Goal: Task Accomplishment & Management: Use online tool/utility

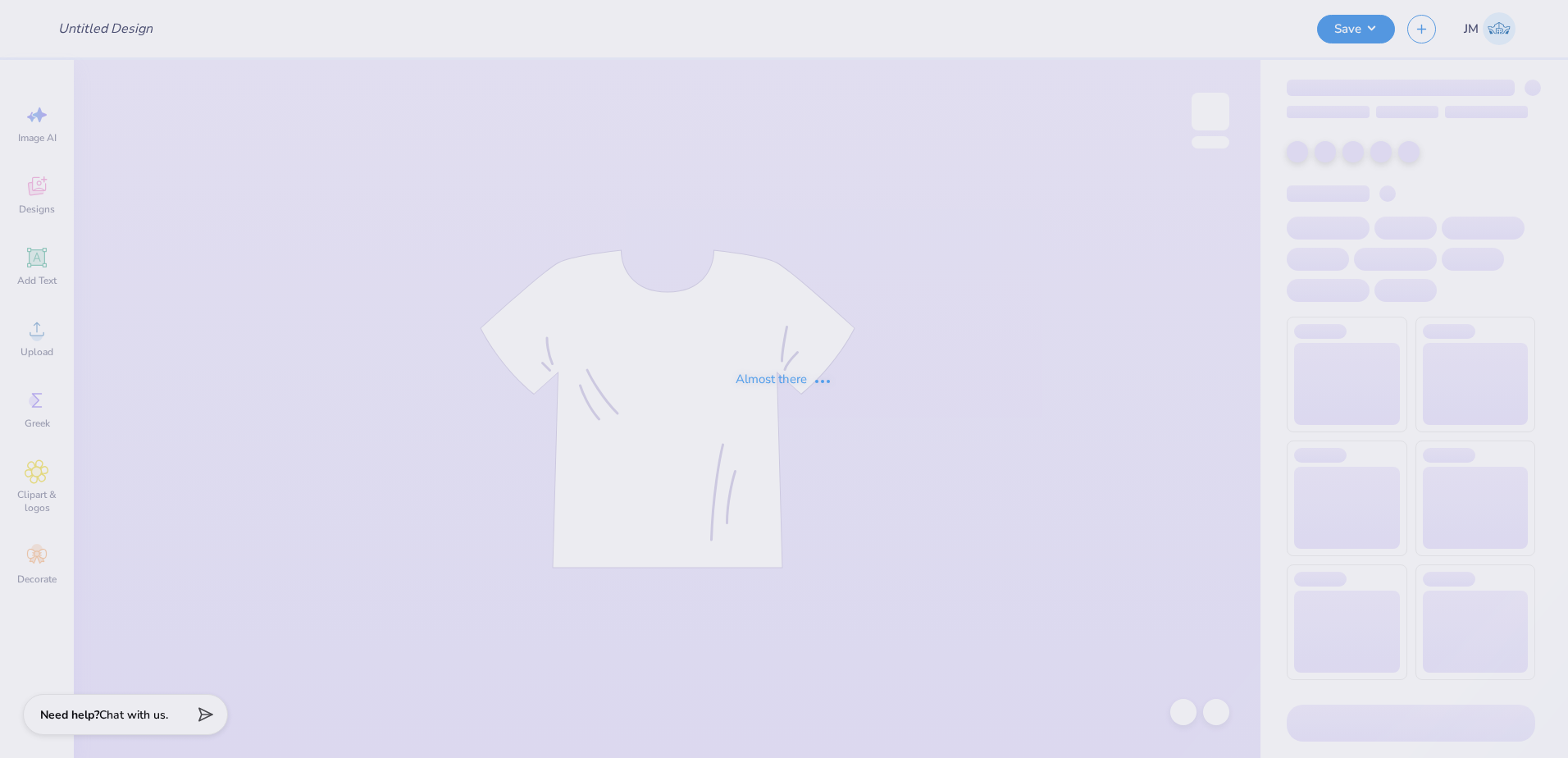
type input "Orchesis Dance Designs"
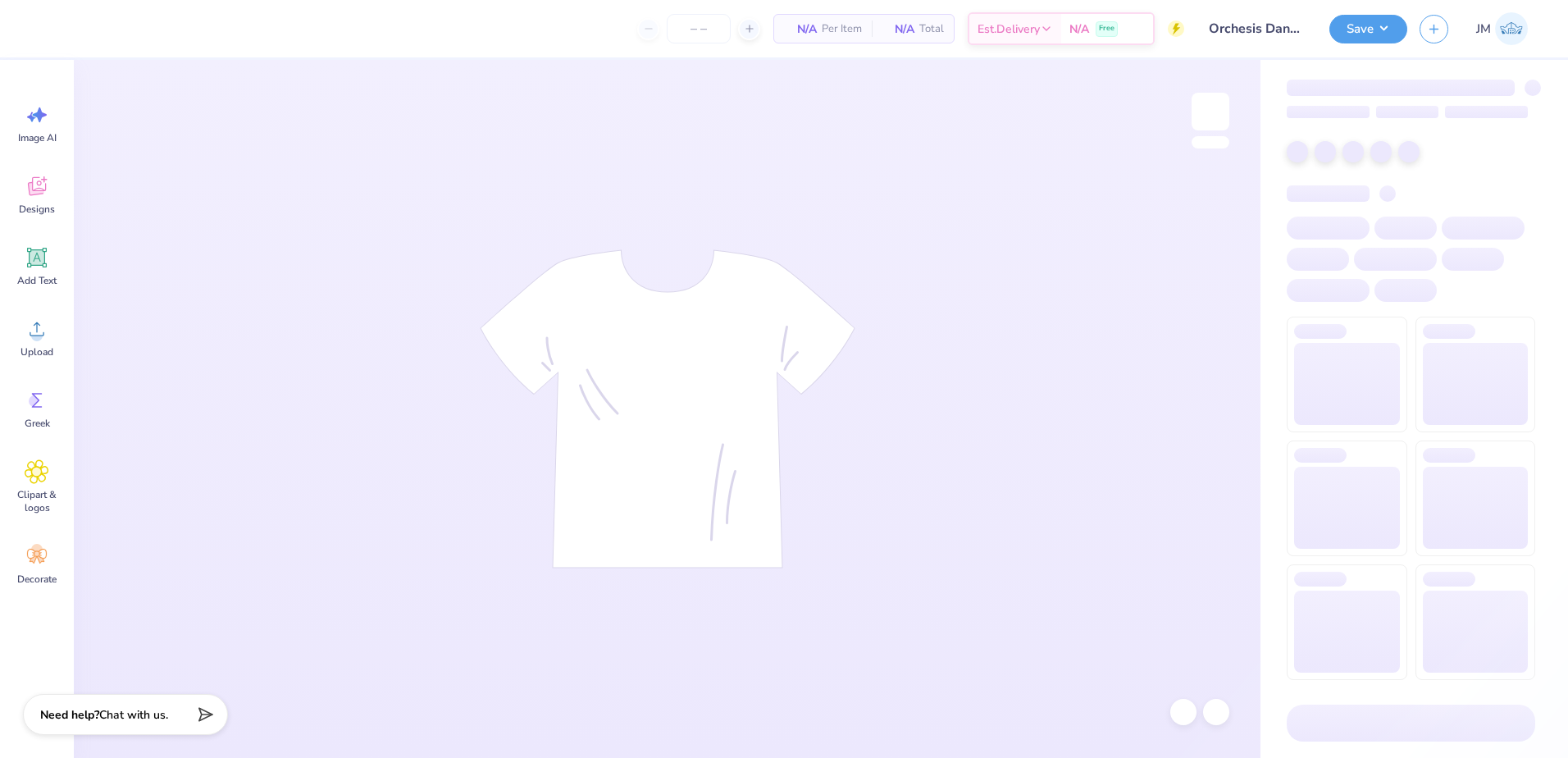
type input "24"
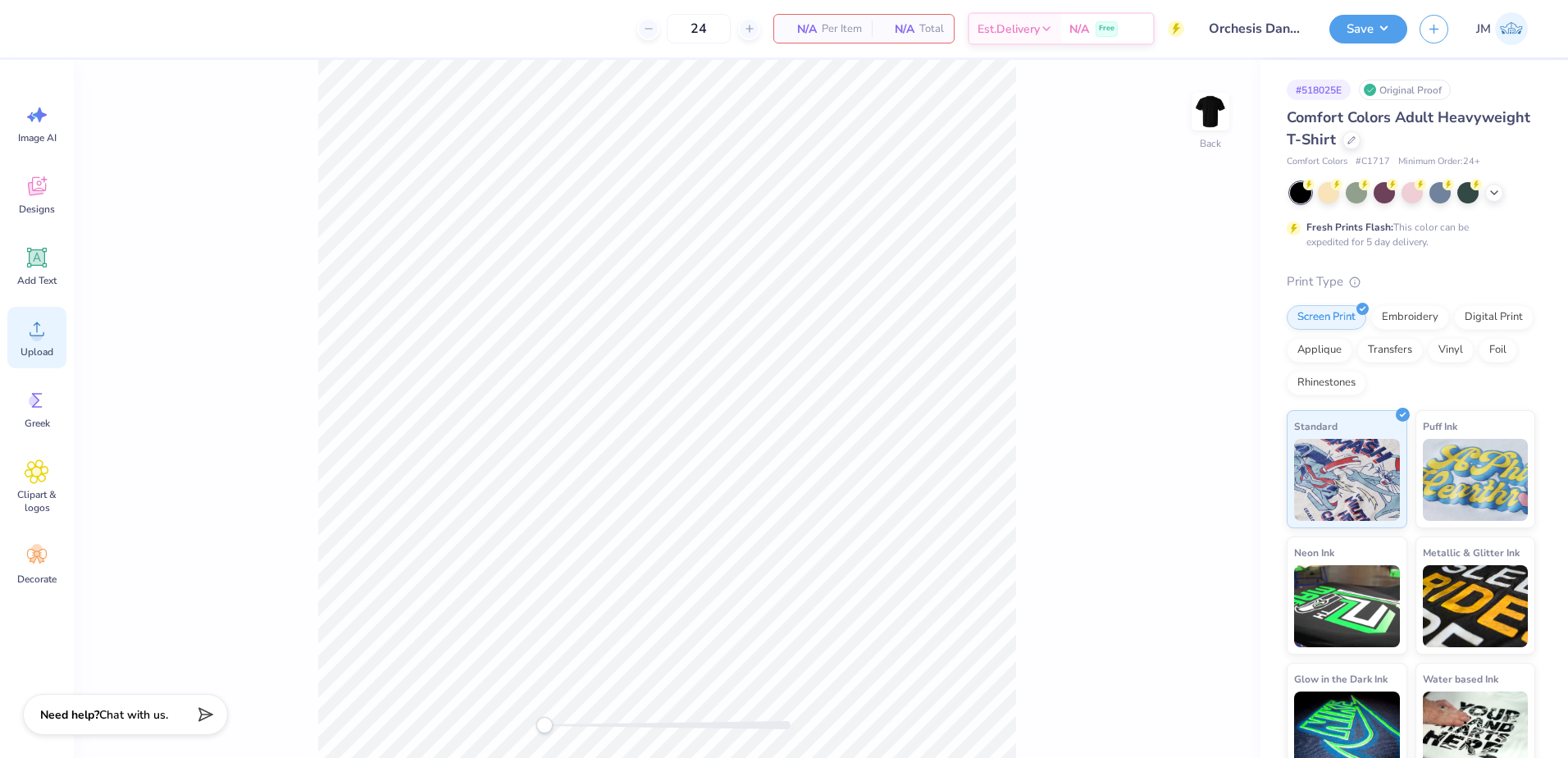
click at [42, 346] on span "Upload" at bounding box center [36, 351] width 33 height 13
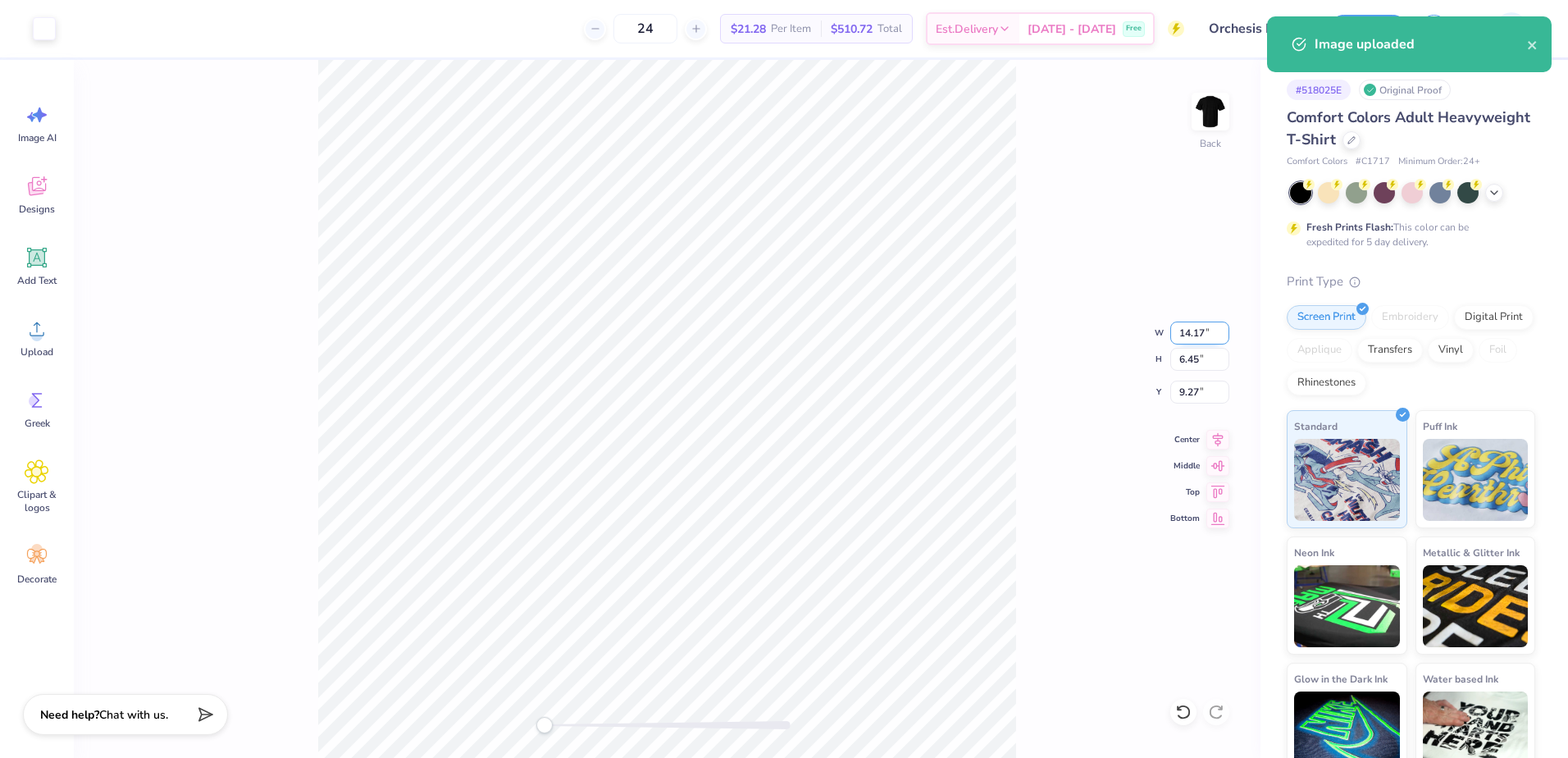
click at [1194, 332] on input "14.17" at bounding box center [1200, 332] width 59 height 23
type input "12.50"
type input "5.69"
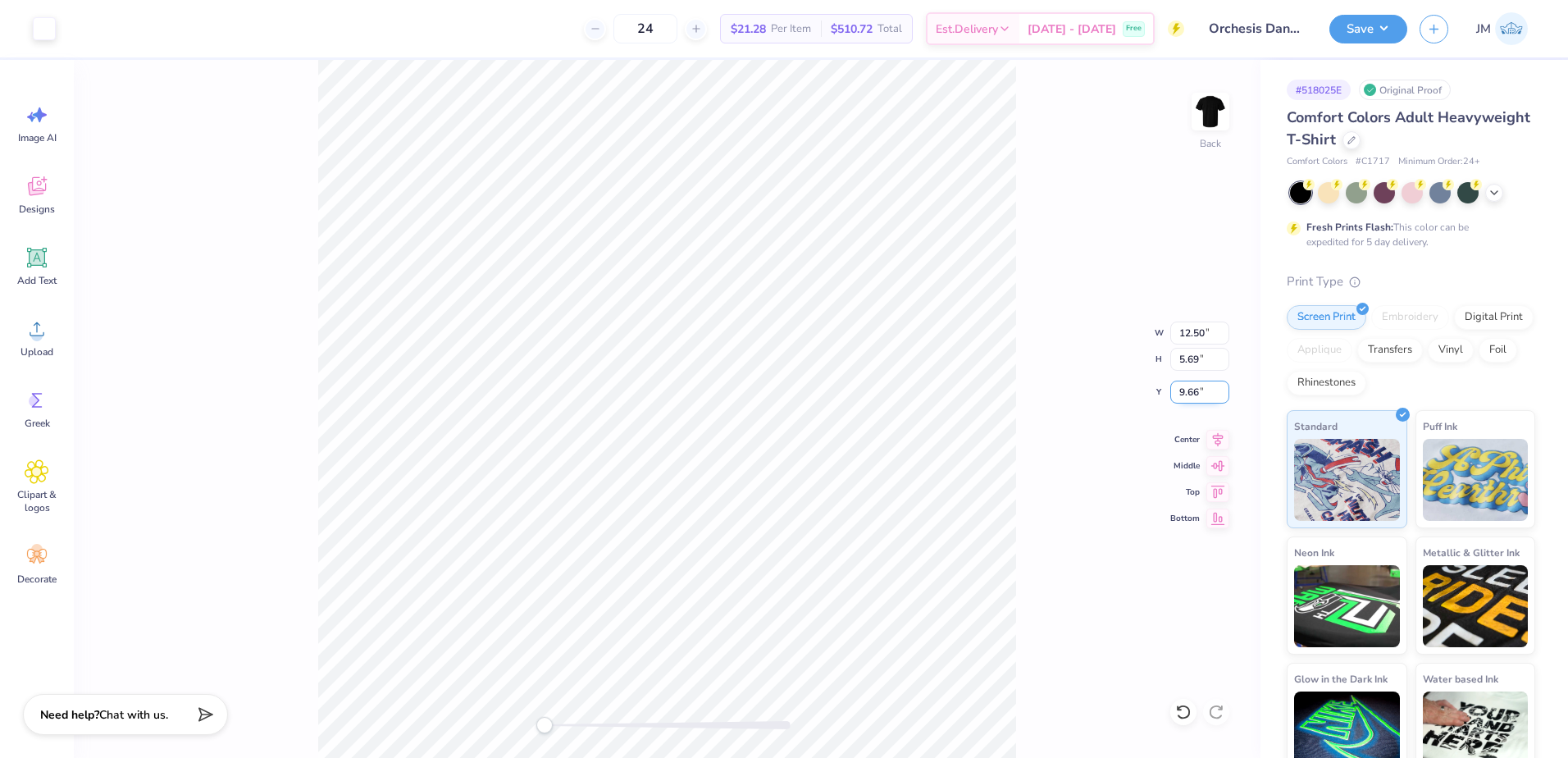
click at [1185, 390] on input "9.66" at bounding box center [1200, 391] width 59 height 23
type input "3"
click at [1195, 359] on input "5.69" at bounding box center [1200, 358] width 59 height 23
click at [1375, 36] on button "Save" at bounding box center [1368, 27] width 78 height 29
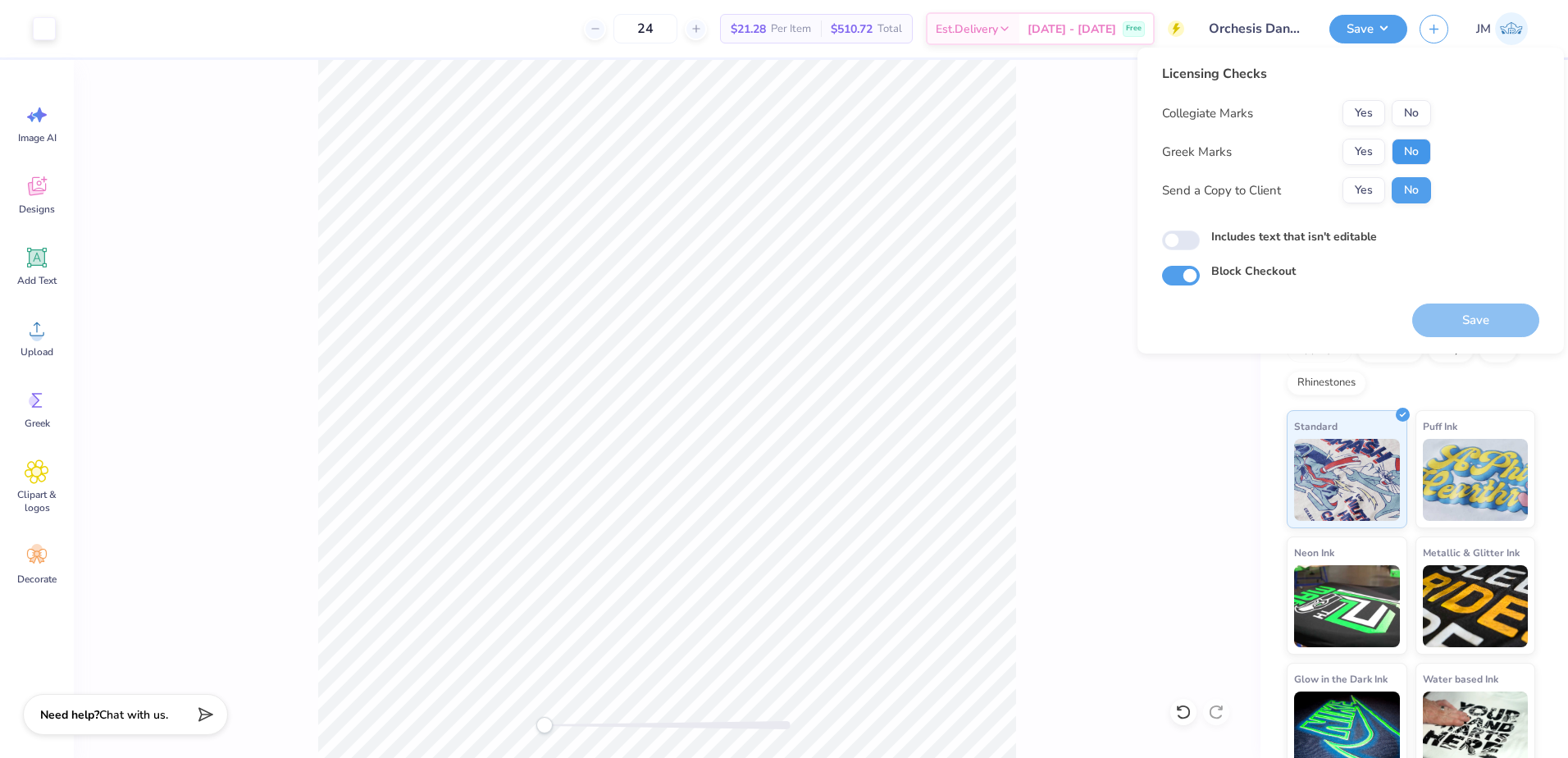
click at [1417, 146] on button "No" at bounding box center [1411, 152] width 39 height 26
click at [1410, 119] on button "No" at bounding box center [1411, 113] width 39 height 26
click at [1449, 303] on button "Save" at bounding box center [1476, 320] width 127 height 34
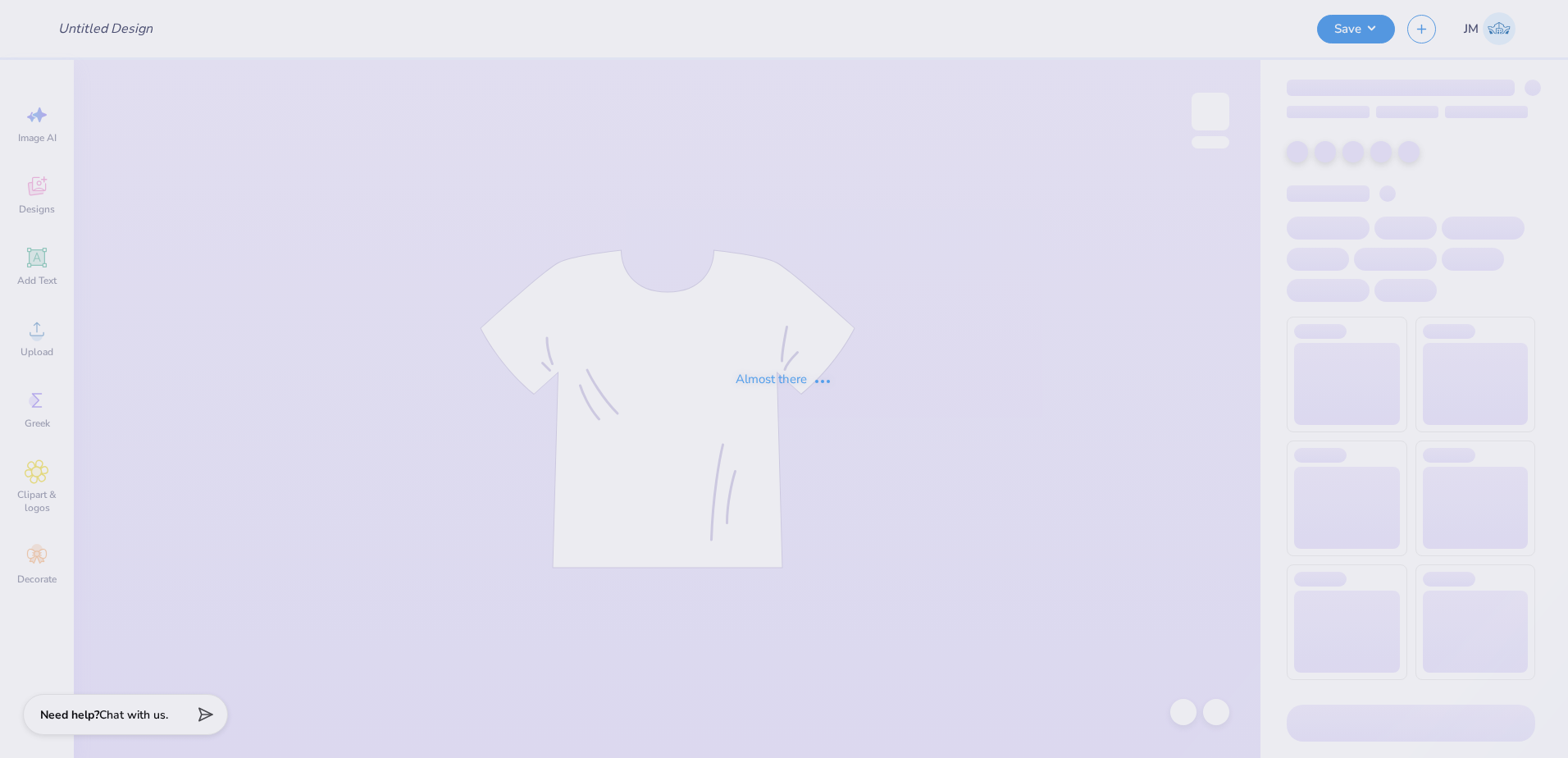
type input "Kappa Sigma [GEOGRAPHIC_DATA] Jerseys!"
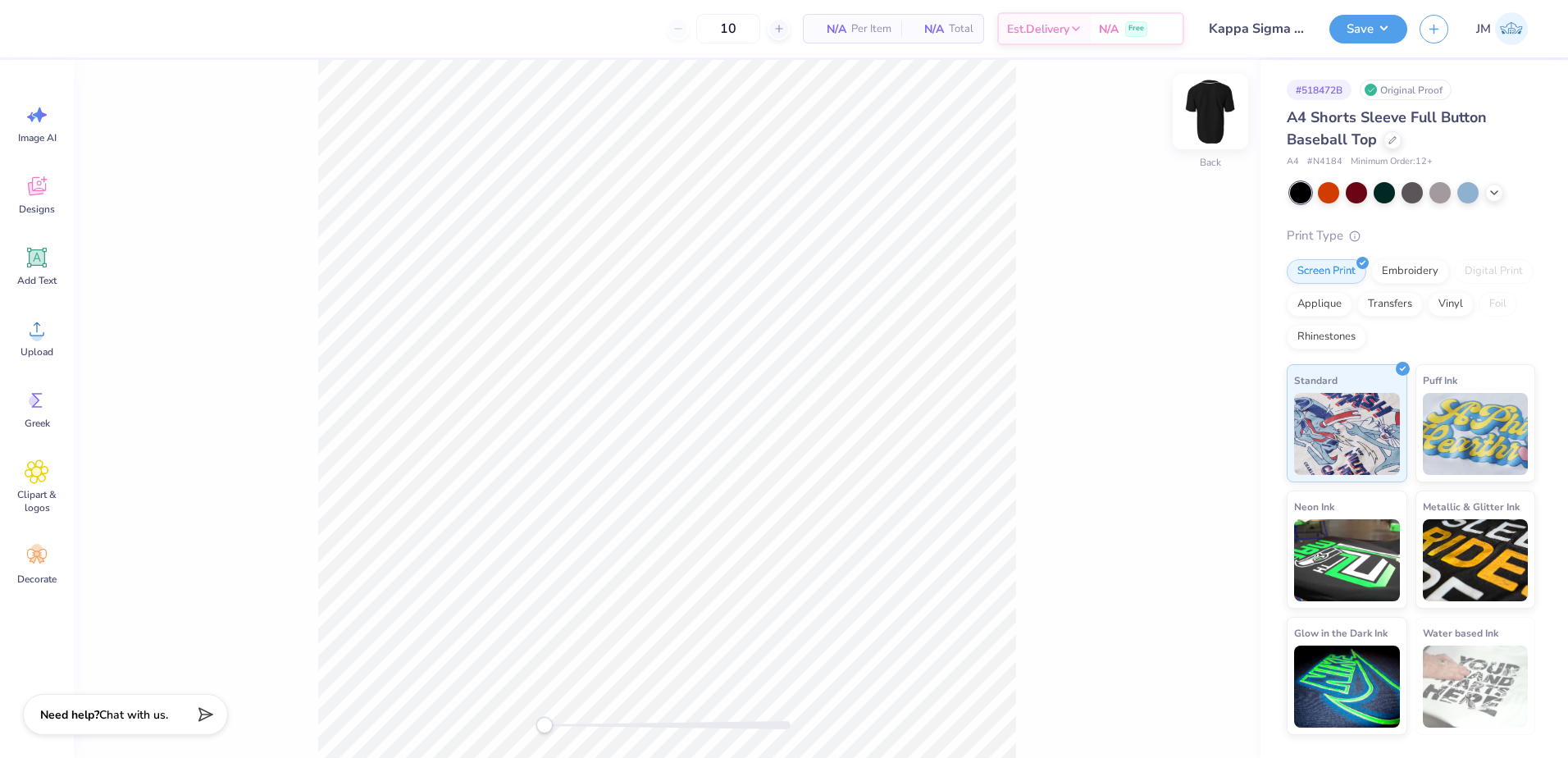
click at [1221, 111] on img at bounding box center [1210, 111] width 65 height 65
click at [47, 566] on icon at bounding box center [36, 556] width 25 height 25
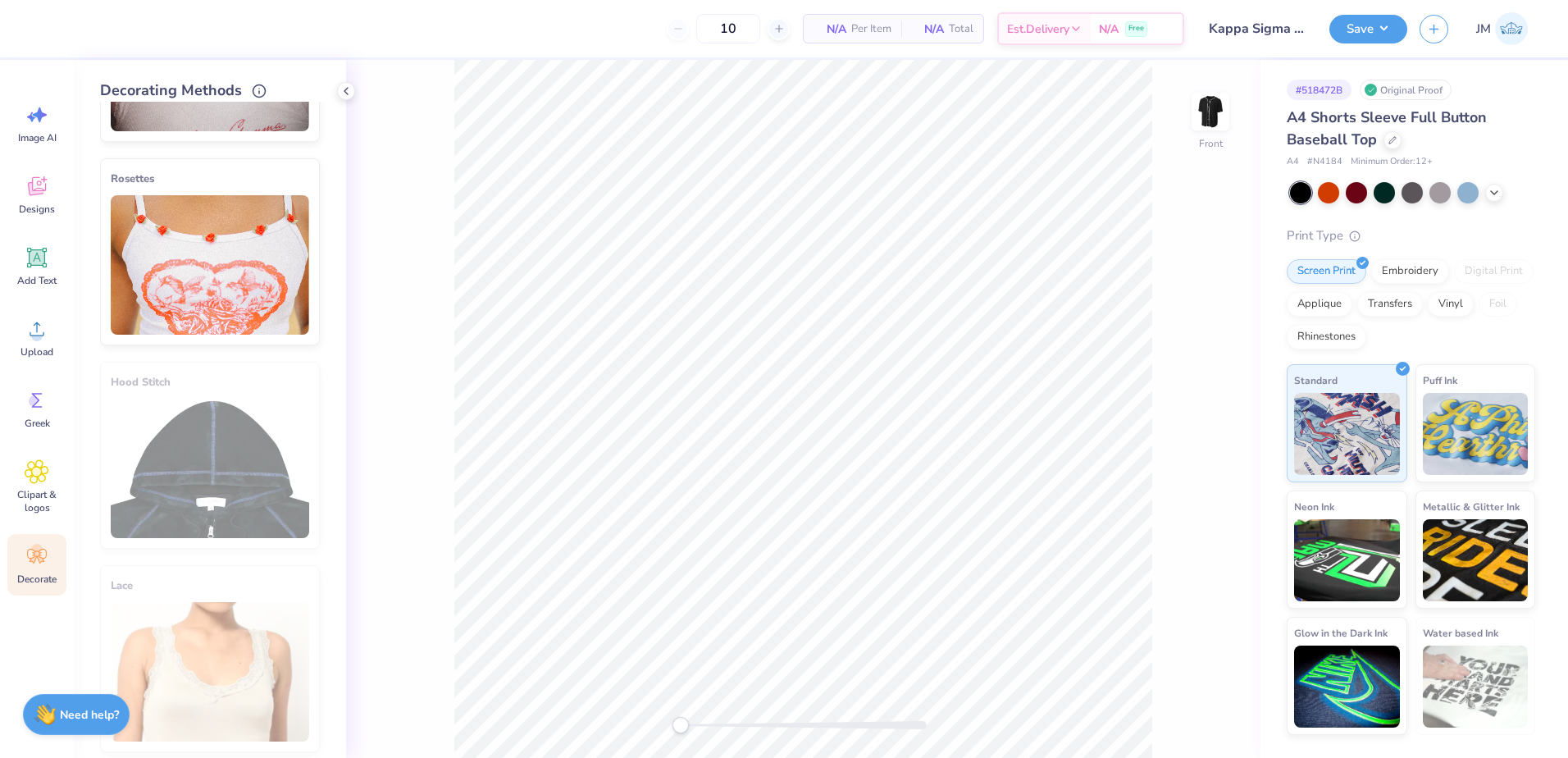
scroll to position [781, 0]
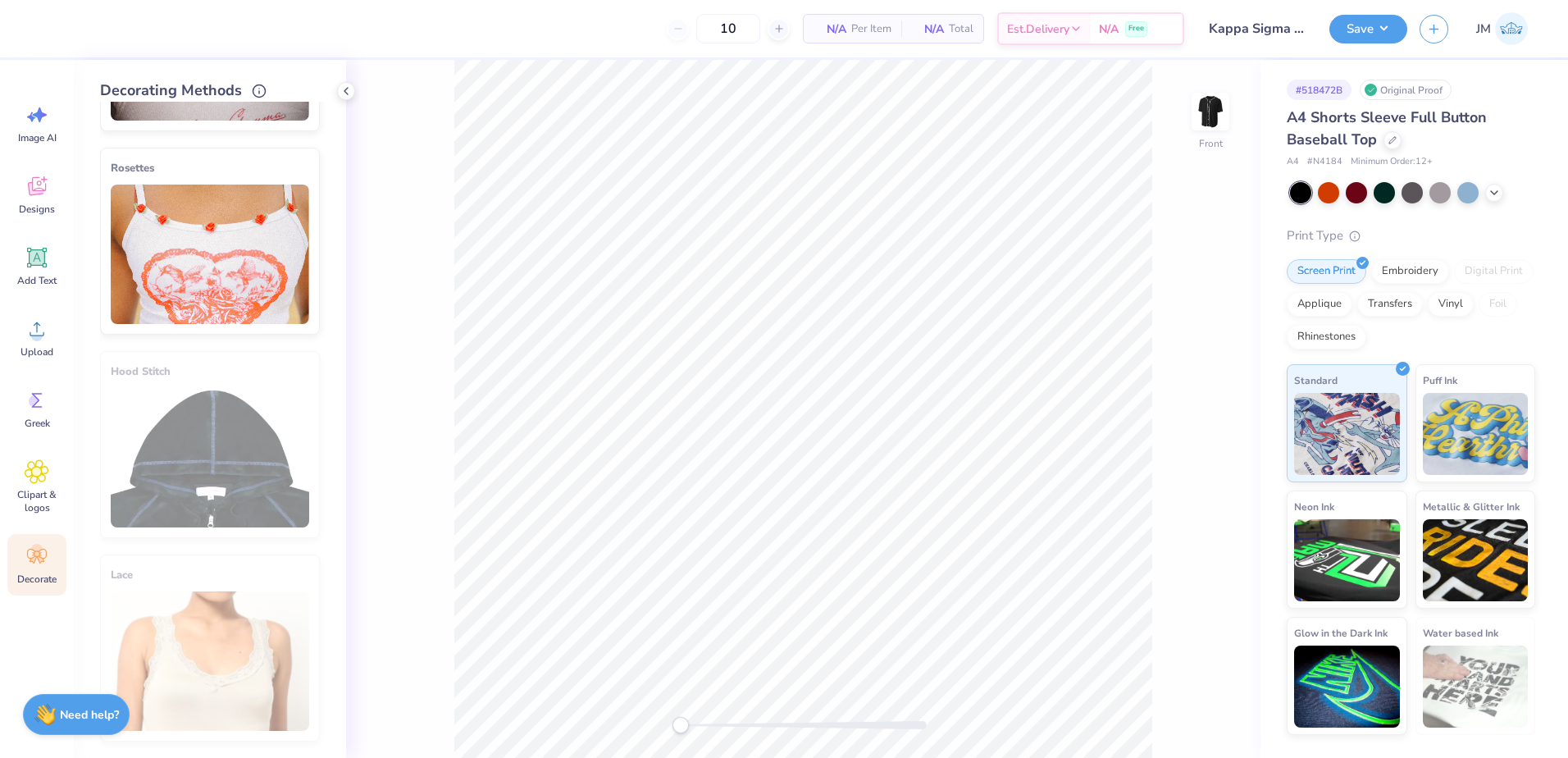
click at [51, 559] on div "Decorate" at bounding box center [37, 564] width 59 height 62
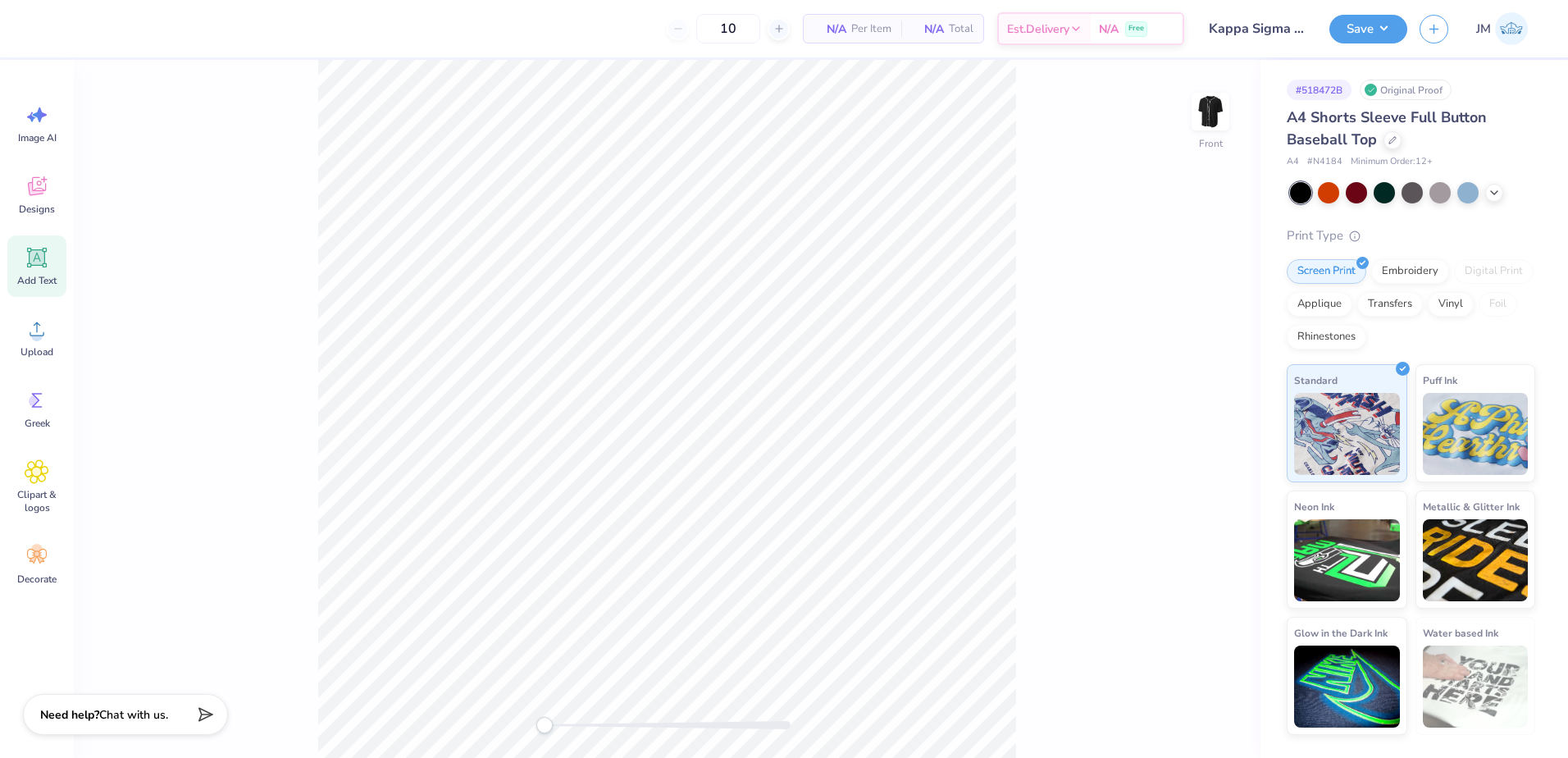
click at [39, 249] on icon at bounding box center [36, 257] width 25 height 25
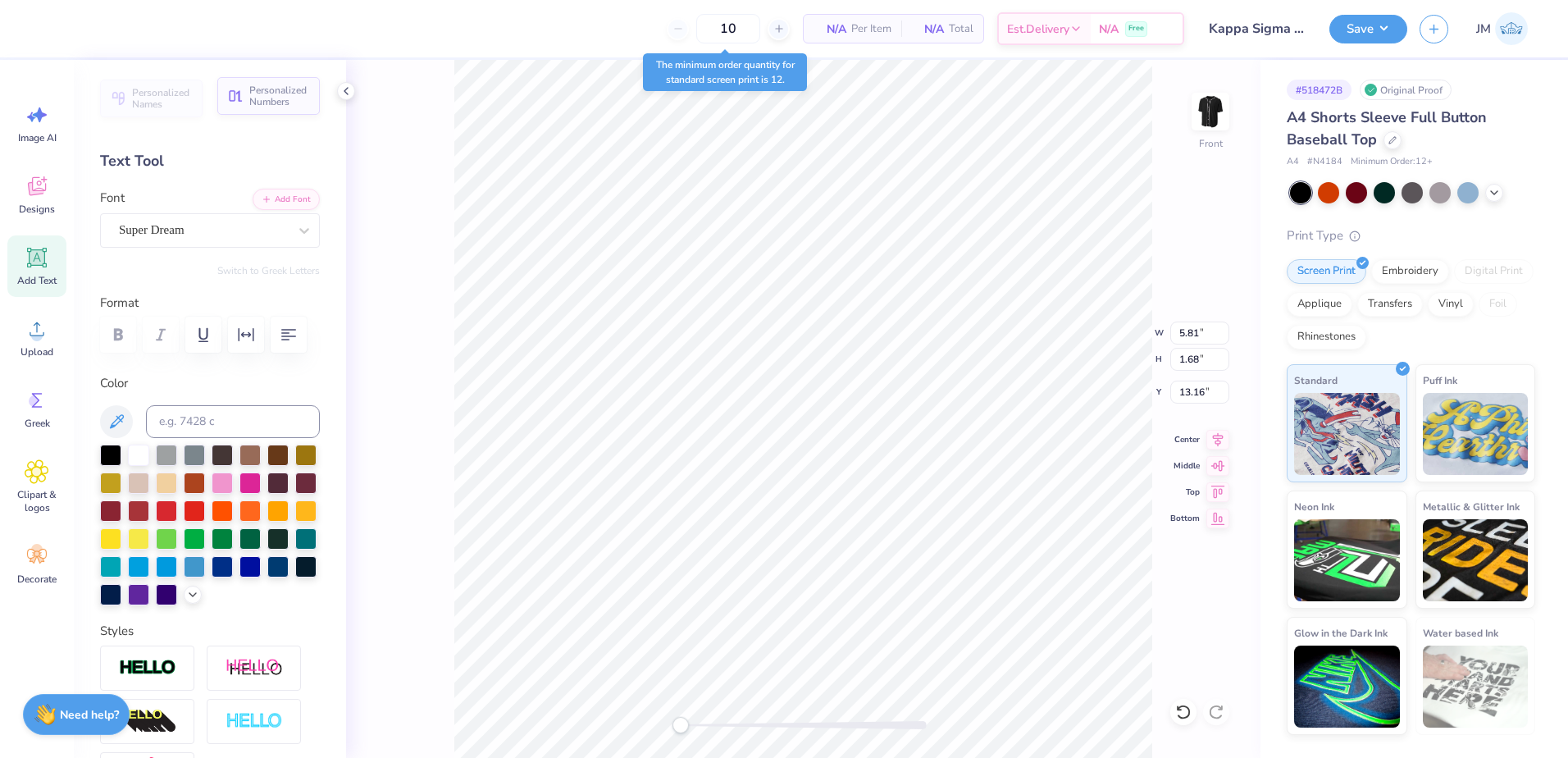
click at [239, 98] on icon "button" at bounding box center [235, 96] width 16 height 16
type input "2.78"
type input "2.00"
type input "13.00"
type input "5.81"
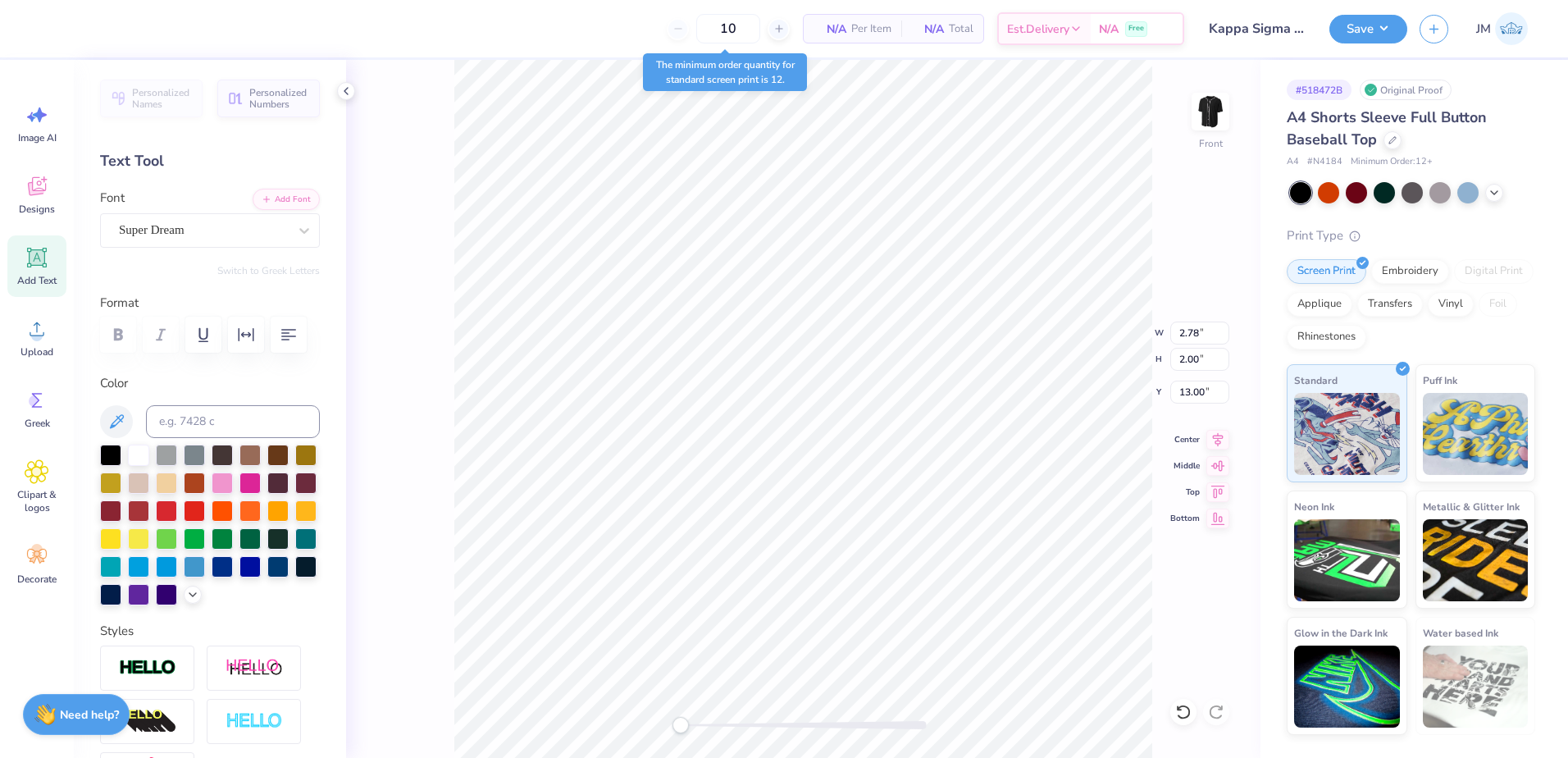
type input "1.68"
type input "13.16"
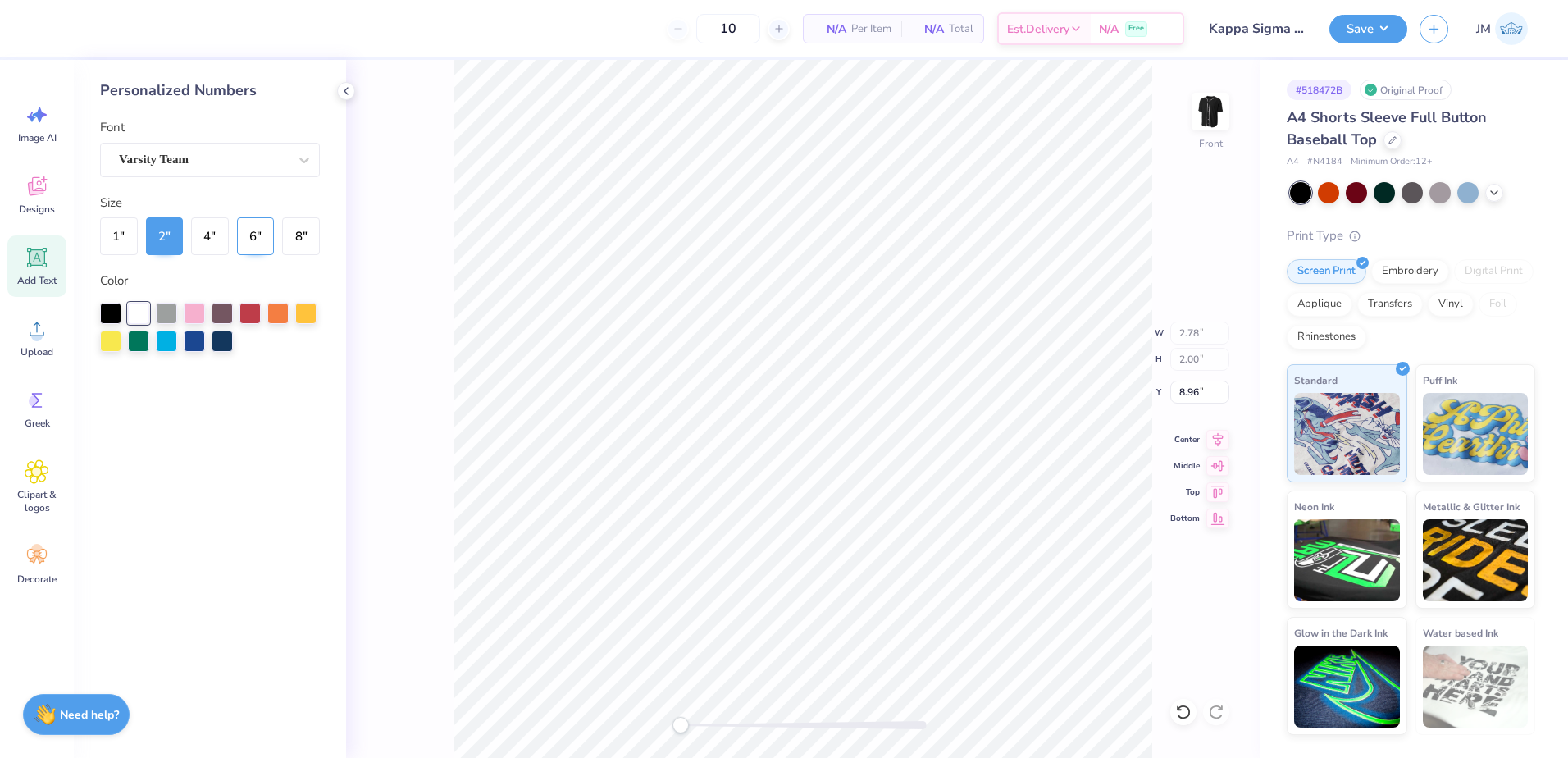
click at [263, 243] on button "6 "" at bounding box center [256, 236] width 38 height 38
click at [290, 236] on button "8 "" at bounding box center [301, 236] width 38 height 38
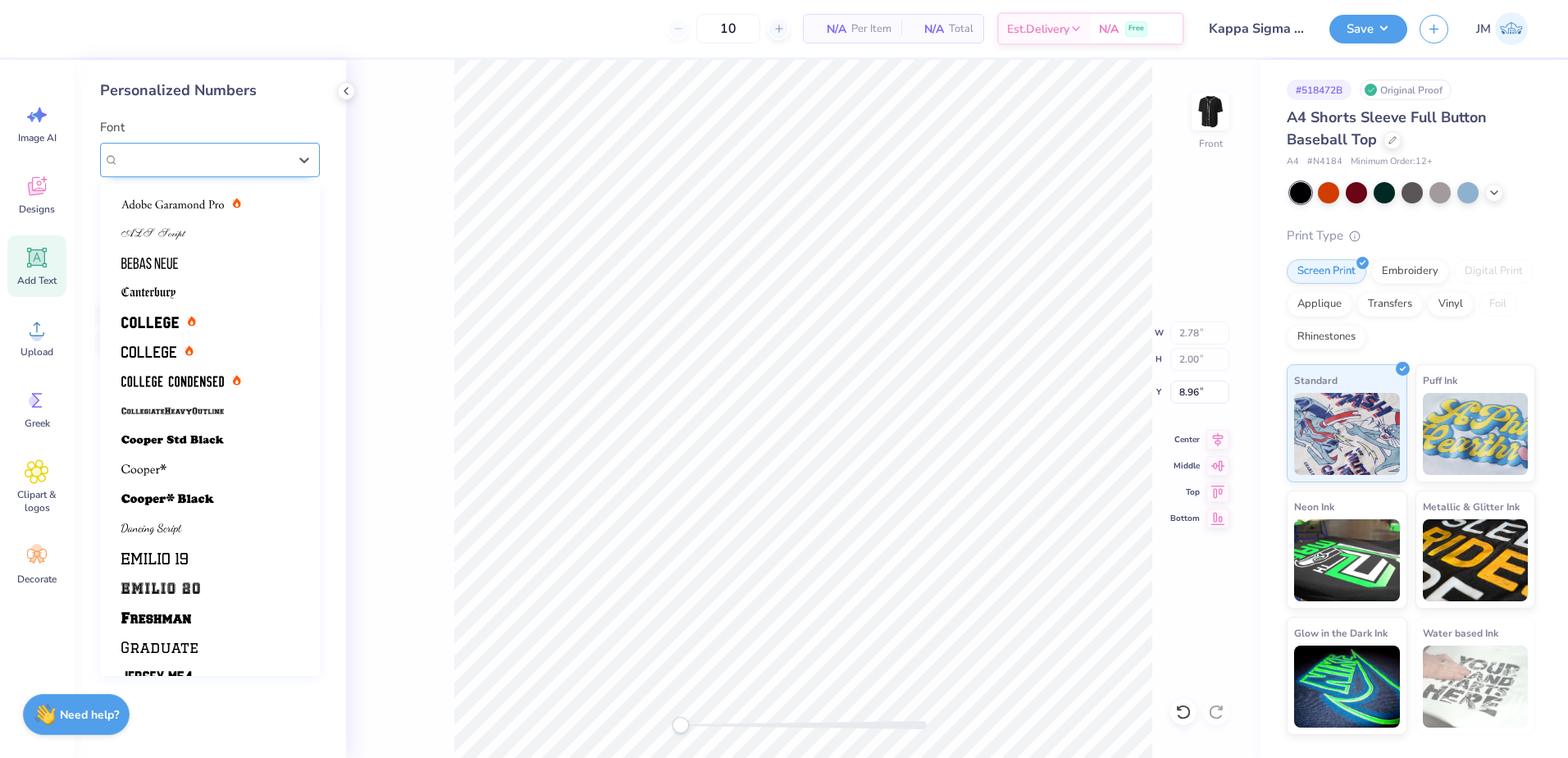
click at [241, 171] on div "Varsity Team" at bounding box center [202, 159] width 172 height 25
click at [183, 356] on div at bounding box center [157, 351] width 72 height 17
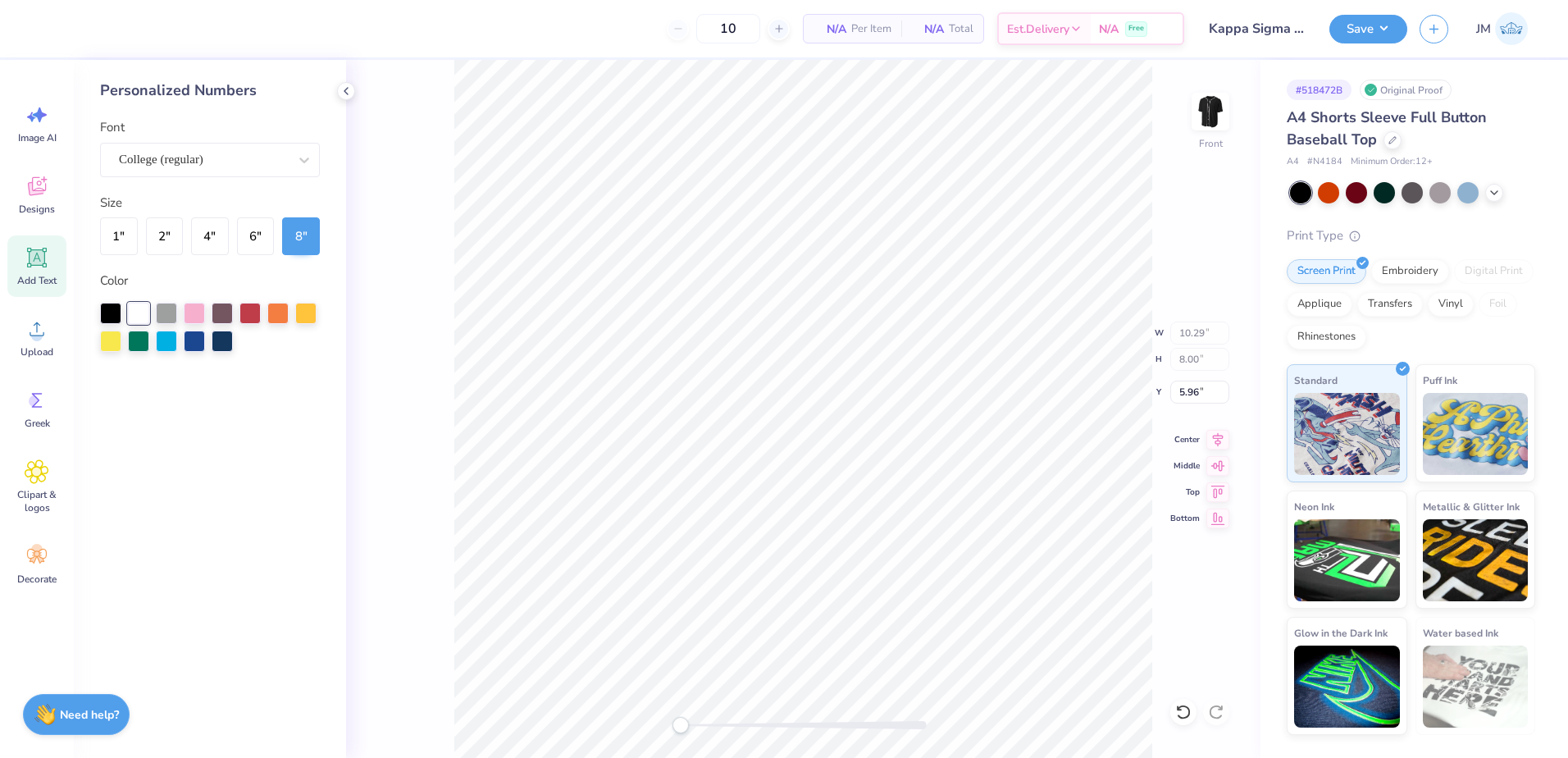
click at [202, 462] on div "Personalized Numbers Font College (regular) Size 1 " 2 " 4 " 6 " 8 " Color" at bounding box center [209, 409] width 272 height 698
click at [1193, 396] on input "5.96" at bounding box center [1200, 391] width 59 height 23
type input "3"
click at [1101, 385] on div "Front W 10.29 10.29 " H 8.00 8.00 " Y 3.00 3.00 " Center Middle Top Bottom" at bounding box center [803, 409] width 914 height 698
drag, startPoint x: 1199, startPoint y: 393, endPoint x: 1170, endPoint y: 393, distance: 29.0
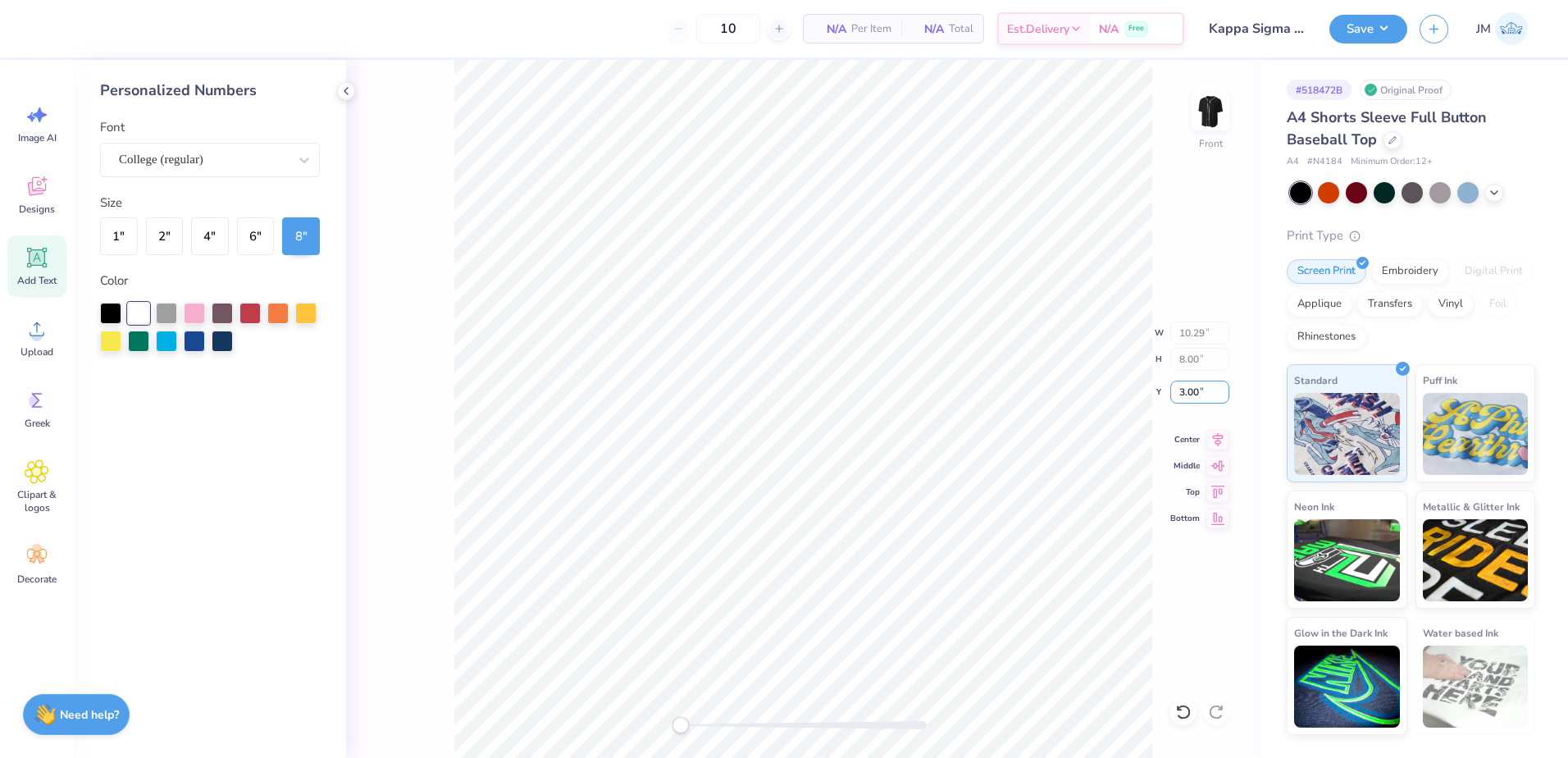
click at [1170, 393] on div "Front W 10.29 10.29 " H 8.00 8.00 " Y 3.00 3.00 " Center Middle Top Bottom" at bounding box center [803, 409] width 914 height 698
drag, startPoint x: 1202, startPoint y: 392, endPoint x: 1175, endPoint y: 398, distance: 27.7
click at [1175, 398] on input "3.00" at bounding box center [1200, 391] width 59 height 23
type input "4"
click at [1215, 116] on img at bounding box center [1210, 111] width 65 height 65
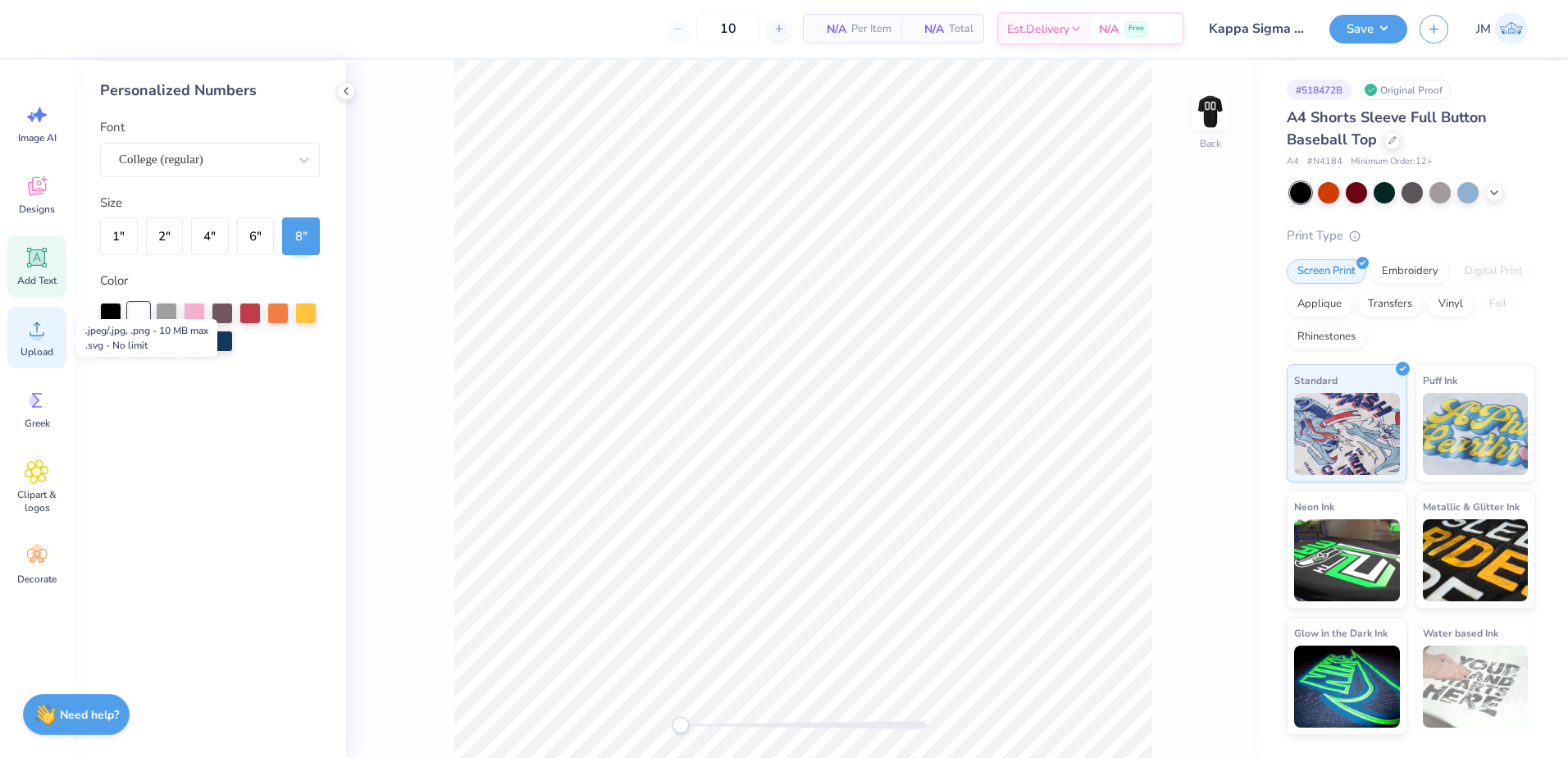
click at [21, 326] on div "Upload" at bounding box center [37, 337] width 59 height 62
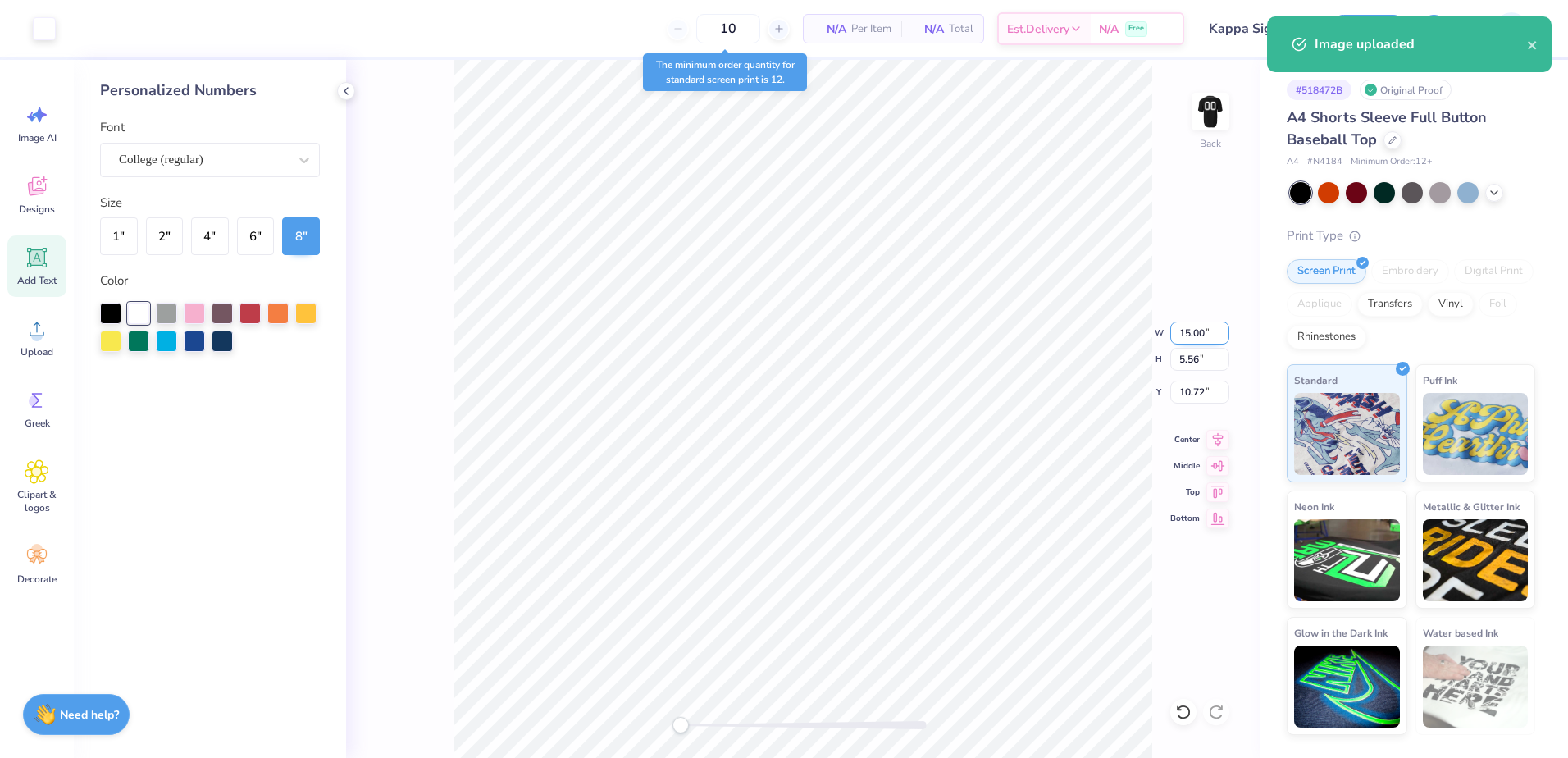
click at [1205, 327] on input "15.00" at bounding box center [1200, 332] width 59 height 23
type input "12.50"
type input "4.63"
type input "11.18"
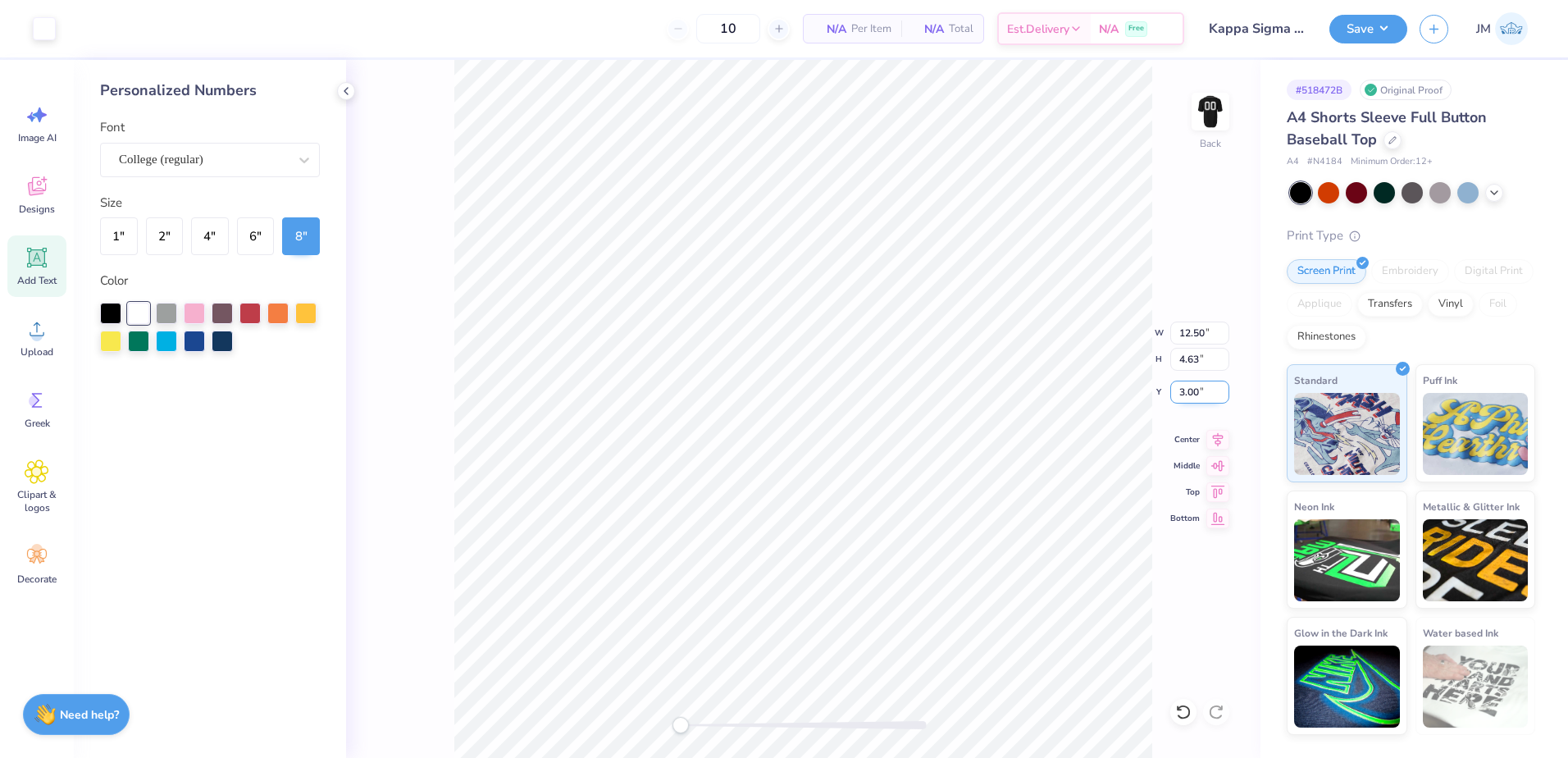
click at [1204, 394] on input "3.00" at bounding box center [1200, 391] width 59 height 23
type input "3.5"
click at [1191, 128] on div "Back" at bounding box center [803, 409] width 914 height 698
click at [1214, 113] on img at bounding box center [1210, 111] width 65 height 65
click at [1208, 114] on img at bounding box center [1210, 111] width 65 height 65
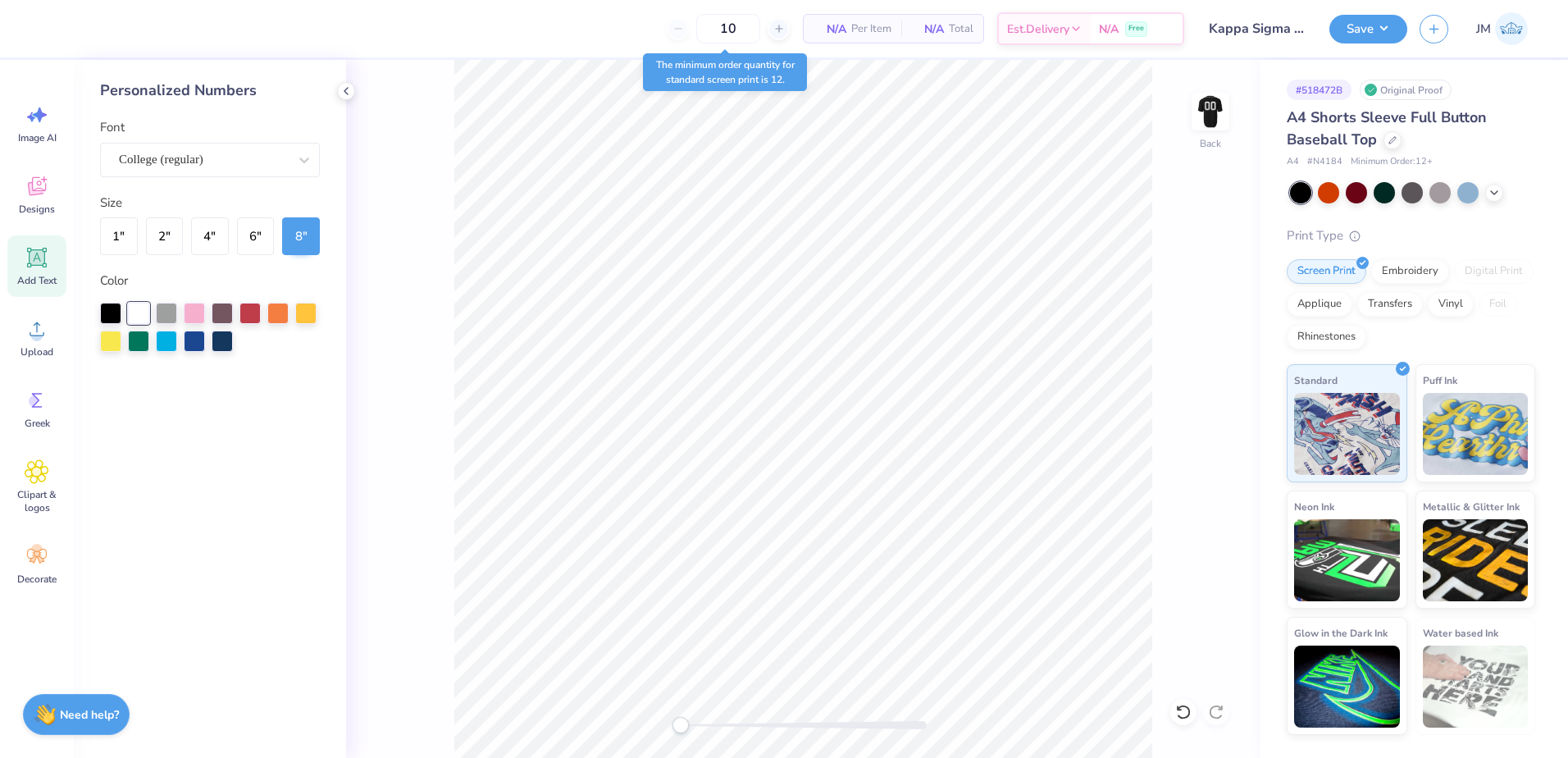
click at [24, 257] on div "Add Text" at bounding box center [37, 266] width 59 height 62
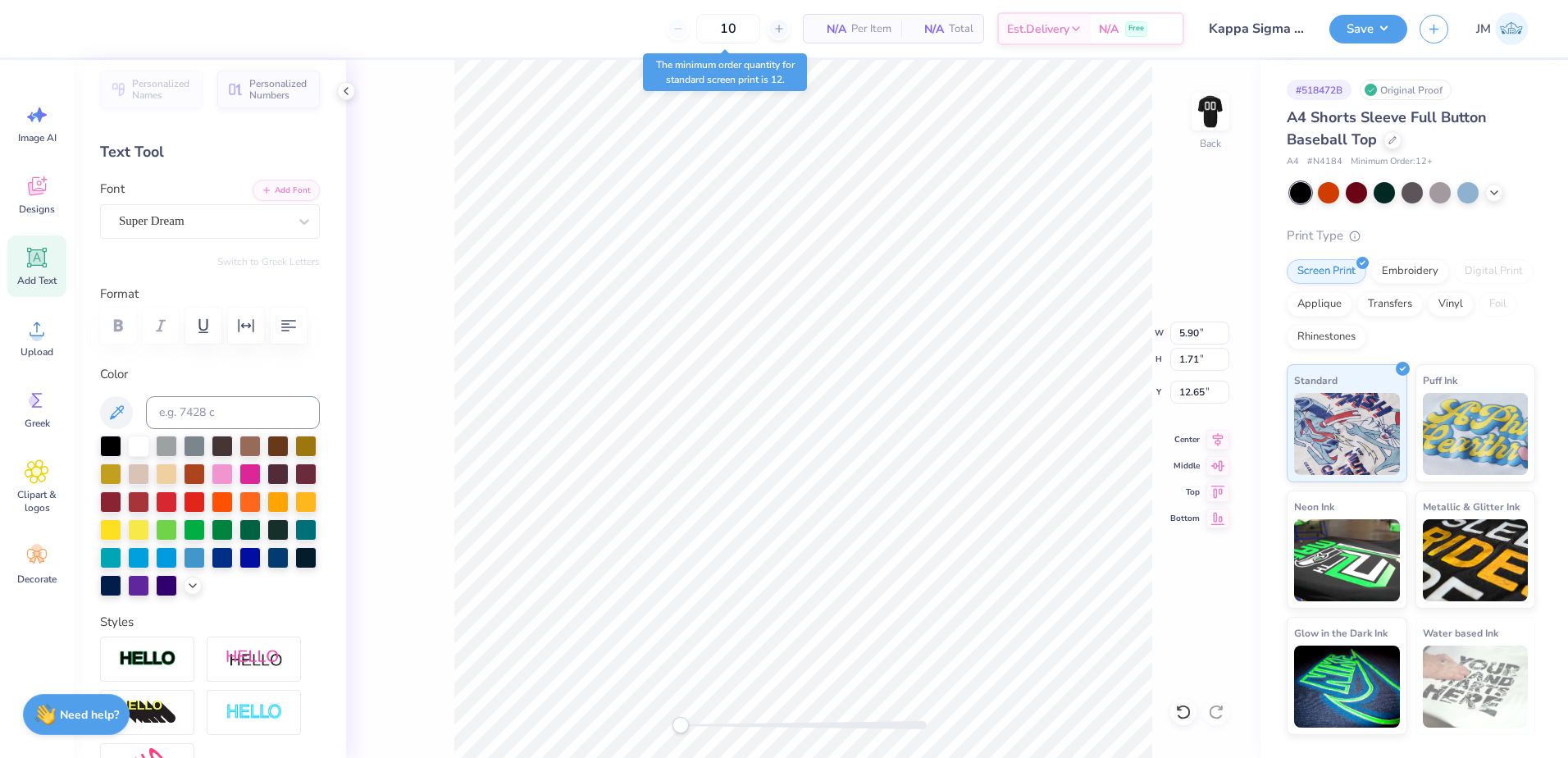
scroll to position [0, 0]
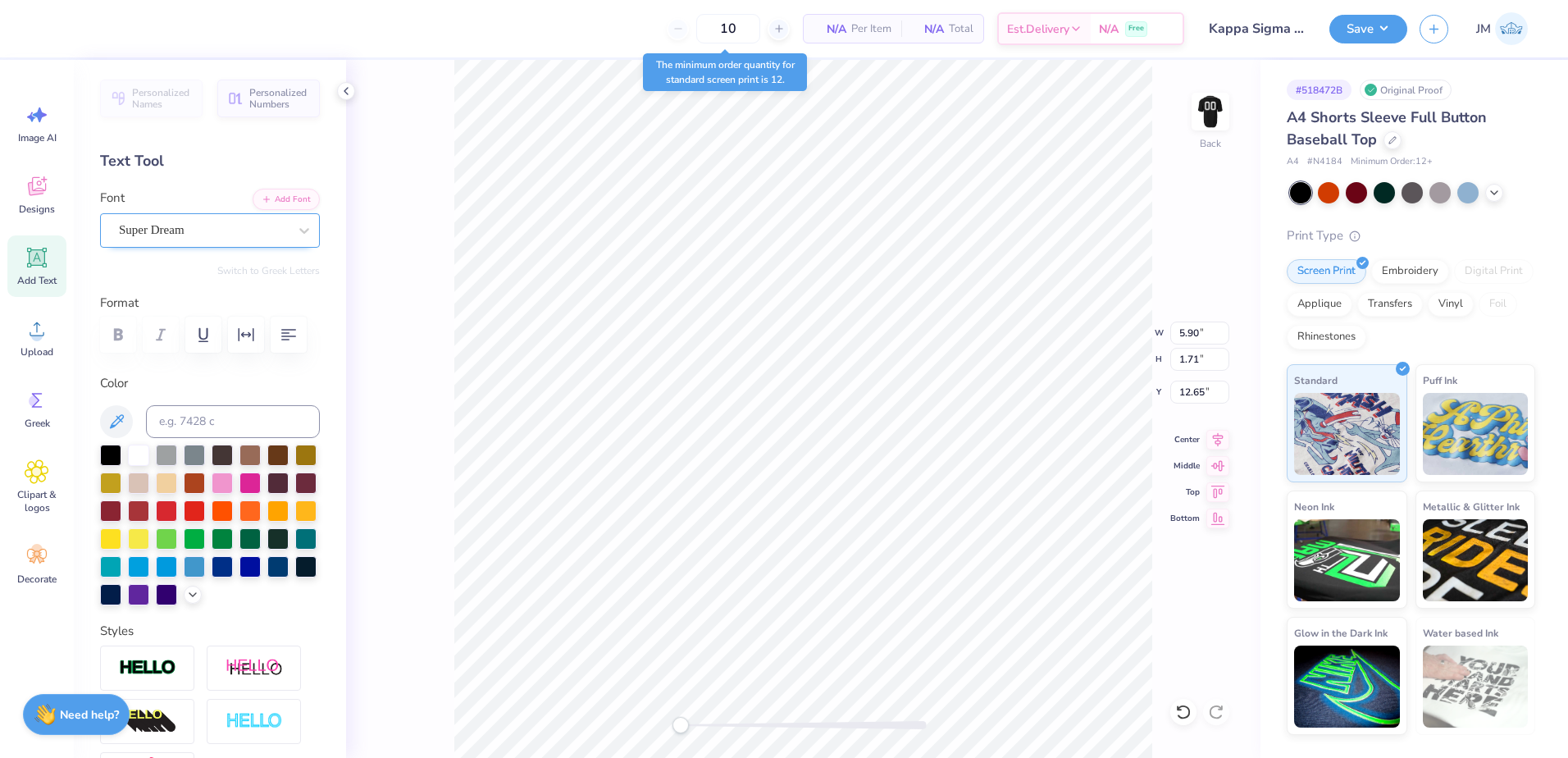
click at [217, 238] on div "Super Dream" at bounding box center [202, 230] width 172 height 25
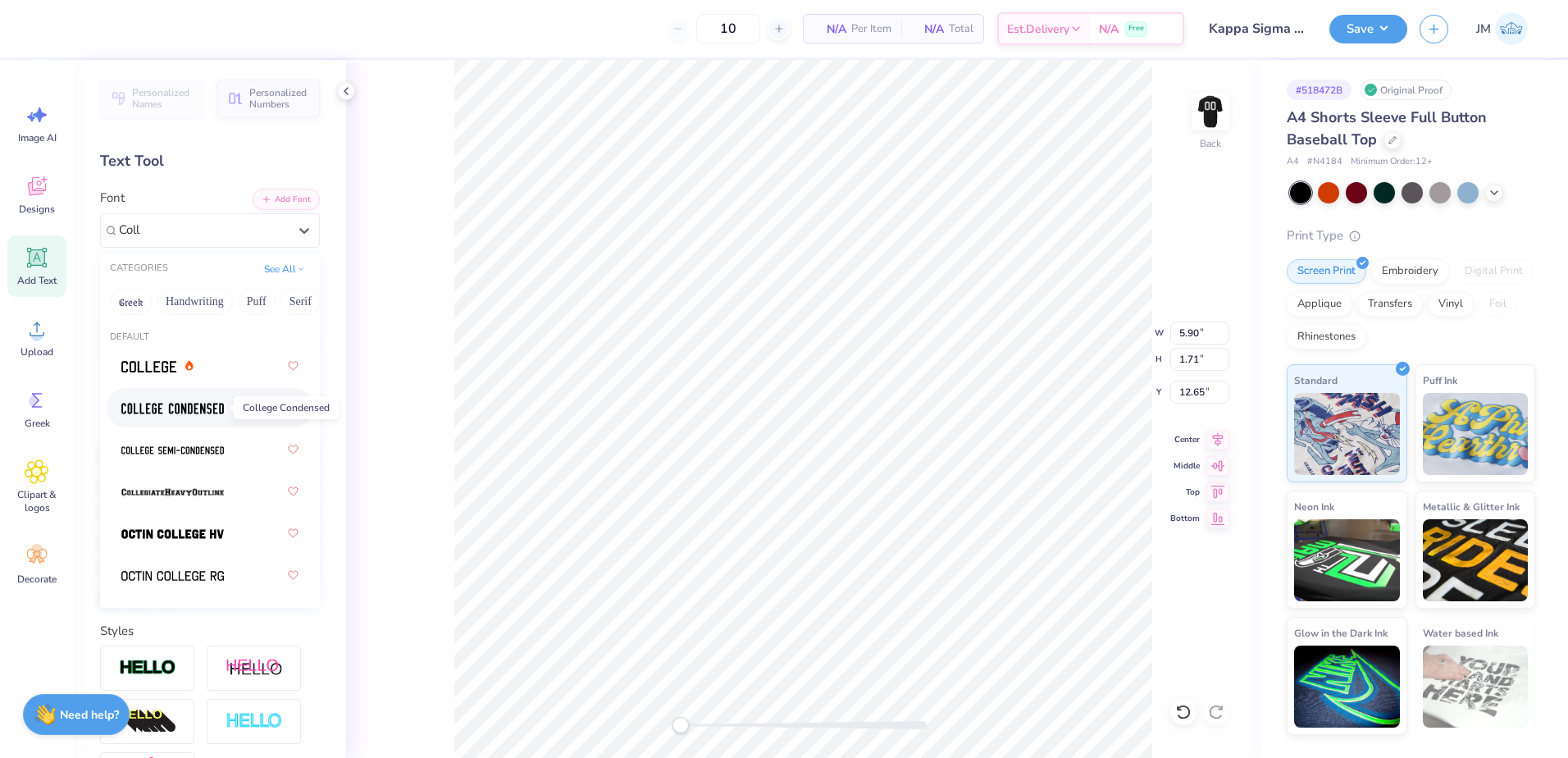
click at [201, 404] on img at bounding box center [172, 408] width 103 height 12
type input "Coll"
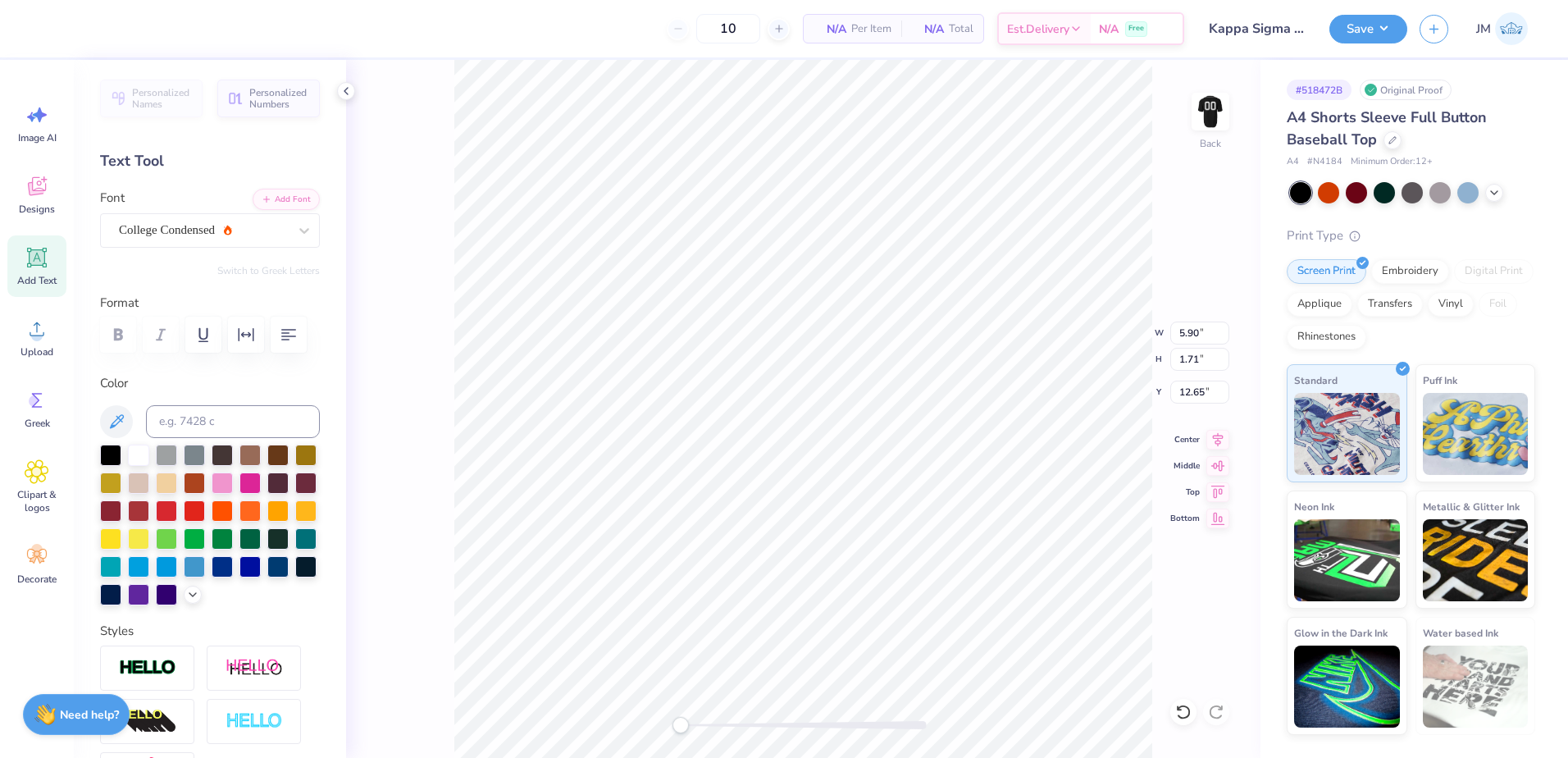
scroll to position [14, 5]
type textarea "KAPPA SIGMA"
click at [248, 335] on icon "button" at bounding box center [247, 334] width 15 height 13
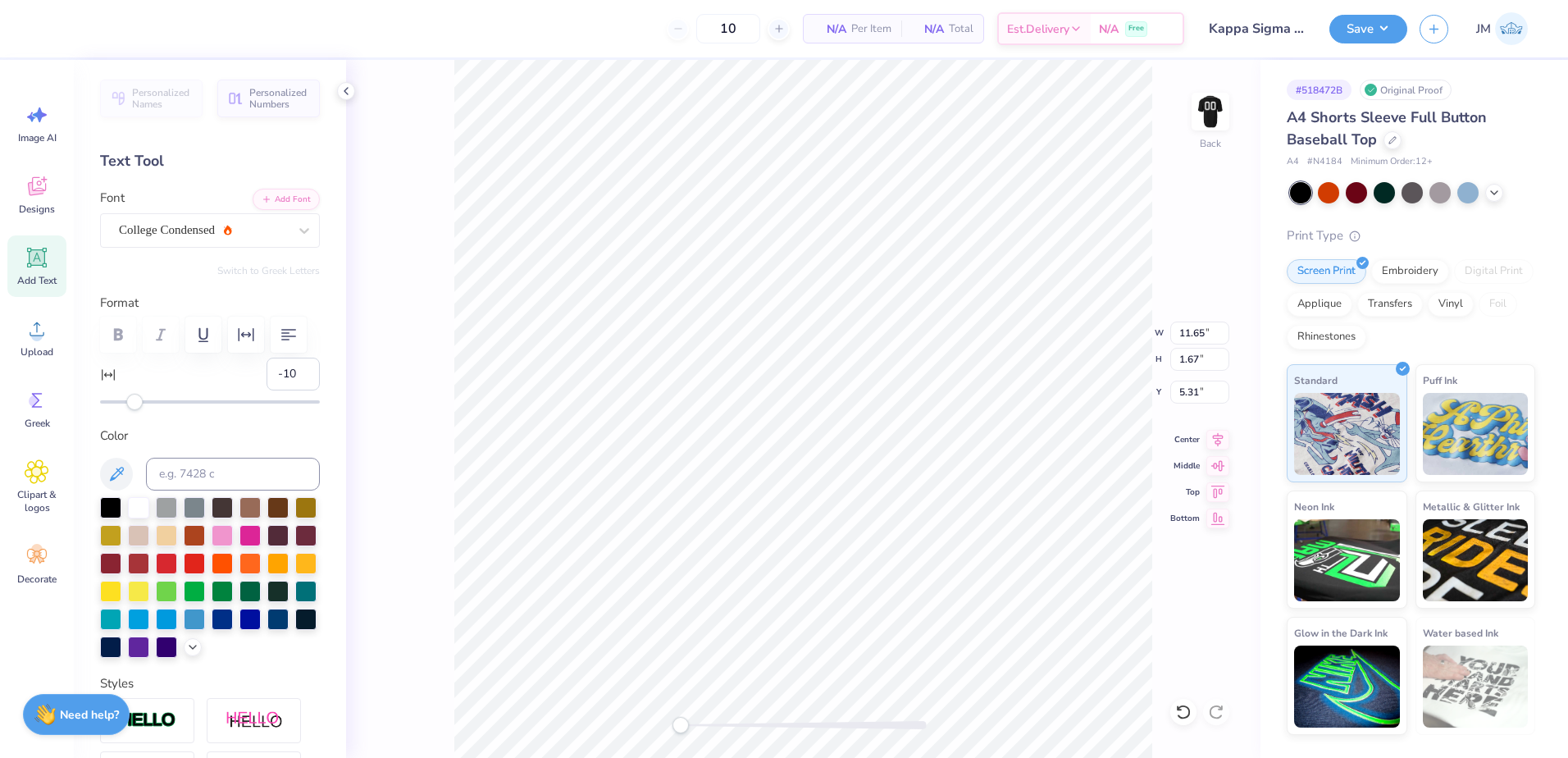
type input "-11"
click at [116, 400] on div at bounding box center [209, 401] width 219 height 3
type input "-9"
click at [119, 398] on div "Accessibility label" at bounding box center [119, 401] width 16 height 16
click at [236, 233] on div "College Condensed" at bounding box center [202, 230] width 172 height 25
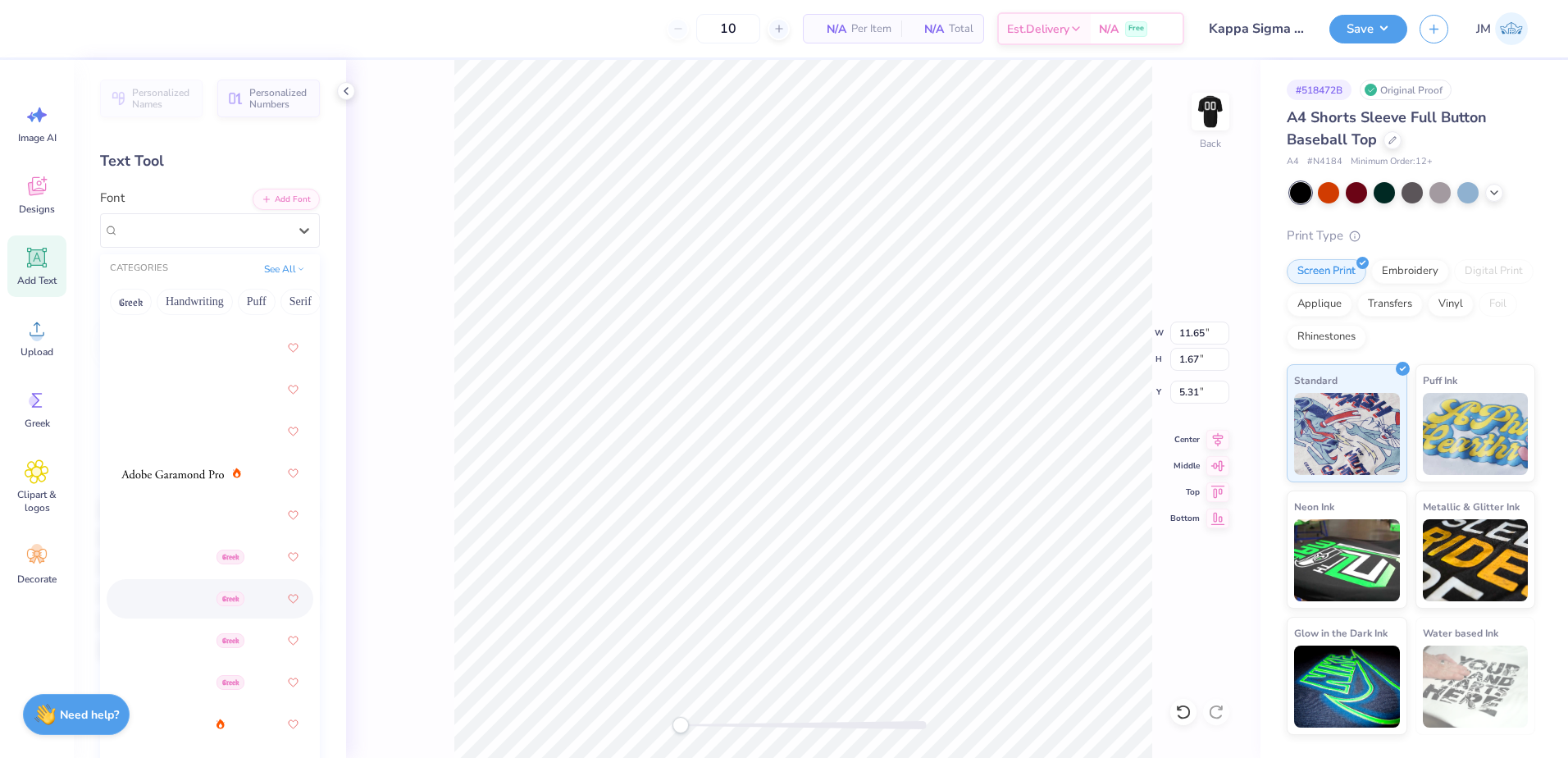
scroll to position [273, 0]
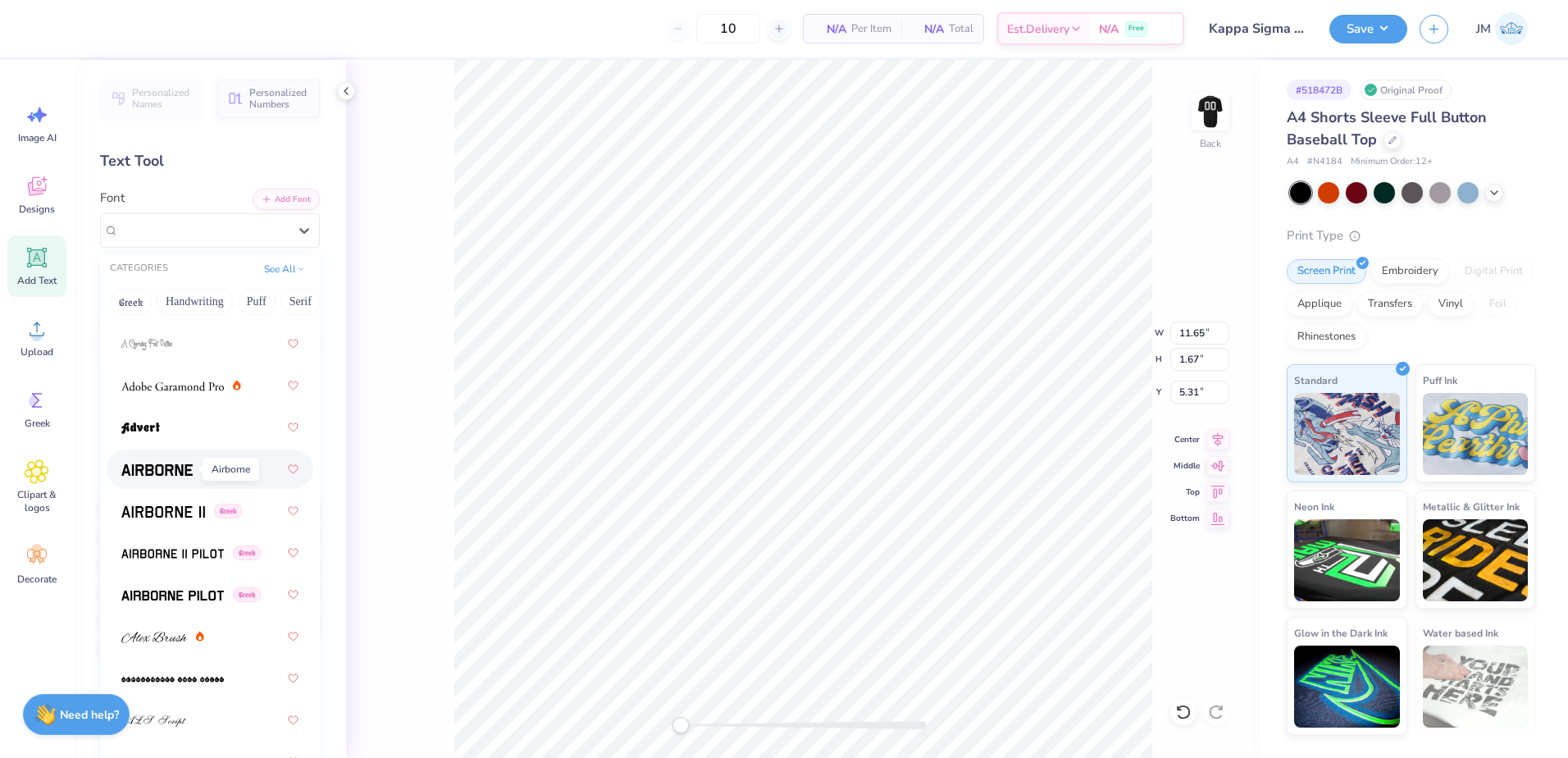
click at [183, 462] on span at bounding box center [157, 469] width 71 height 17
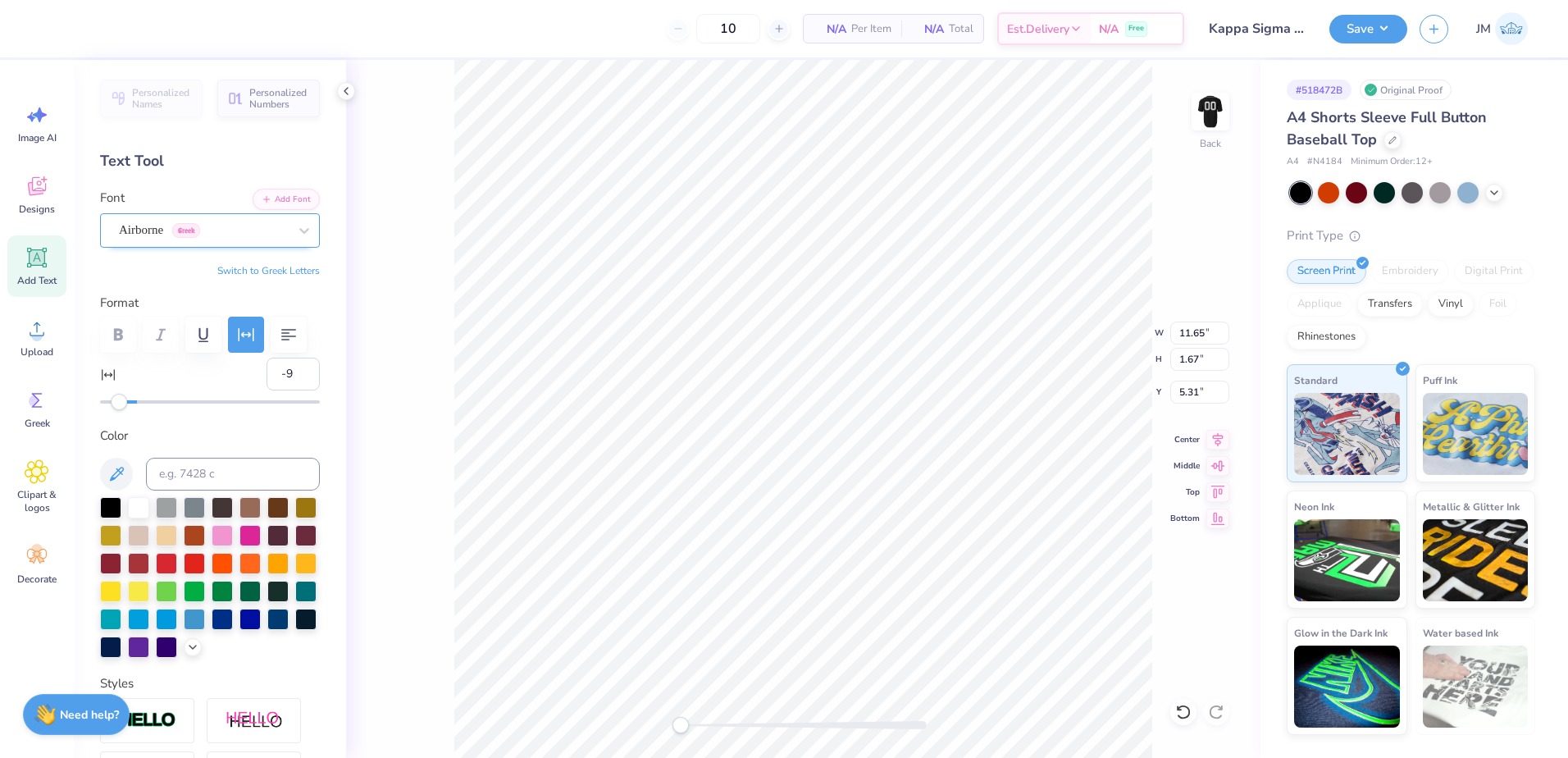
drag, startPoint x: 208, startPoint y: 236, endPoint x: 213, endPoint y: 250, distance: 14.9
click at [213, 236] on div "Airborne Greek" at bounding box center [202, 230] width 172 height 25
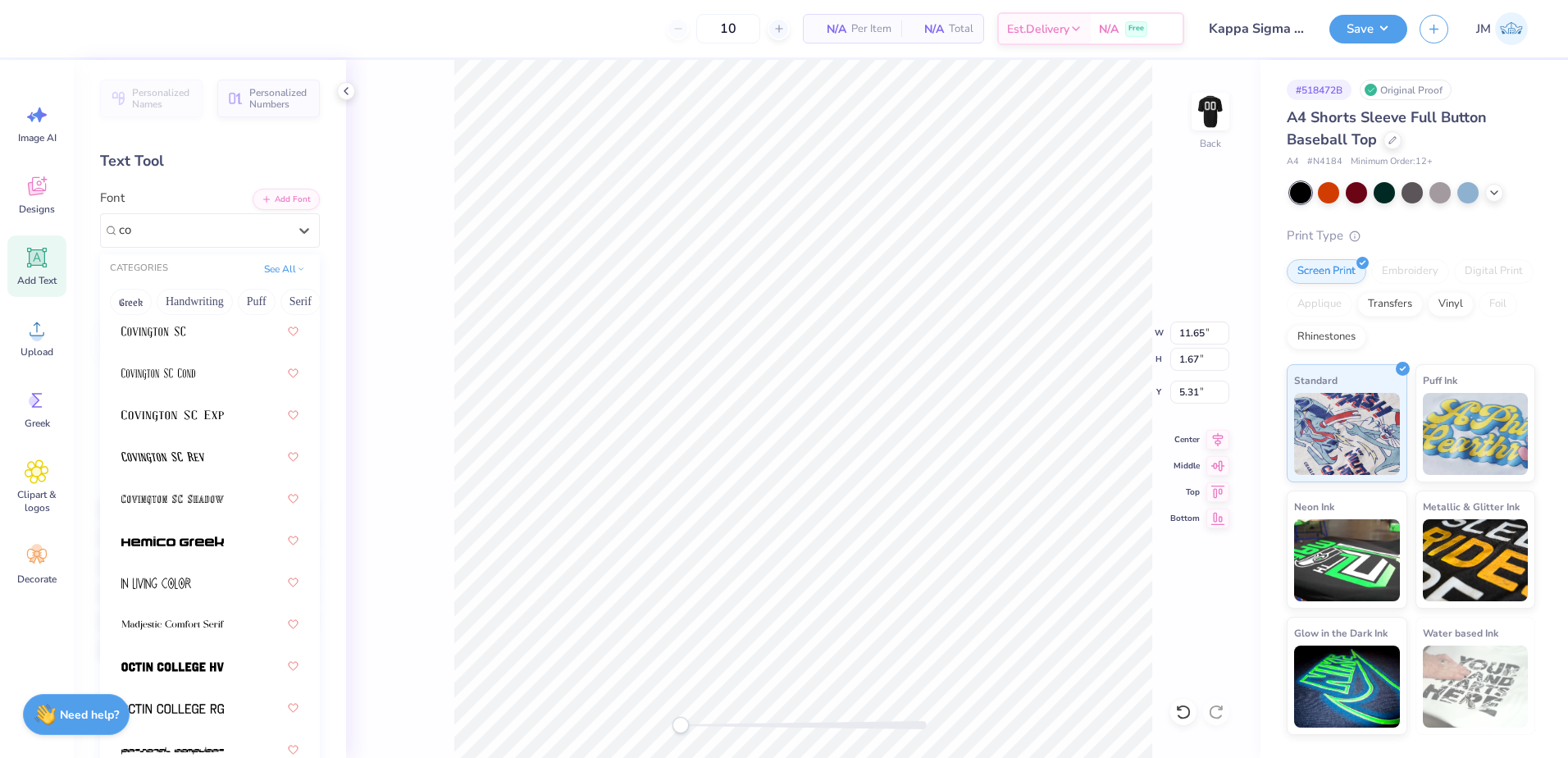
scroll to position [0, 0]
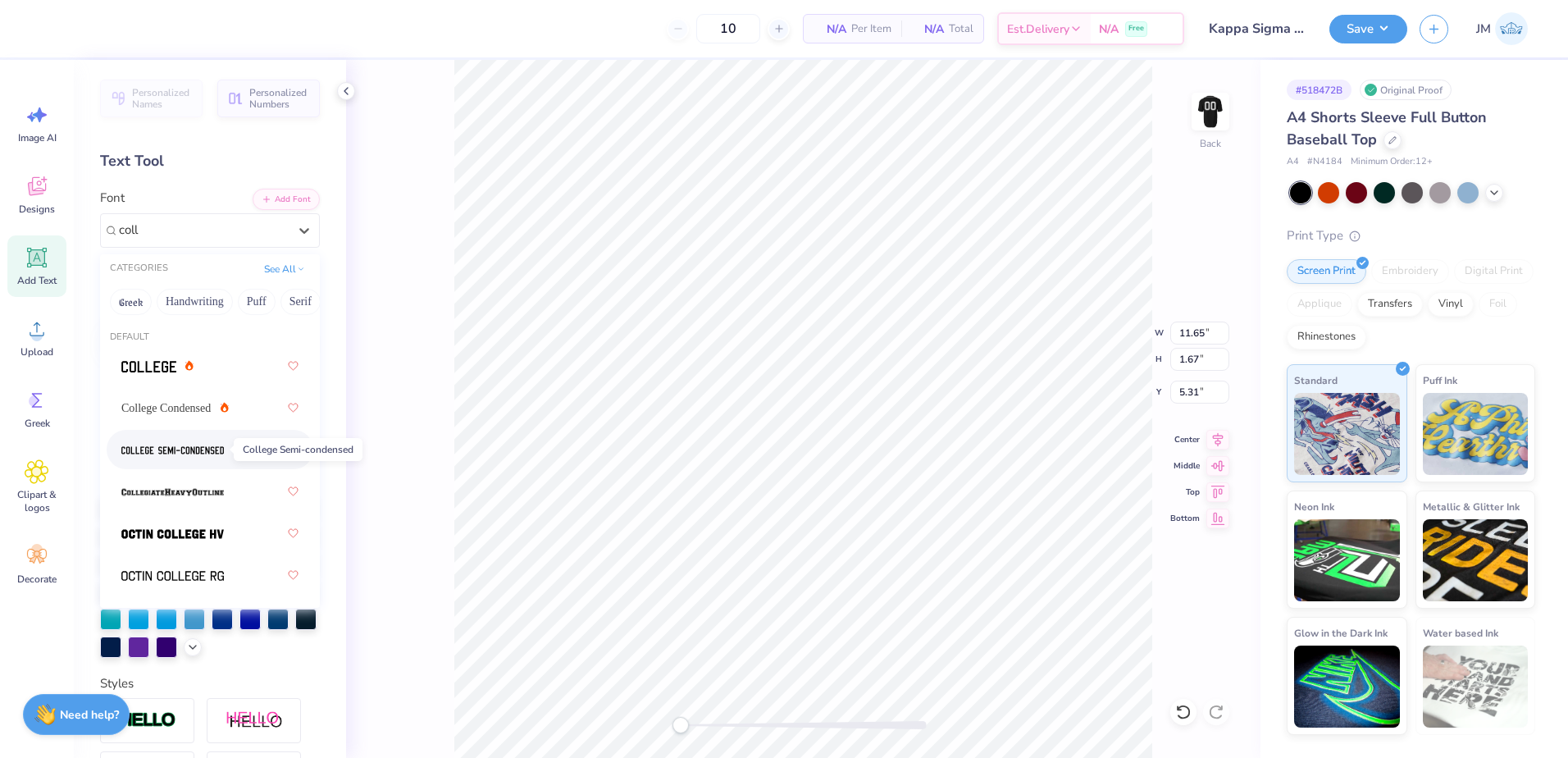
click at [208, 445] on img at bounding box center [172, 451] width 103 height 12
type input "coll"
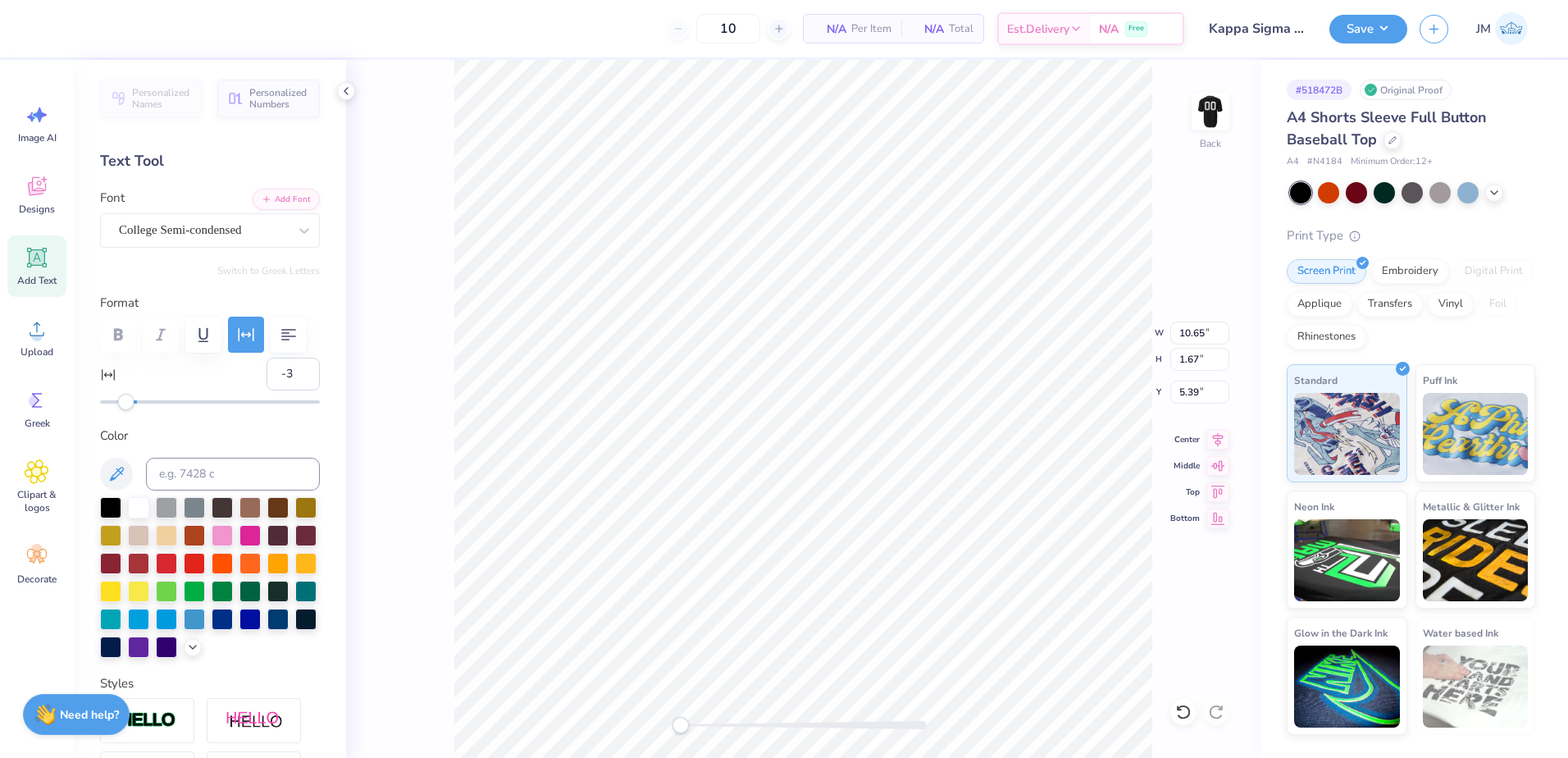
type input "-2"
click at [130, 401] on div "Accessibility label" at bounding box center [130, 401] width 16 height 16
type input "-4"
click at [127, 401] on div "Accessibility label" at bounding box center [127, 401] width 16 height 16
click at [283, 382] on input "-4" at bounding box center [293, 373] width 53 height 33
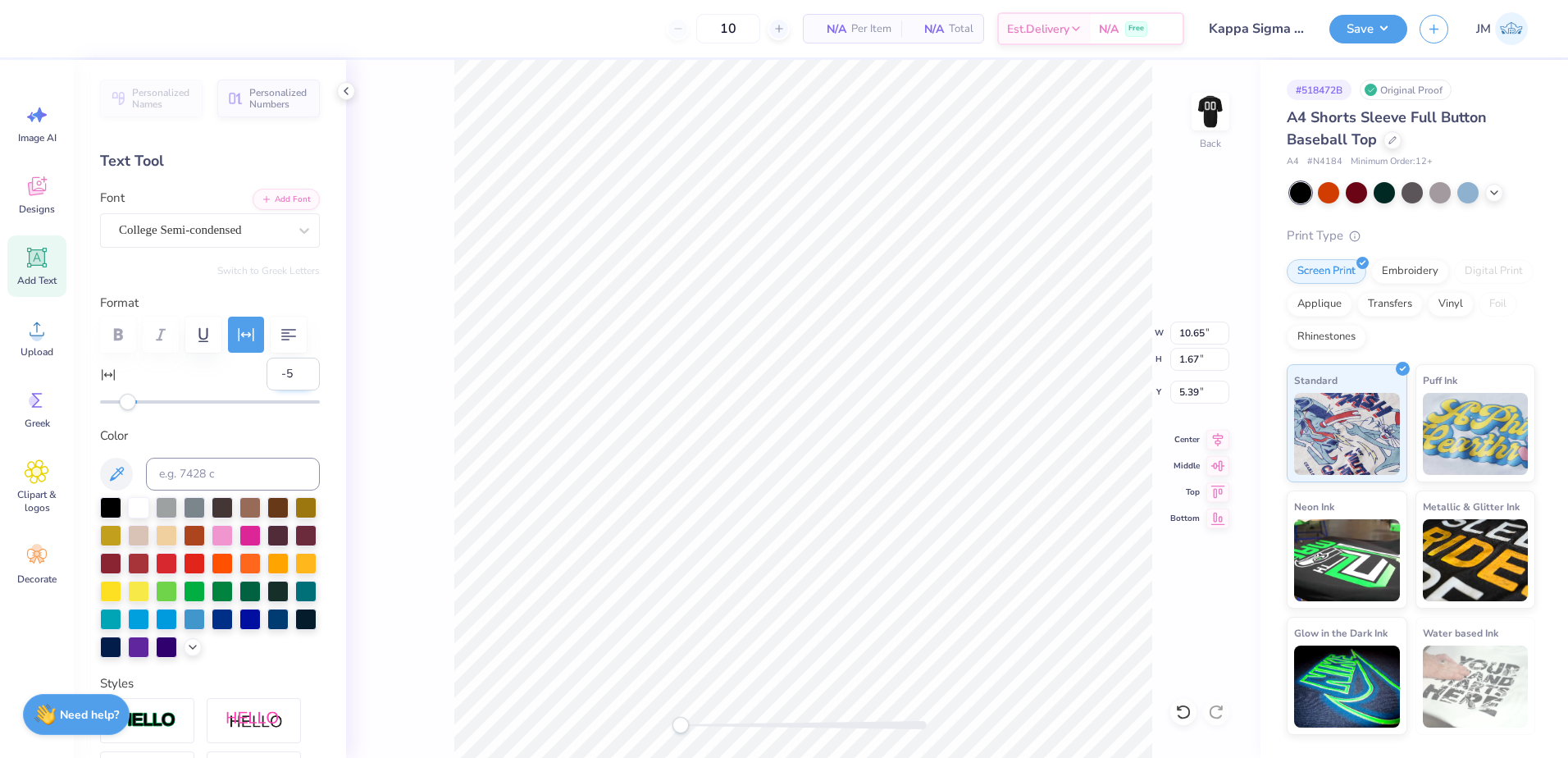
type input "-5"
click at [296, 380] on input "-5" at bounding box center [293, 373] width 53 height 33
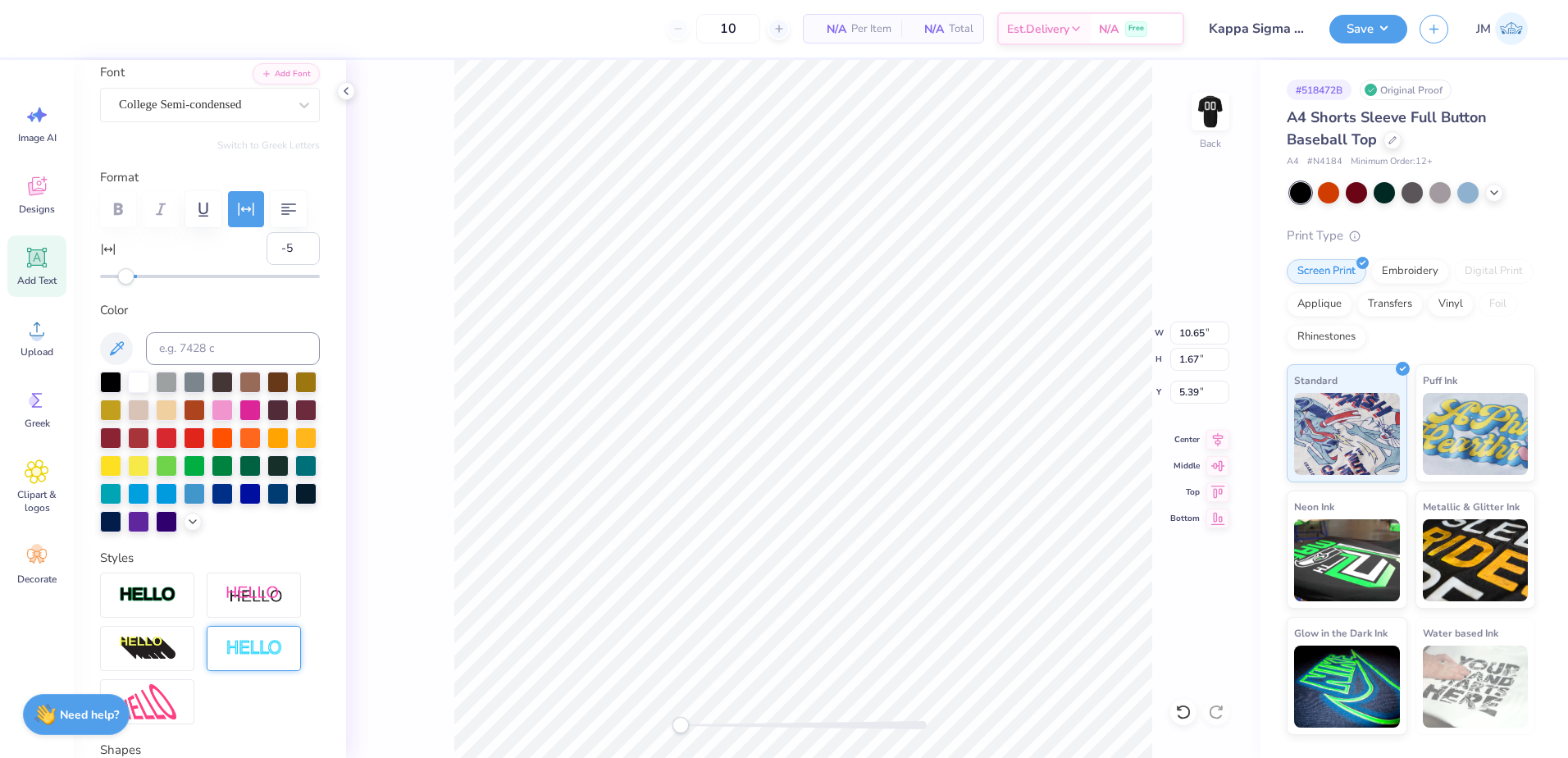
scroll to position [273, 0]
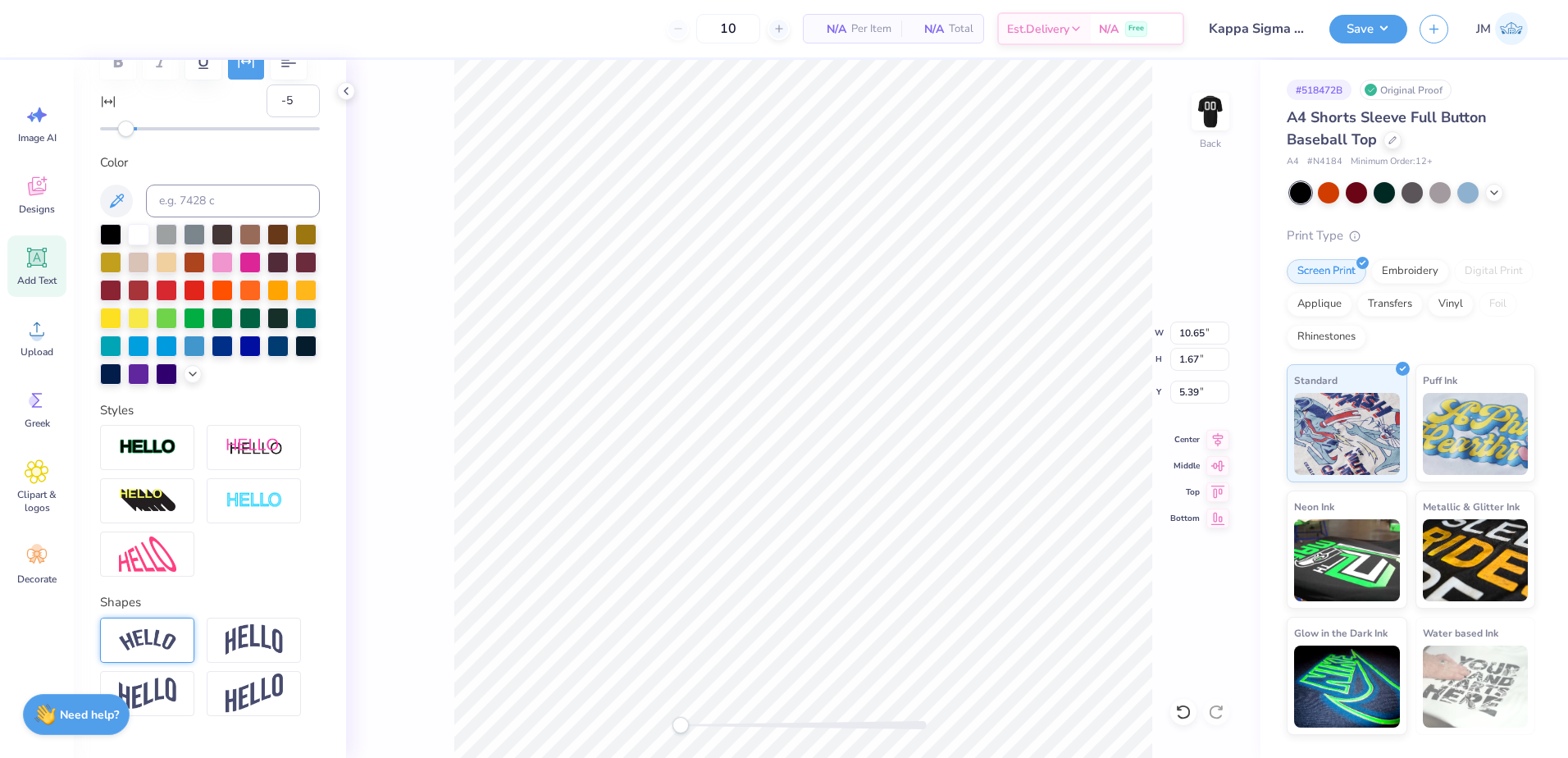
click at [171, 651] on img at bounding box center [147, 640] width 58 height 22
click at [236, 656] on img at bounding box center [254, 639] width 58 height 31
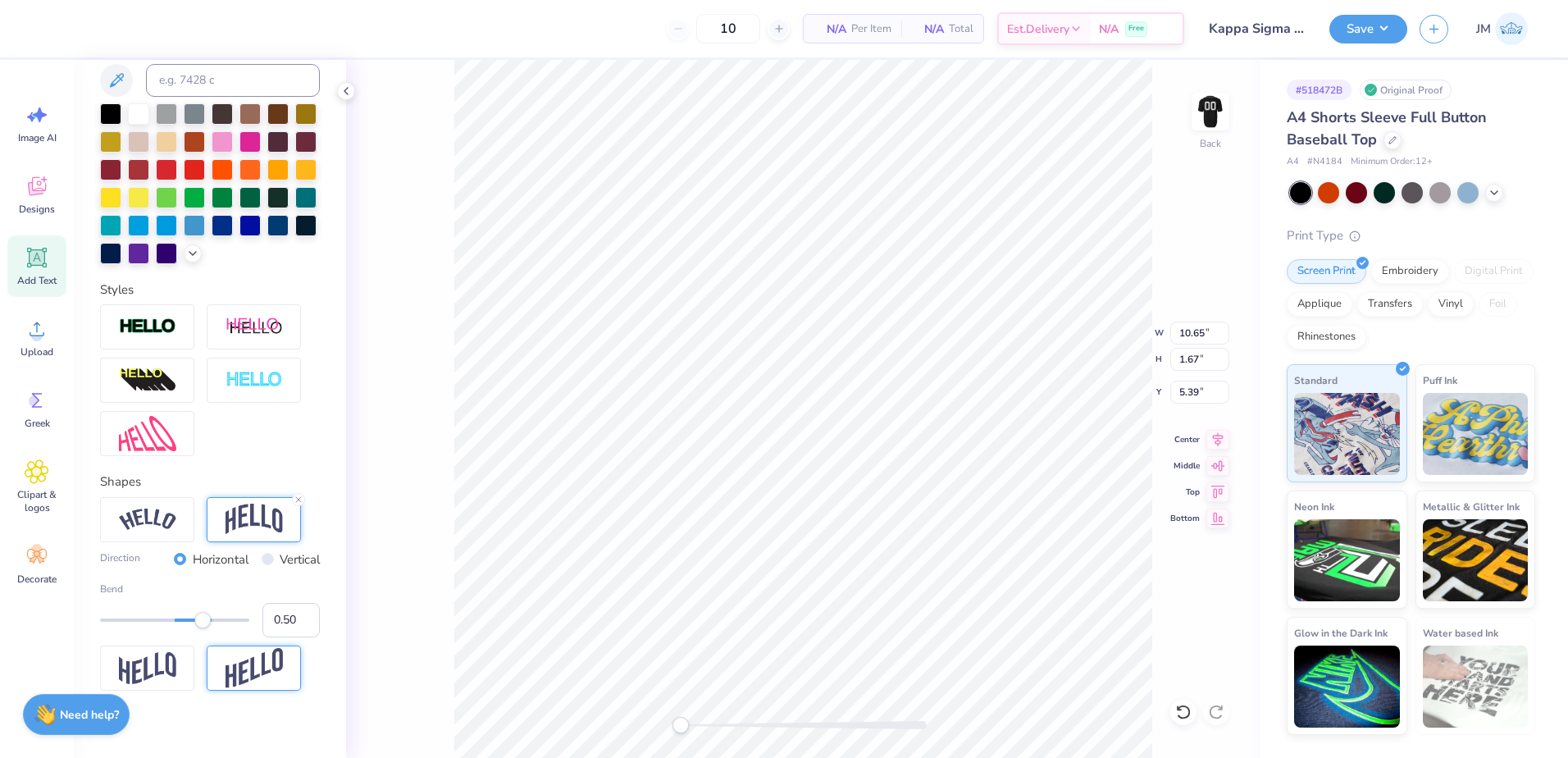
scroll to position [436, 0]
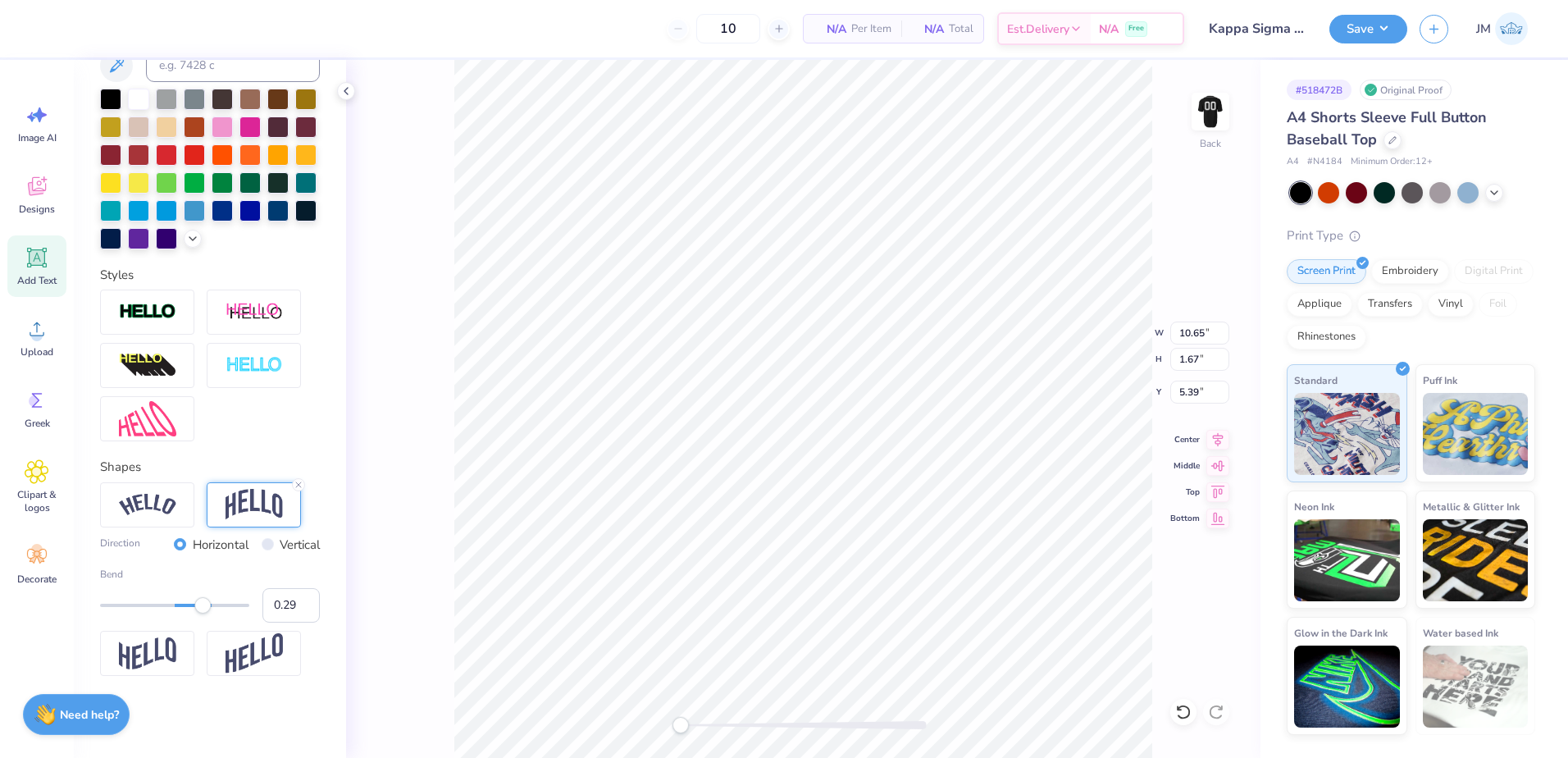
type input "0.28"
click at [188, 605] on div at bounding box center [175, 606] width 149 height 3
click at [188, 605] on div "Accessibility label" at bounding box center [187, 605] width 16 height 16
type input "12.96"
type input "3.30"
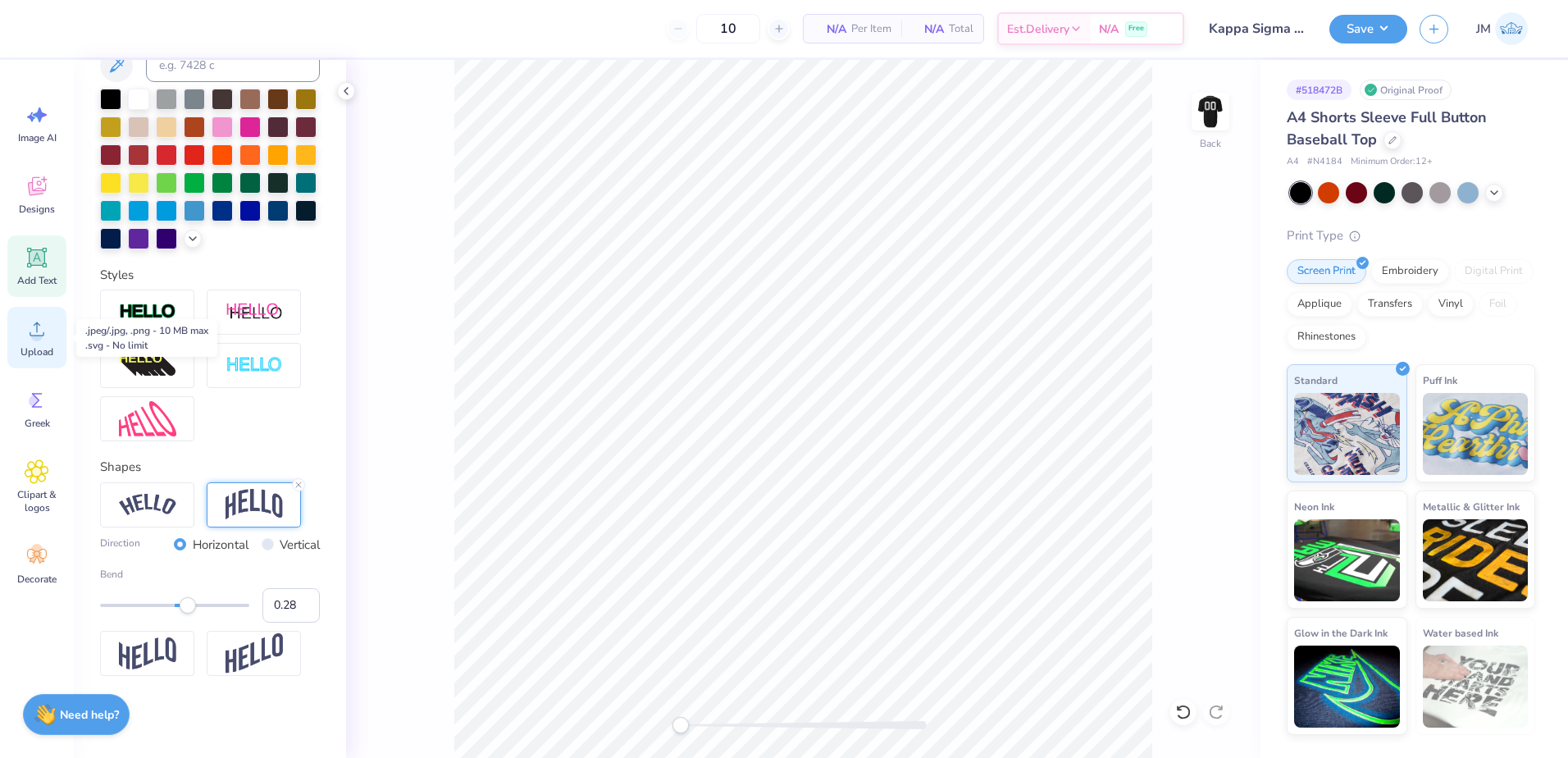
click at [41, 336] on circle at bounding box center [37, 335] width 12 height 12
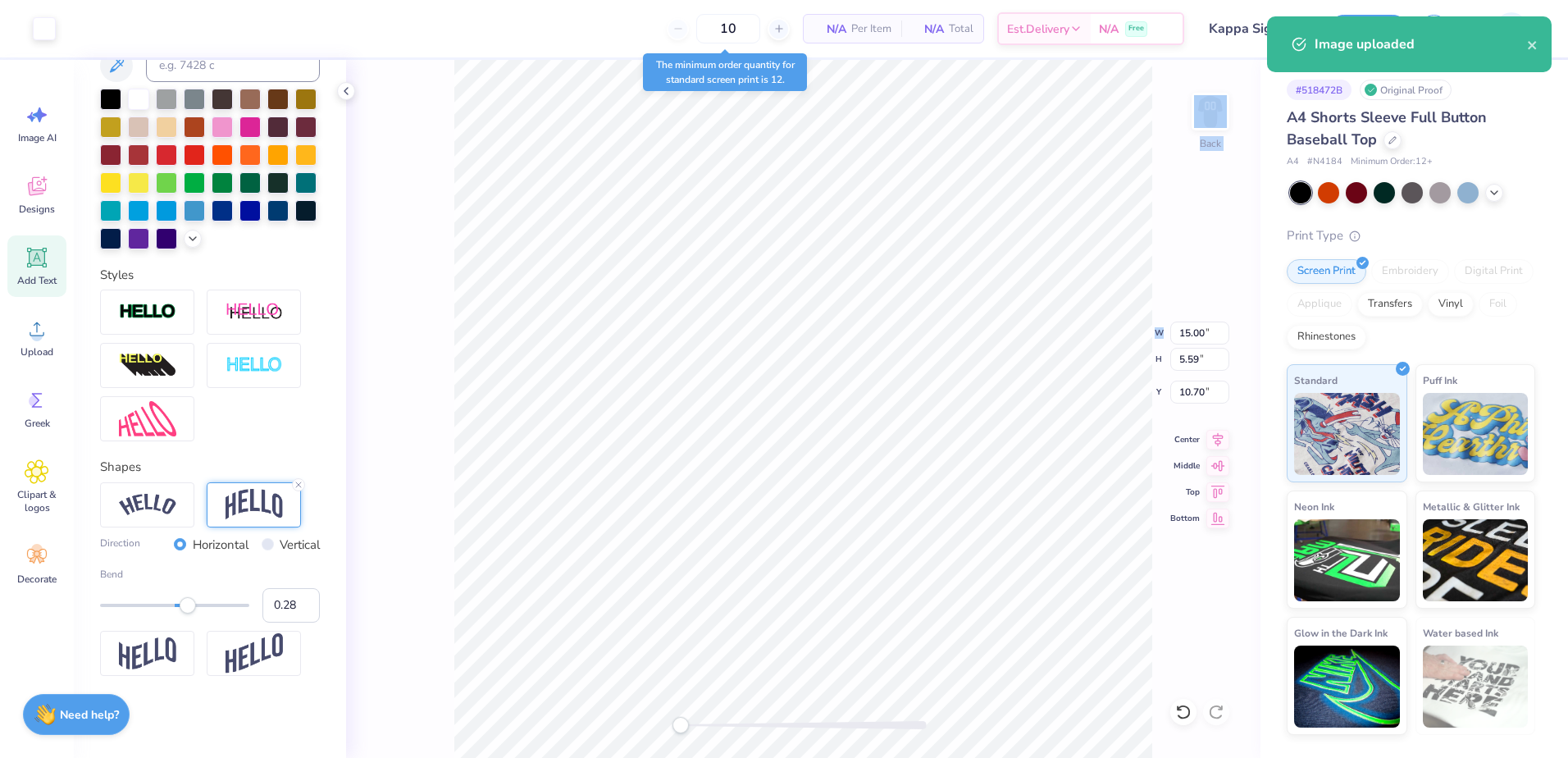
click at [1204, 321] on div "Back W 15.00 15.00 " H 5.59 5.59 " Y 10.70 10.70 " Center Middle Top Bottom" at bounding box center [803, 409] width 914 height 698
click at [1205, 330] on input "15.00" at bounding box center [1200, 332] width 59 height 23
type input "12.50"
type input "4.66"
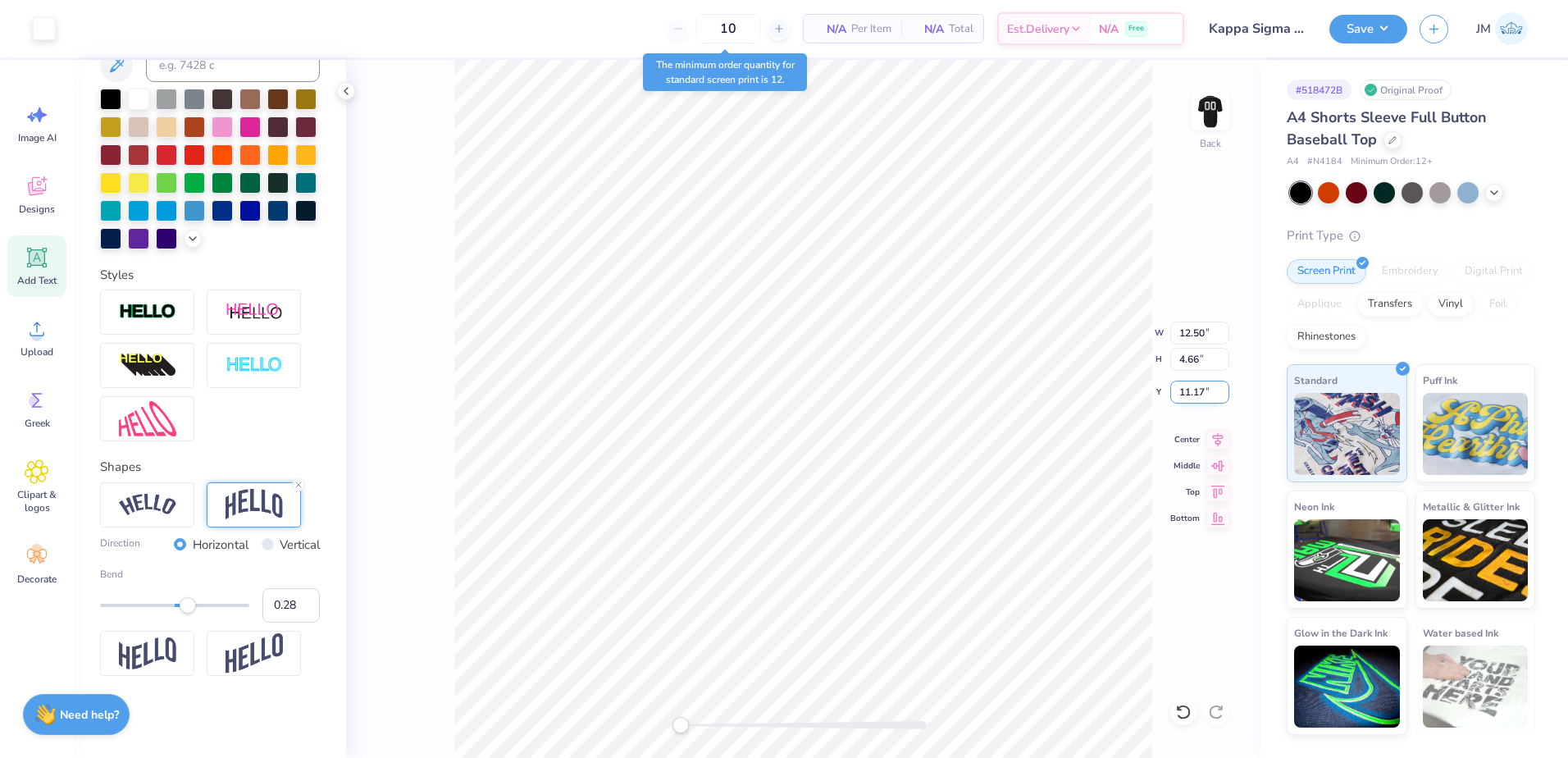
click at [1195, 390] on input "11.17" at bounding box center [1200, 391] width 59 height 23
type input "3.5"
click at [1192, 390] on input "3.50" at bounding box center [1200, 391] width 59 height 23
type input "3.5"
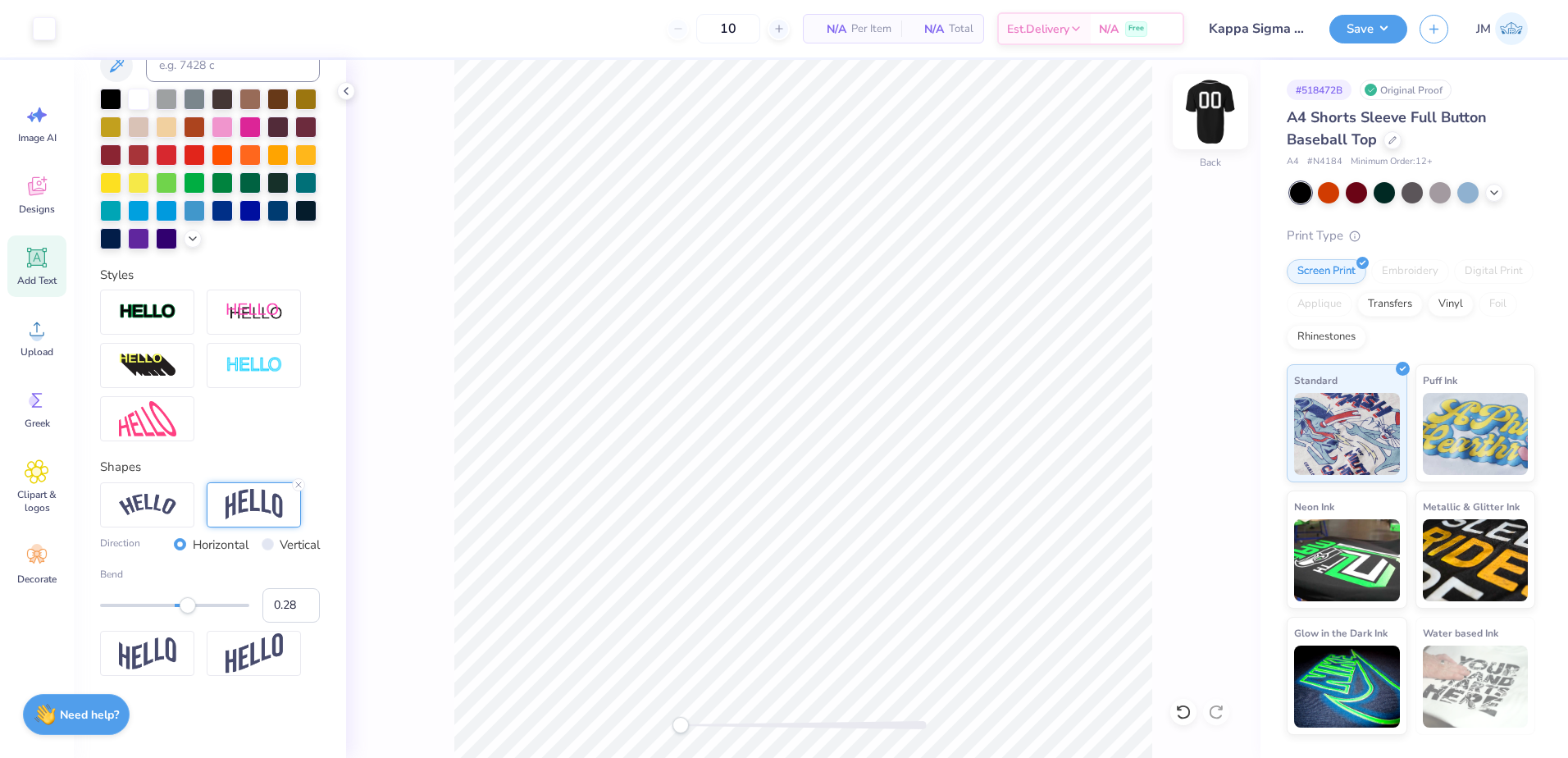
click at [1214, 122] on img at bounding box center [1210, 111] width 65 height 65
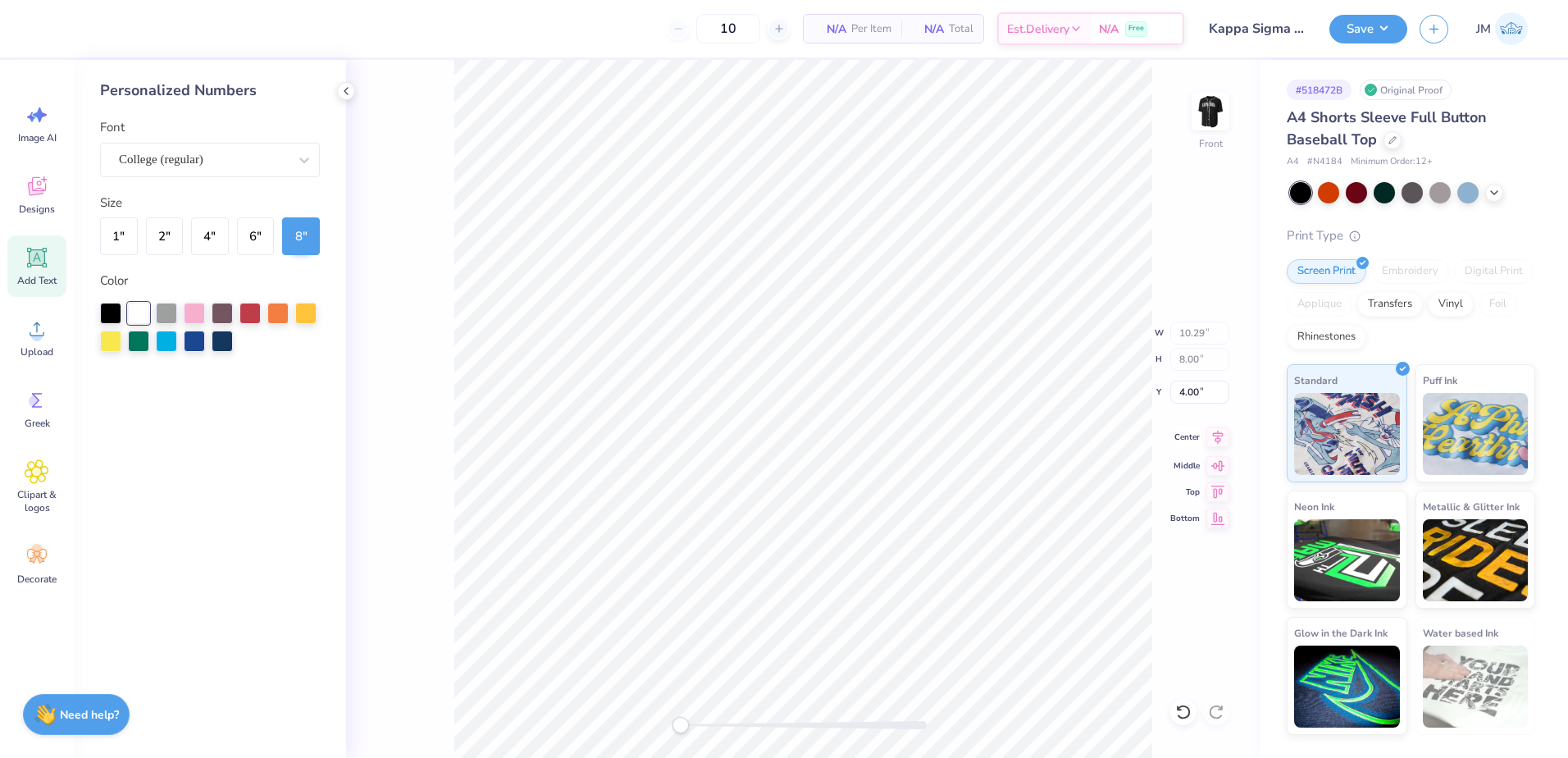
click at [1221, 444] on icon at bounding box center [1217, 436] width 23 height 19
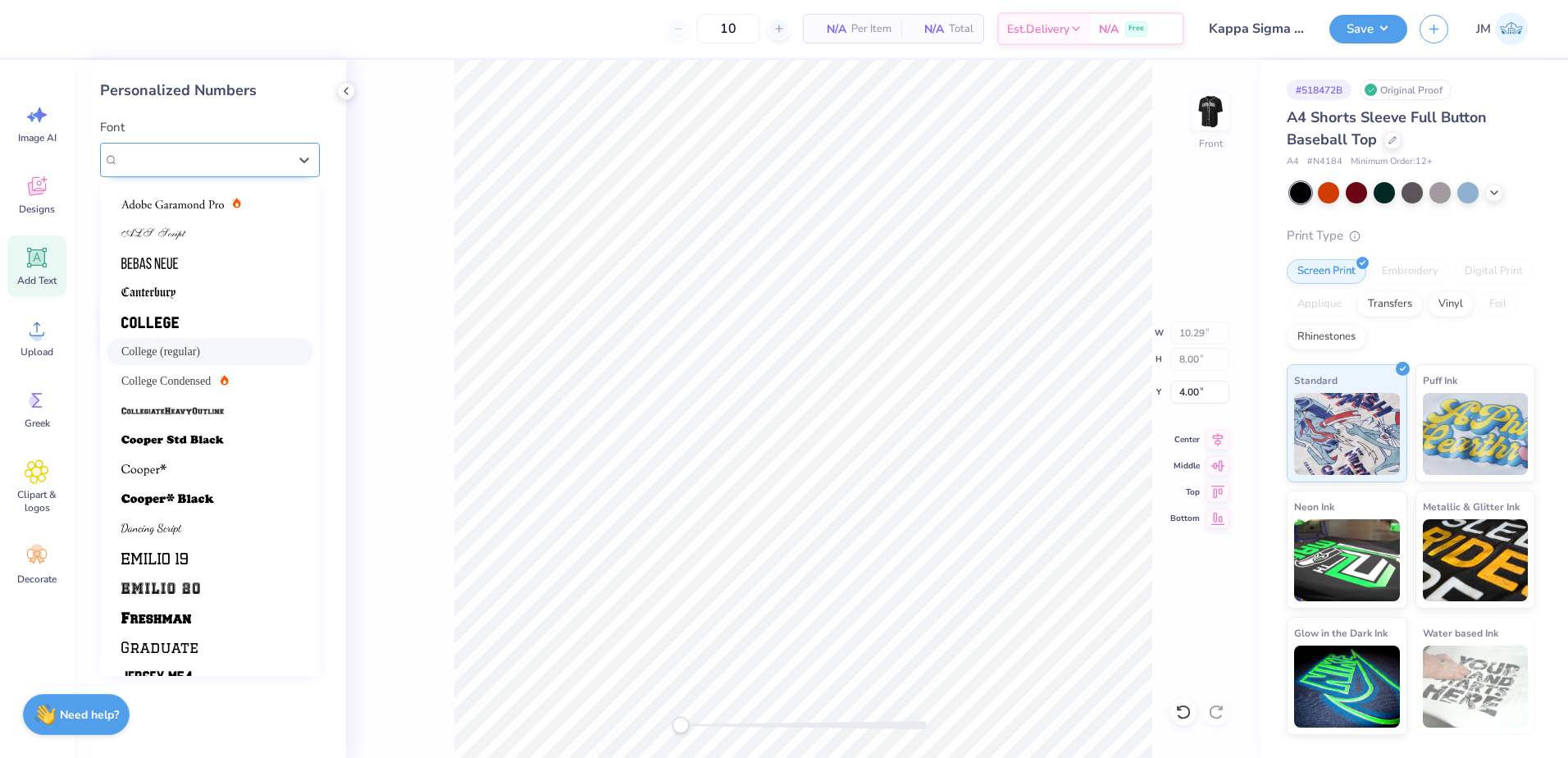
click at [205, 161] on div "College (regular)" at bounding box center [202, 159] width 172 height 25
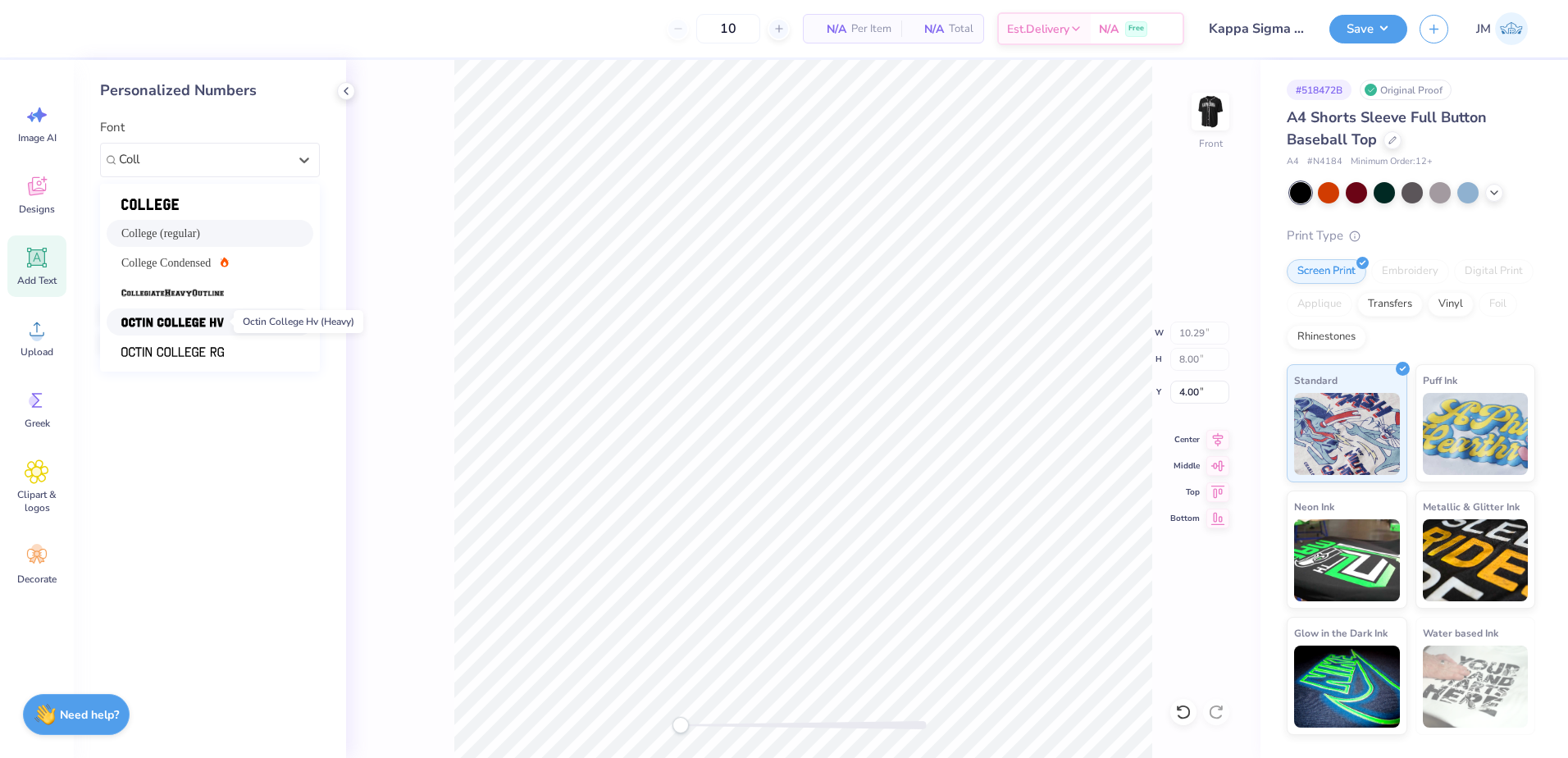
click at [211, 321] on img at bounding box center [172, 323] width 103 height 12
type input "Coll"
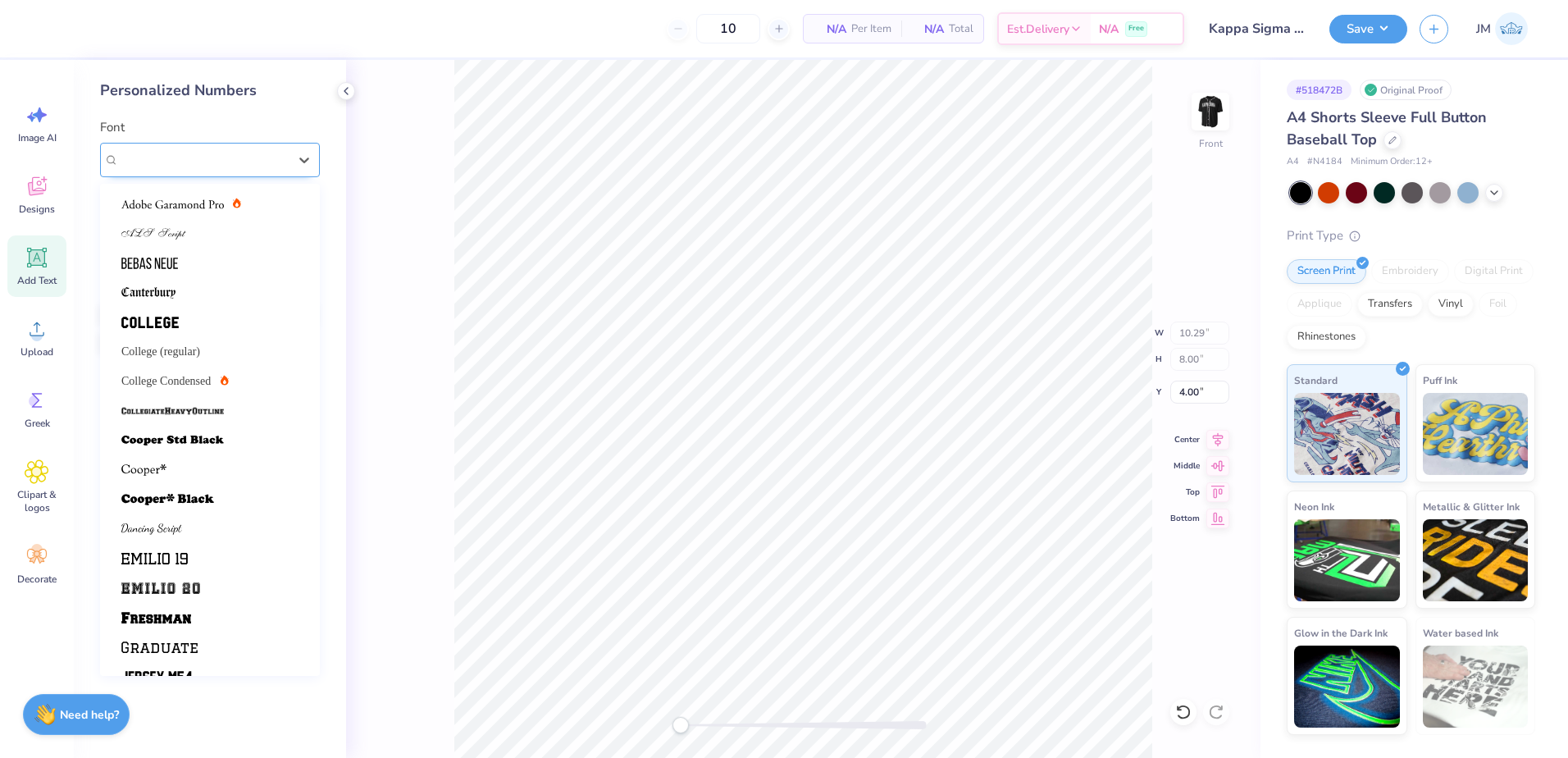
click at [221, 159] on div "Octin College Hv (Heavy)" at bounding box center [202, 159] width 172 height 25
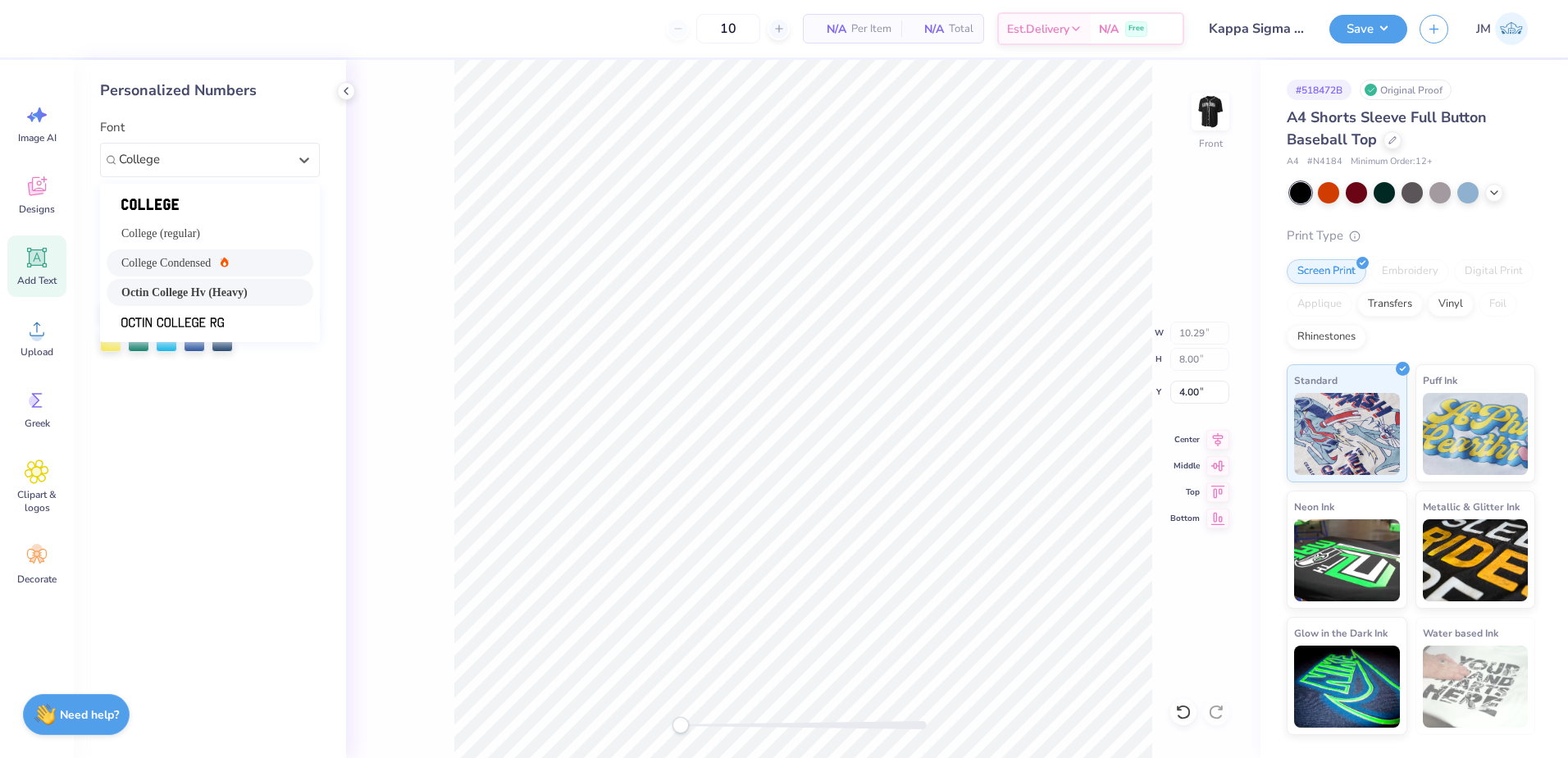
click at [243, 256] on div "College Condensed" at bounding box center [209, 263] width 177 height 17
type input "College"
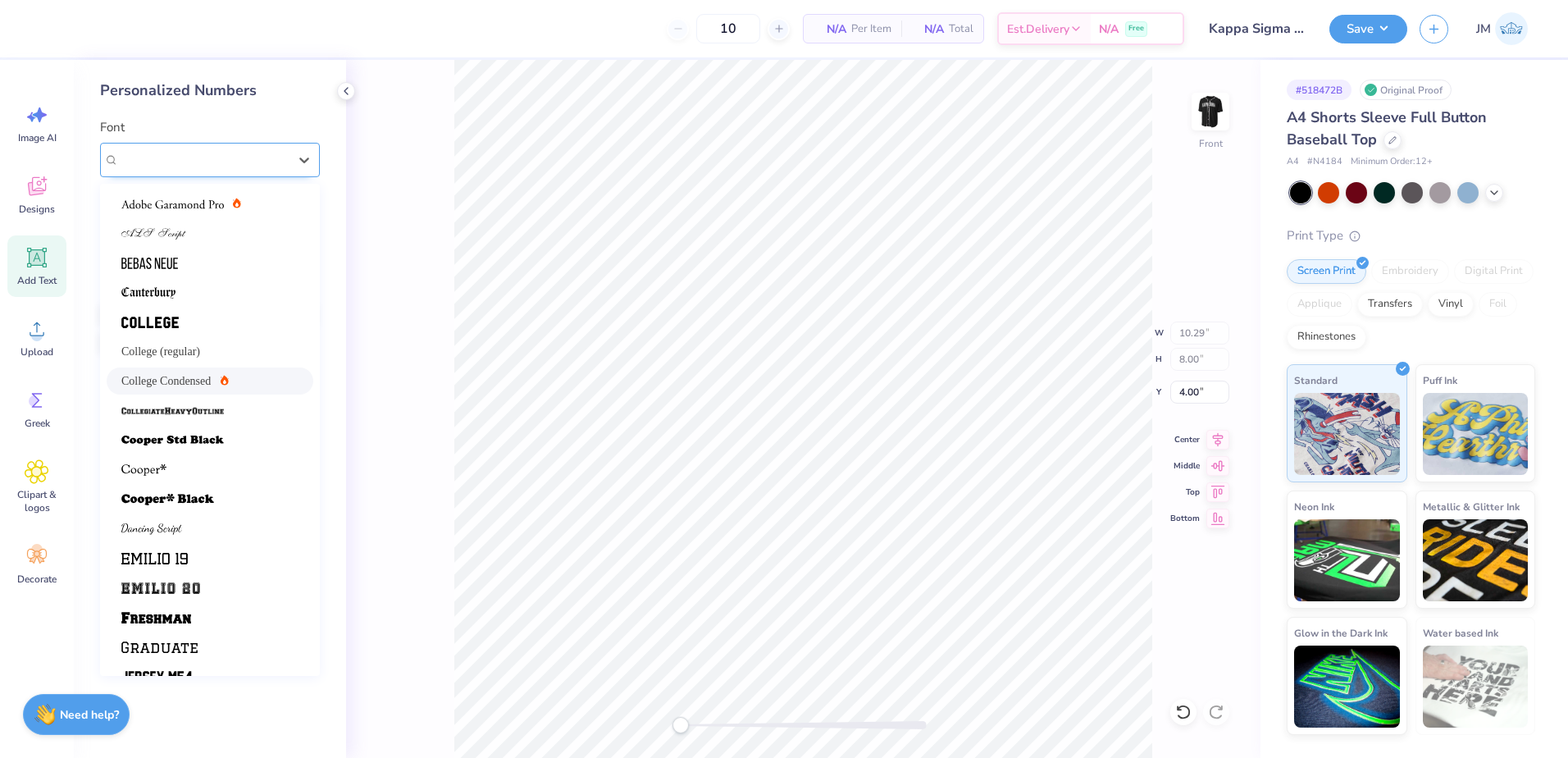
click at [233, 164] on div "College Condensed" at bounding box center [202, 159] width 172 height 25
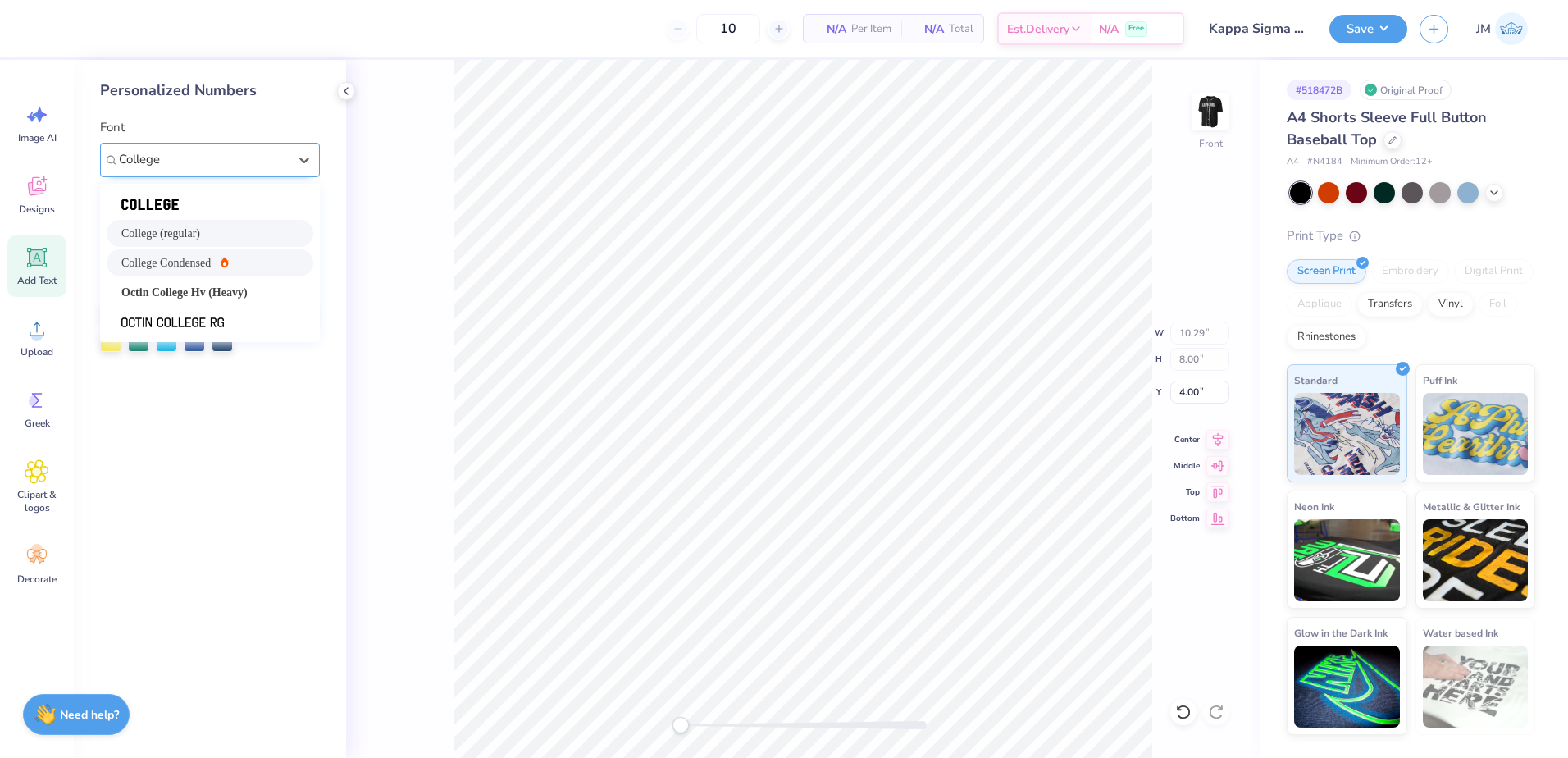
click at [183, 231] on span "College (regular)" at bounding box center [160, 233] width 79 height 17
type input "College"
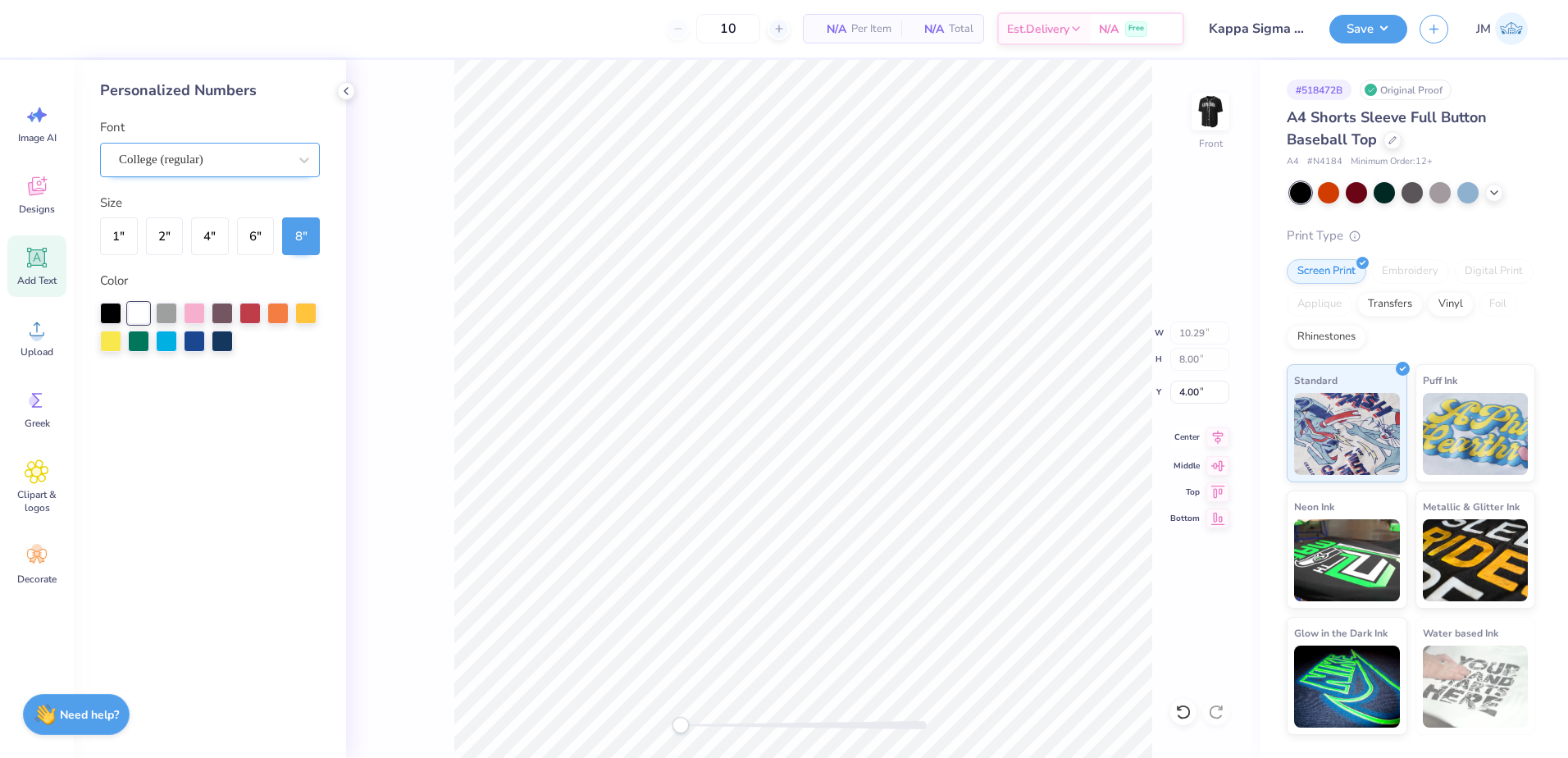
click at [1220, 437] on icon at bounding box center [1217, 436] width 23 height 19
click at [1216, 107] on img at bounding box center [1210, 111] width 65 height 65
click at [1194, 117] on img at bounding box center [1210, 111] width 65 height 65
click at [1194, 117] on img at bounding box center [1211, 111] width 33 height 33
click at [1387, 34] on button "Save" at bounding box center [1368, 27] width 78 height 29
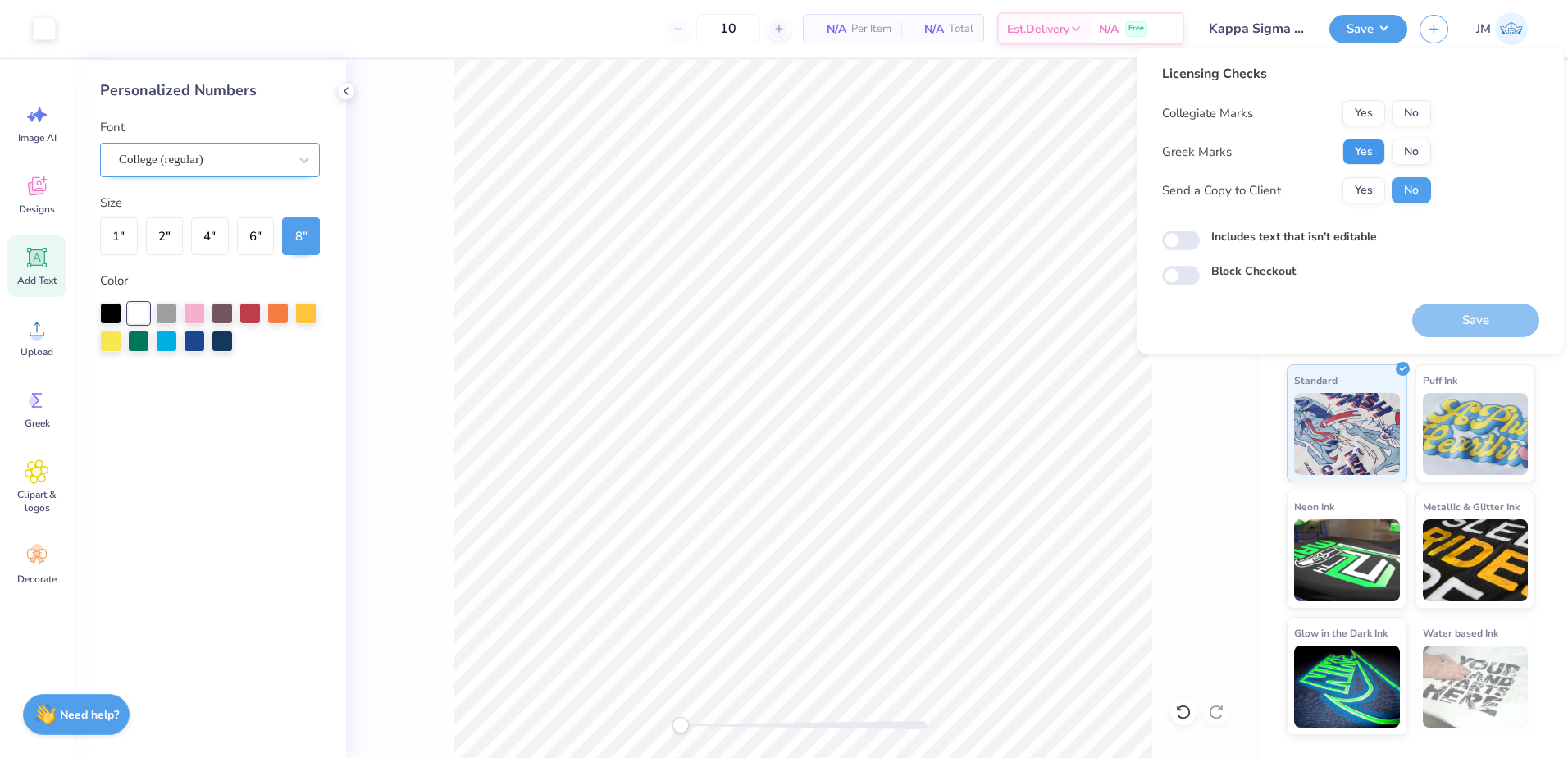
click at [1355, 151] on button "Yes" at bounding box center [1364, 152] width 42 height 26
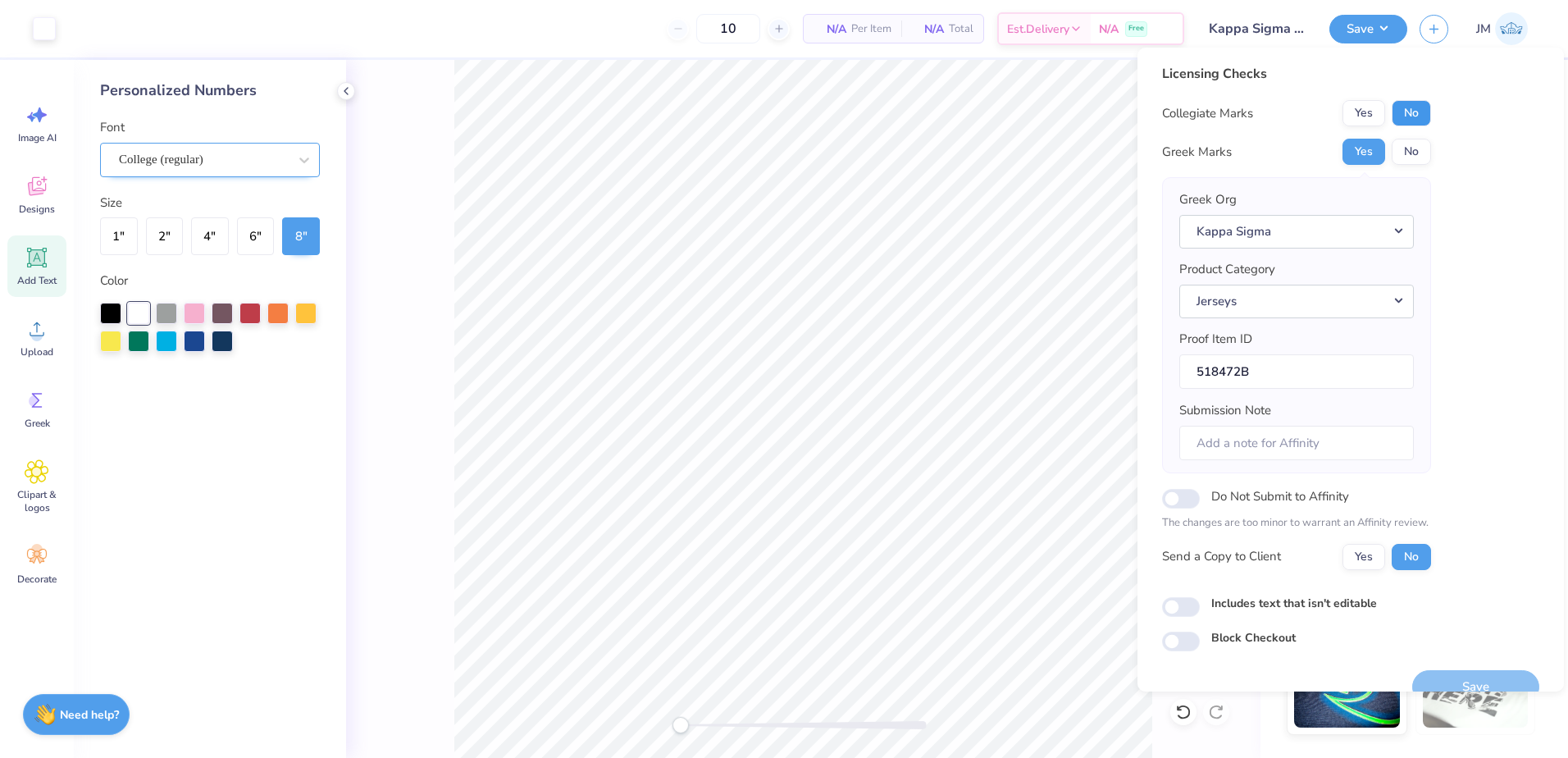
click at [1406, 108] on button "No" at bounding box center [1411, 113] width 39 height 26
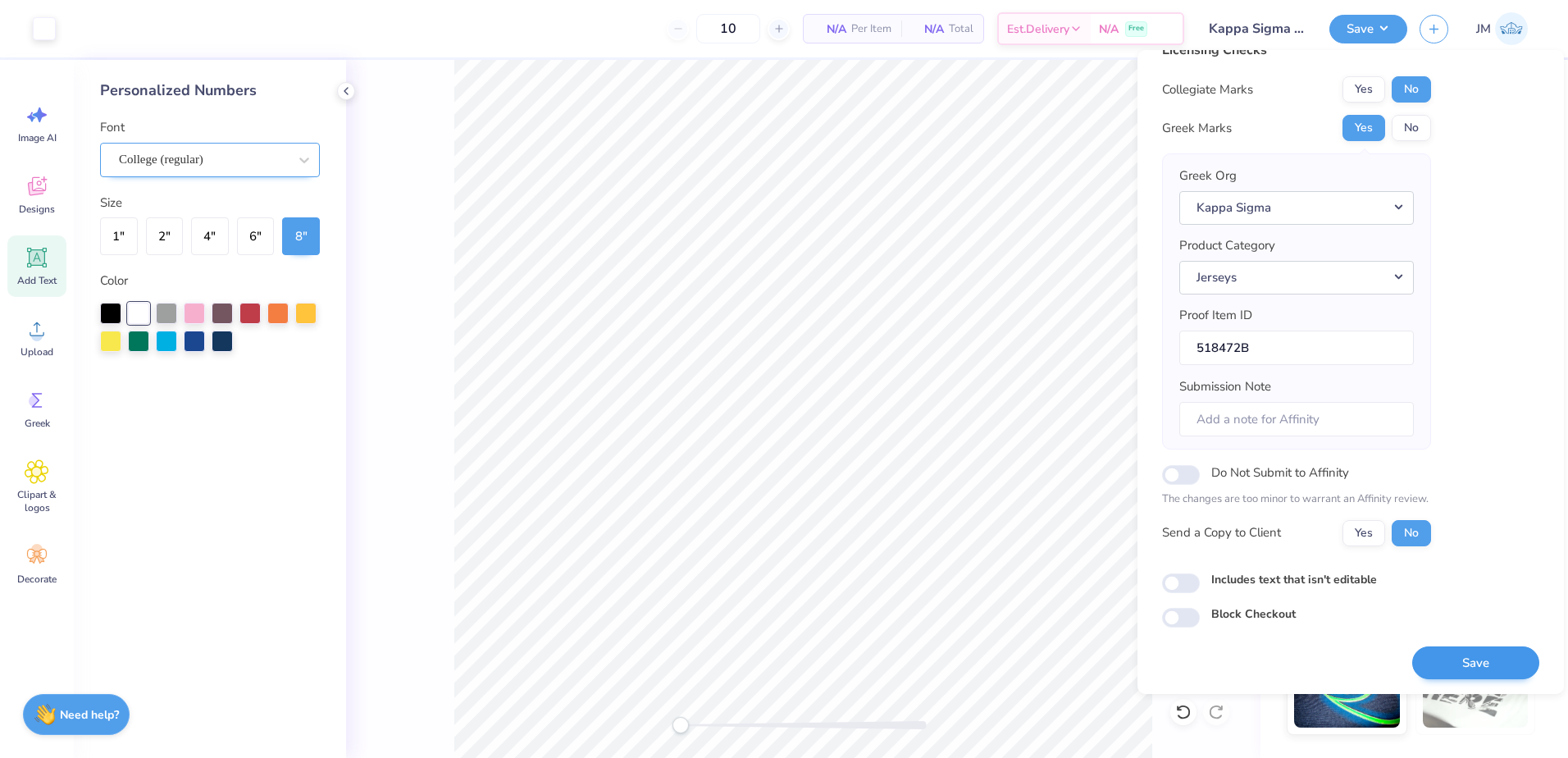
scroll to position [28, 0]
drag, startPoint x: 1438, startPoint y: 671, endPoint x: 1473, endPoint y: 391, distance: 282.2
click at [1473, 391] on div "Licensing Checks Collegiate Marks Yes No Greek Marks Yes No Greek Org Kappa Sig…" at bounding box center [1350, 358] width 377 height 639
click at [1473, 391] on div "Licensing Checks Collegiate Marks Yes No Greek Marks Yes No Greek Org Kappa Sig…" at bounding box center [1350, 332] width 377 height 587
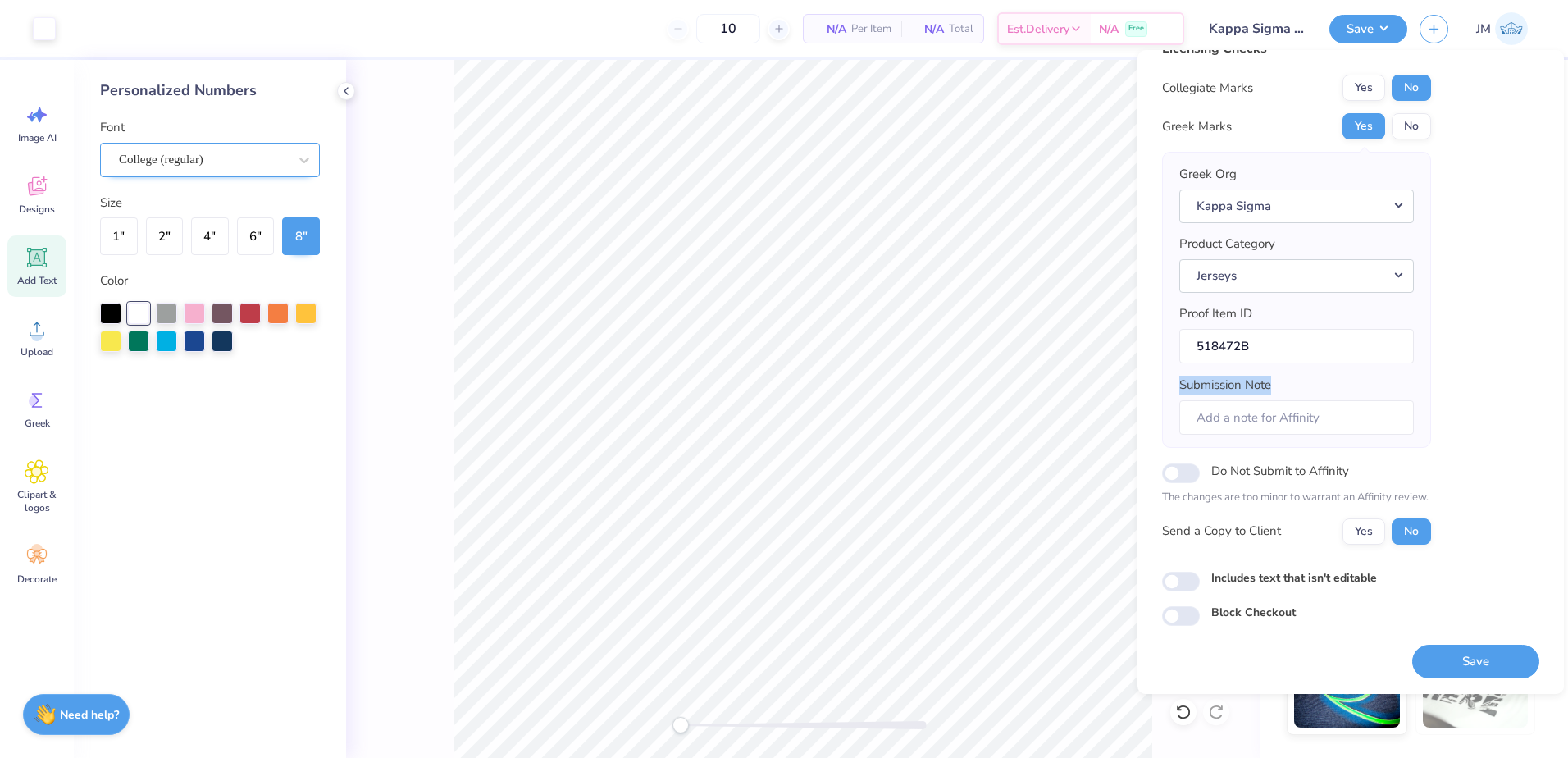
scroll to position [0, 0]
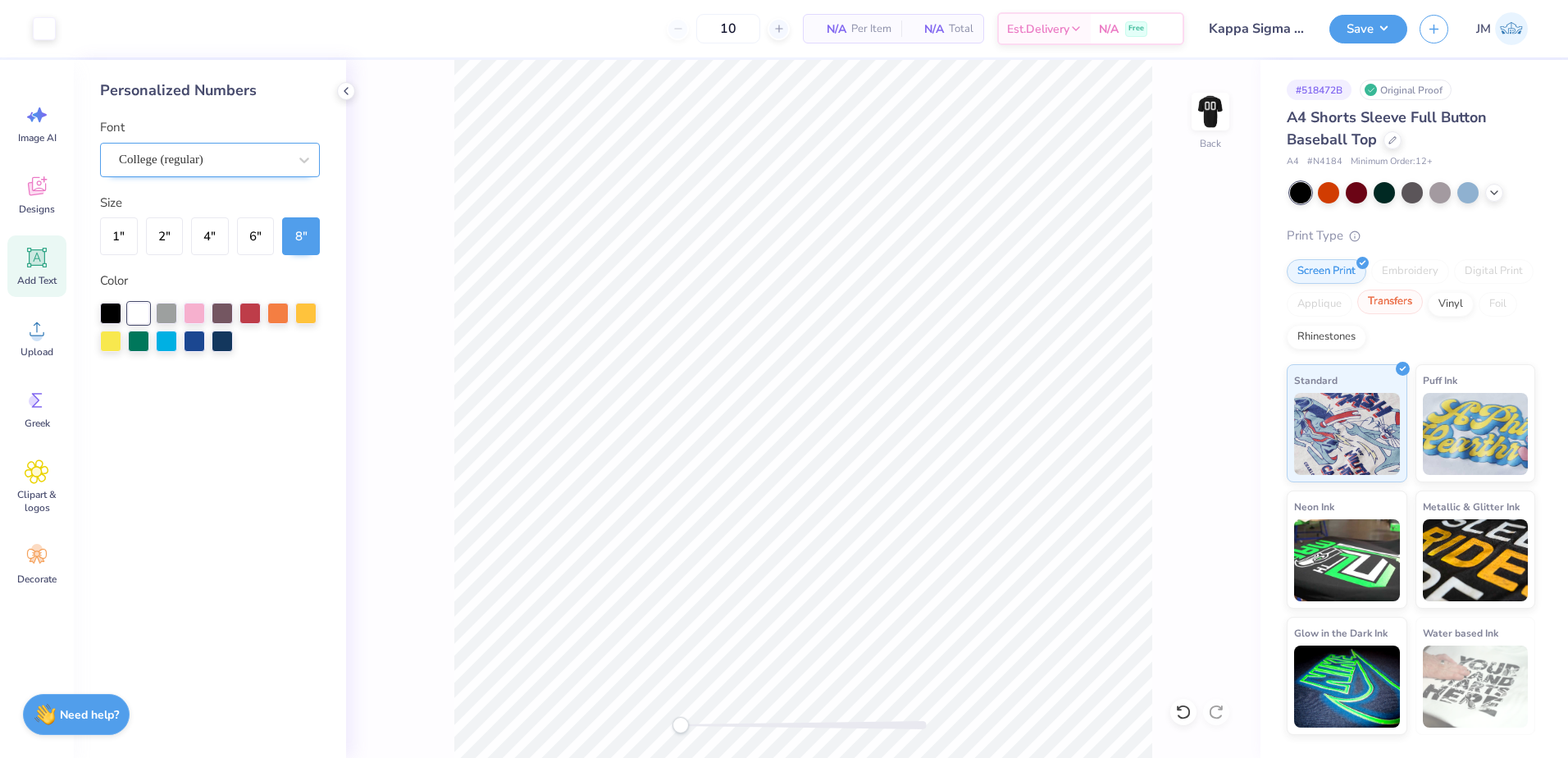
click at [1395, 302] on div "Transfers" at bounding box center [1389, 302] width 65 height 25
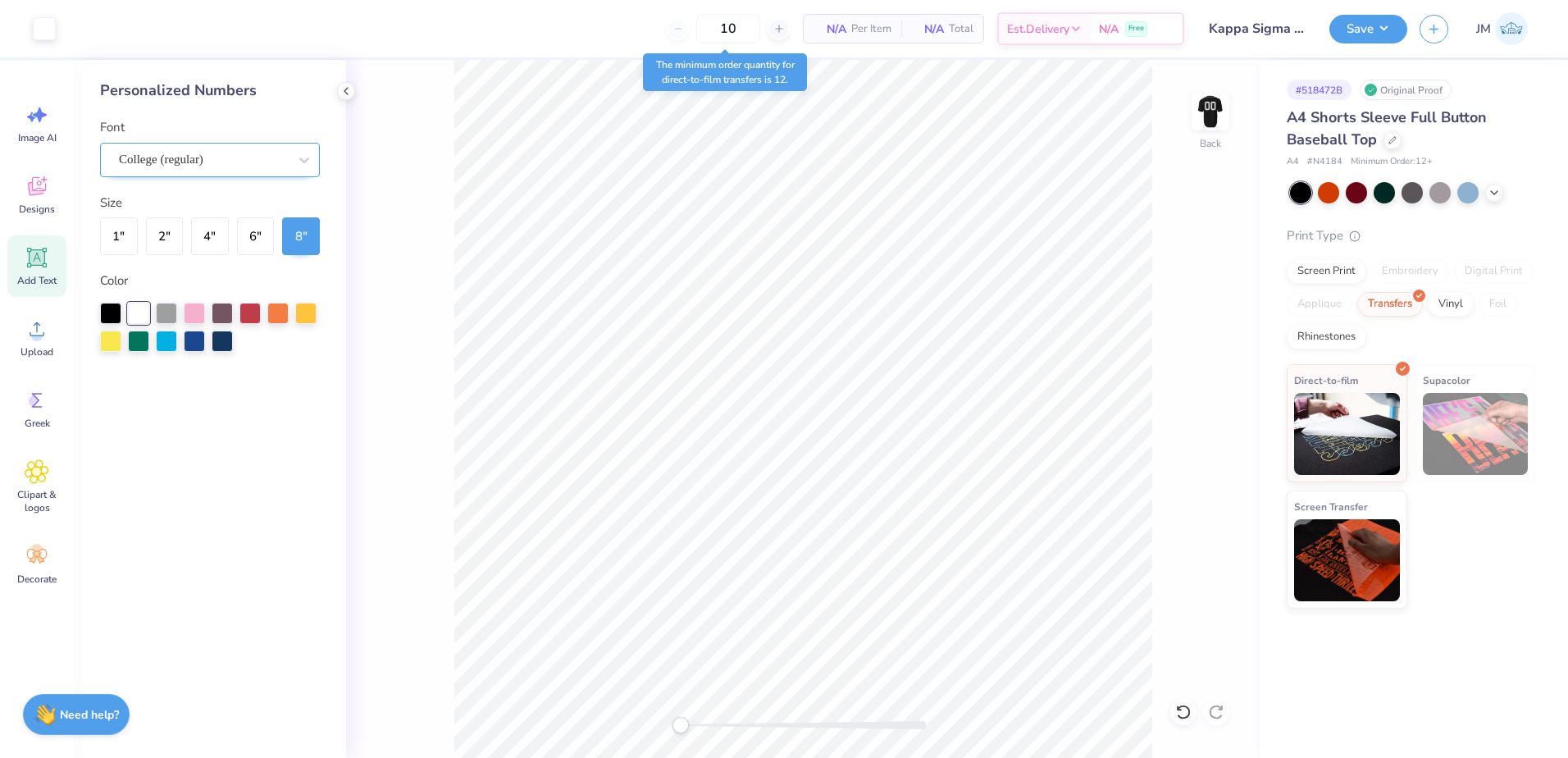
click at [1445, 424] on img at bounding box center [1476, 434] width 106 height 82
click at [1475, 424] on img at bounding box center [1476, 434] width 106 height 82
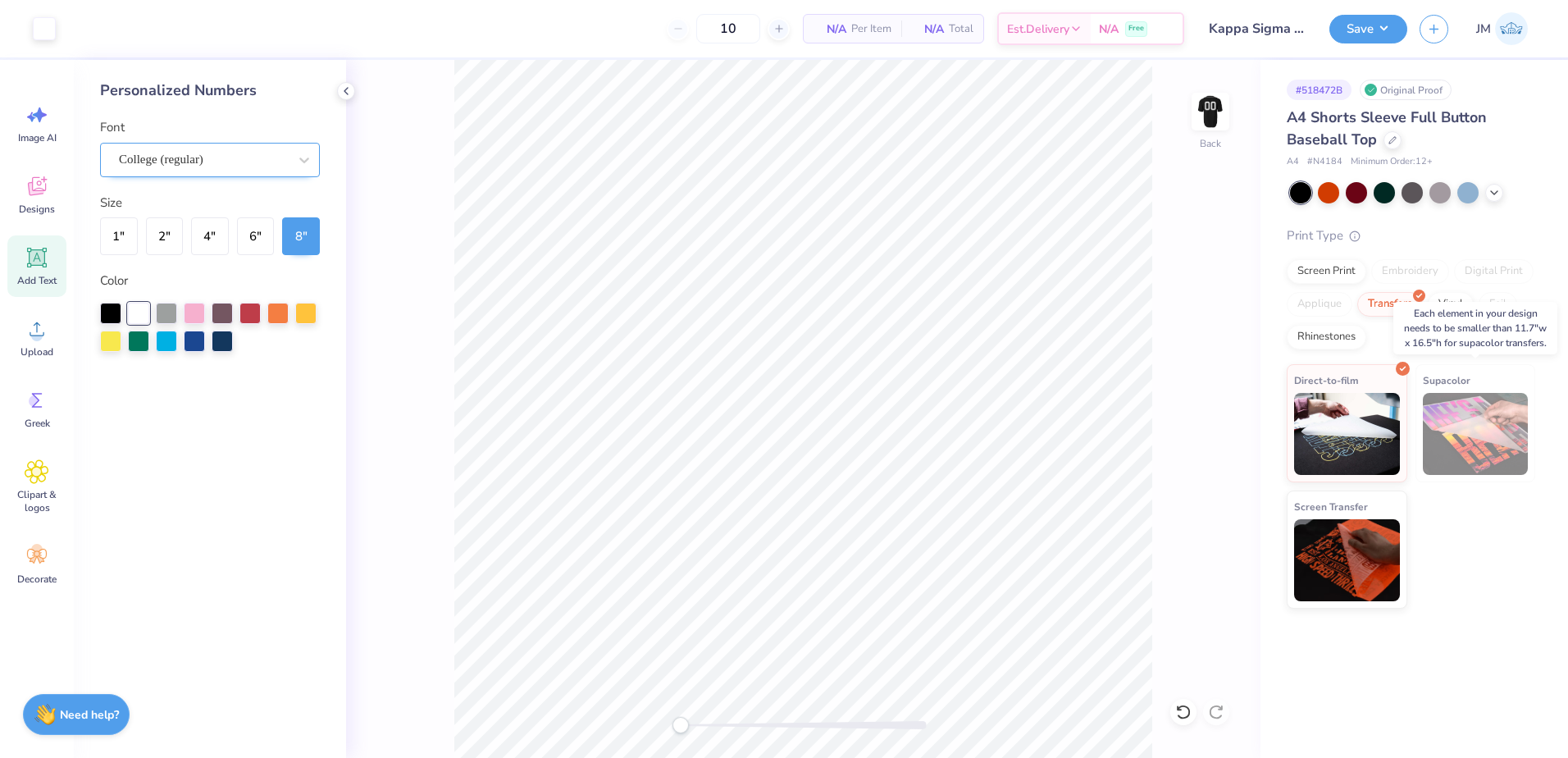
click at [1478, 427] on img at bounding box center [1476, 434] width 106 height 82
click at [1478, 424] on img at bounding box center [1476, 434] width 106 height 82
click at [1201, 329] on input "12.50" at bounding box center [1200, 332] width 59 height 23
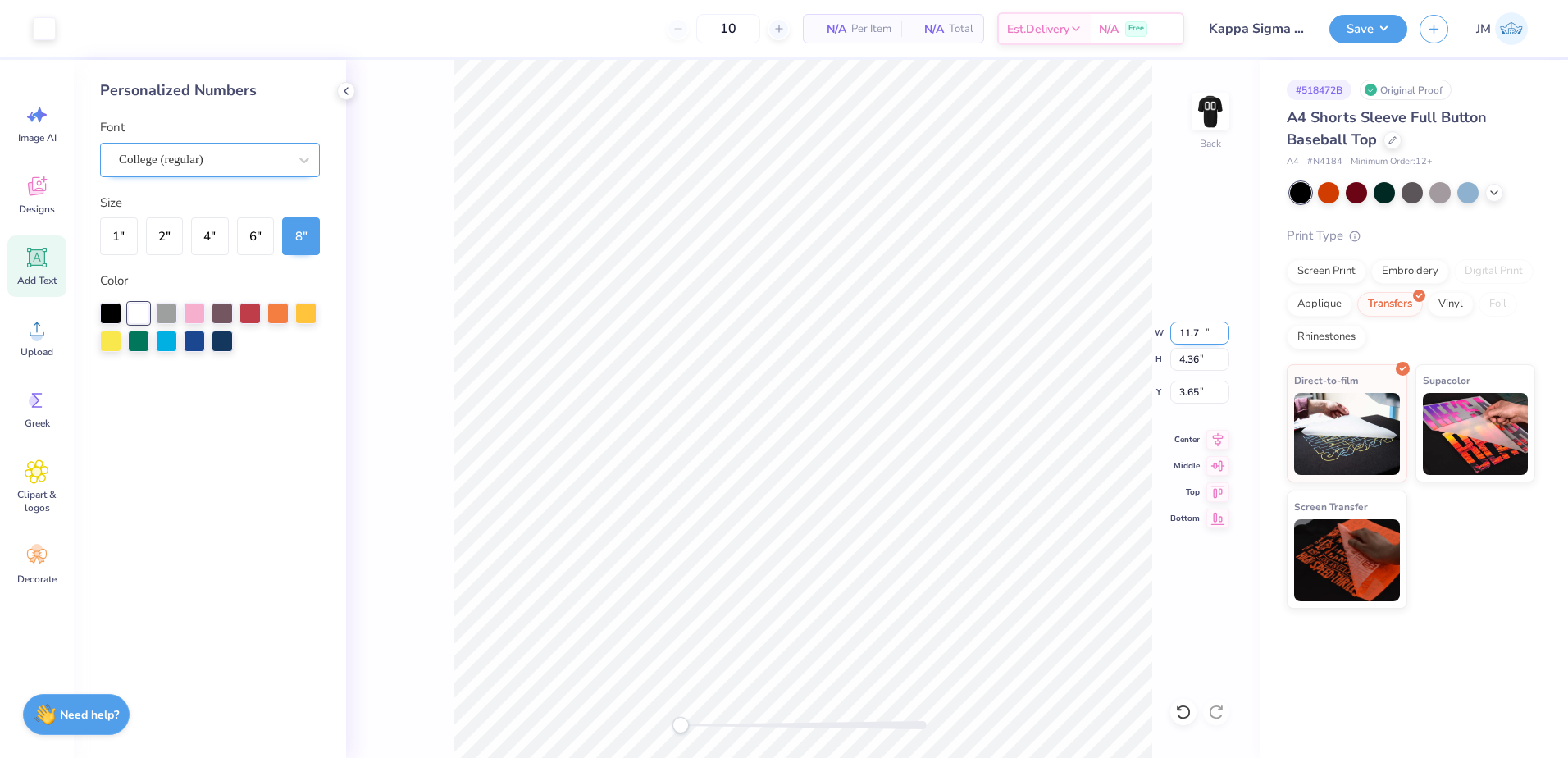
type input "11.70"
type input "4.36"
type input "3.65"
click at [1192, 385] on input "3.65" at bounding box center [1200, 391] width 59 height 23
type input "3.5"
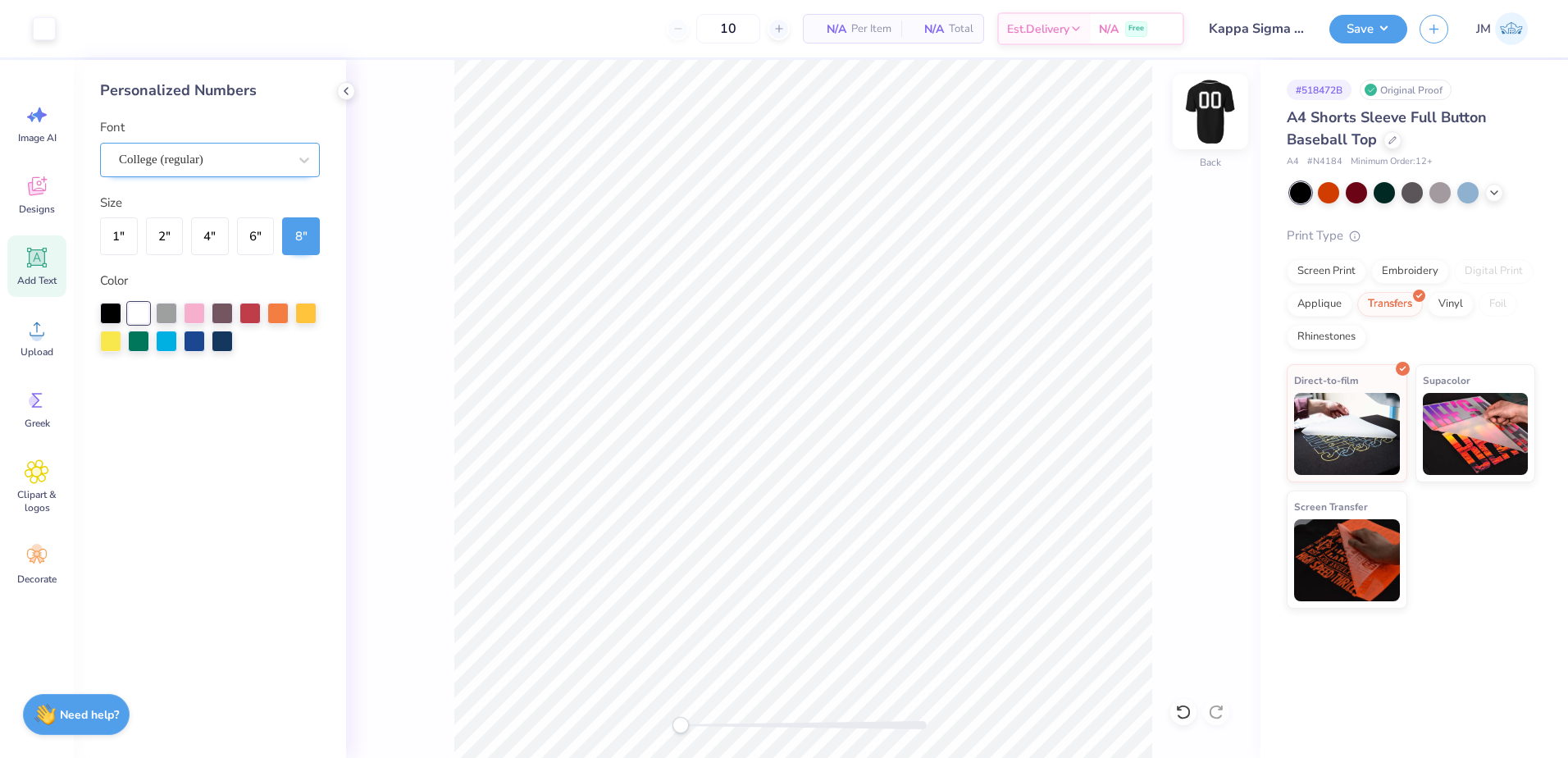
click at [1225, 124] on img at bounding box center [1210, 111] width 65 height 65
click at [1225, 114] on img at bounding box center [1210, 111] width 65 height 65
click at [141, 308] on div at bounding box center [138, 313] width 21 height 21
click at [1212, 108] on img at bounding box center [1210, 111] width 65 height 65
click at [1366, 19] on button "Save" at bounding box center [1368, 27] width 78 height 29
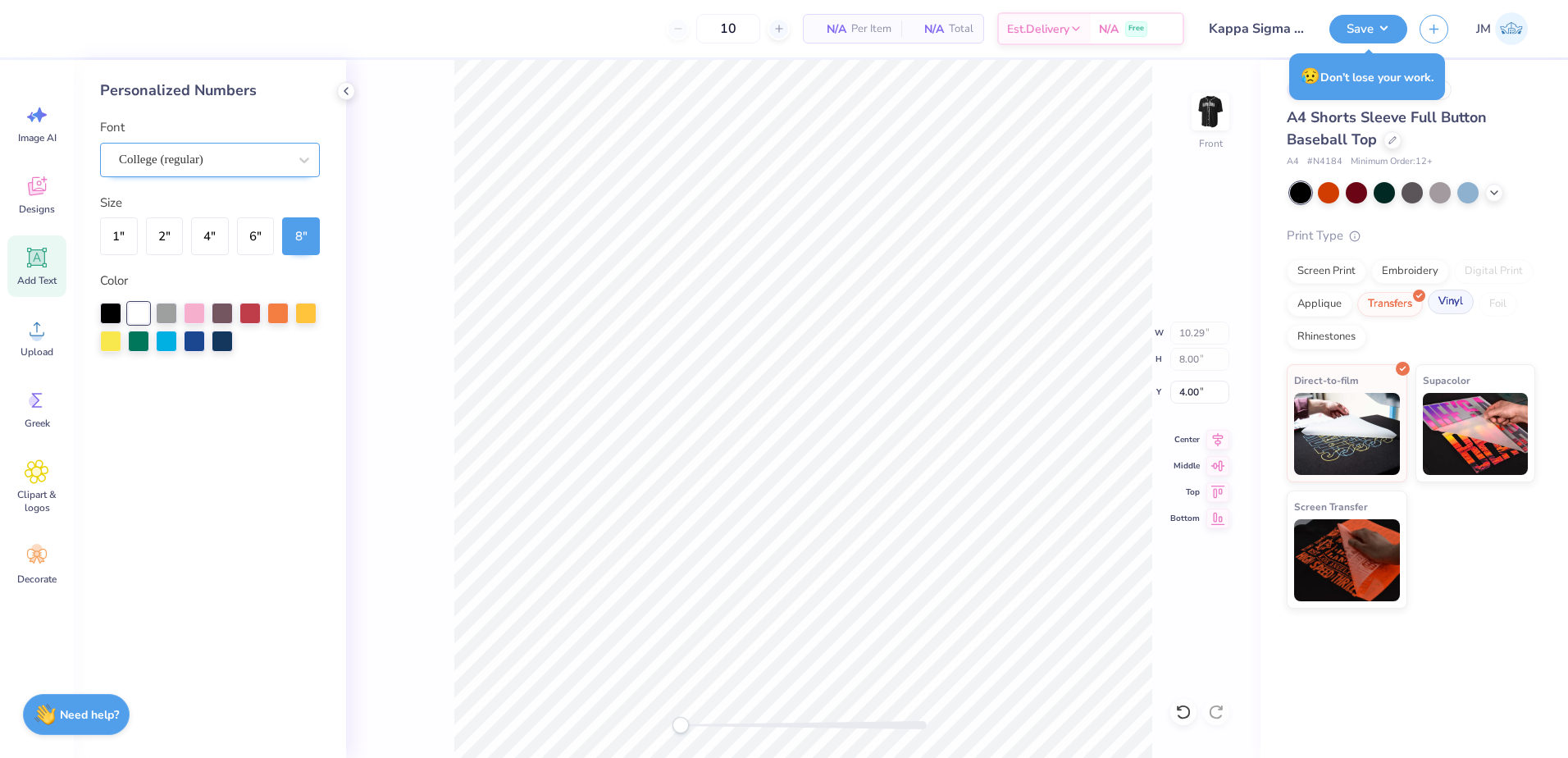
click at [1451, 306] on div "Vinyl" at bounding box center [1450, 302] width 46 height 25
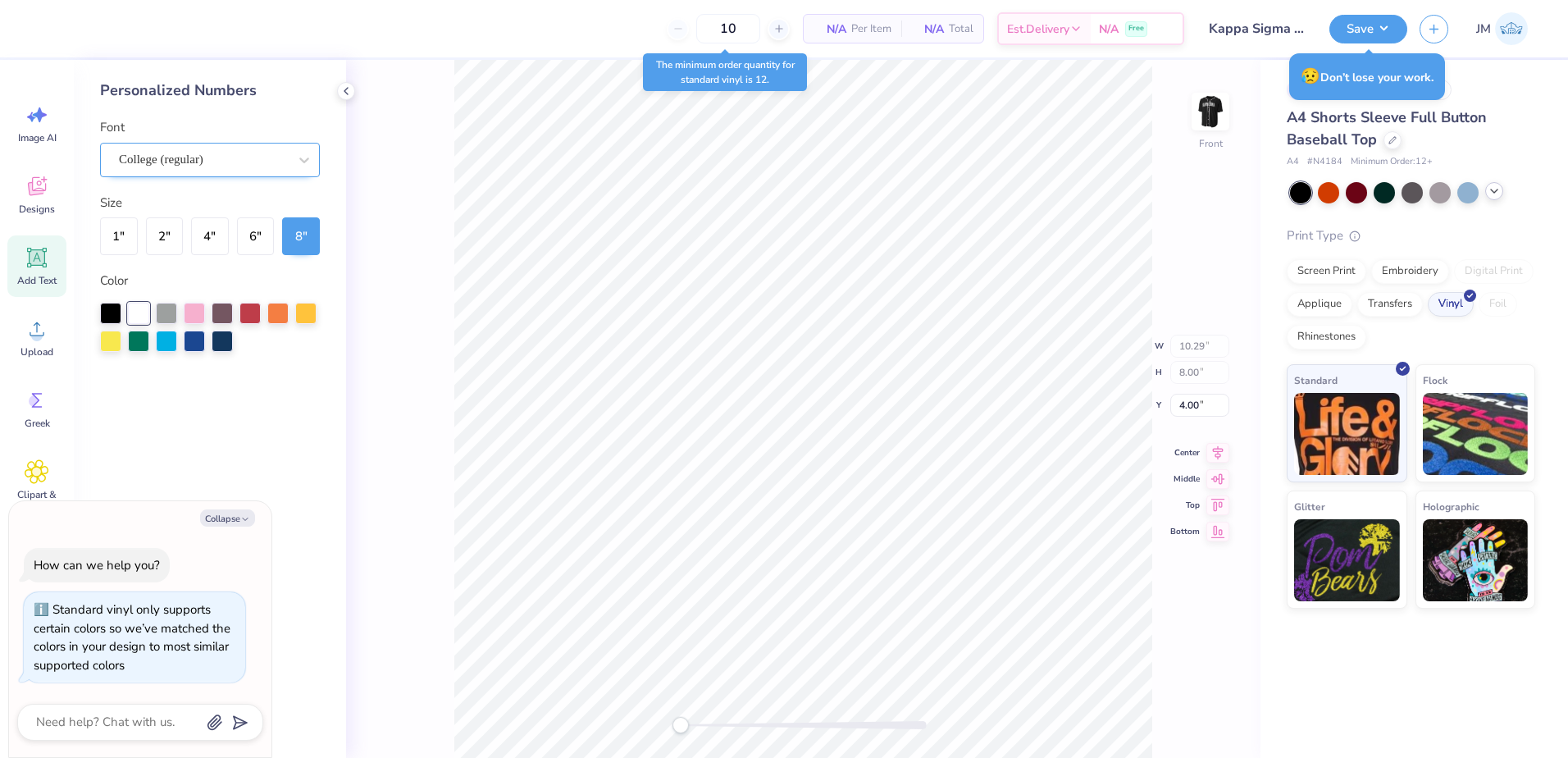
click at [1490, 191] on icon at bounding box center [1493, 191] width 13 height 13
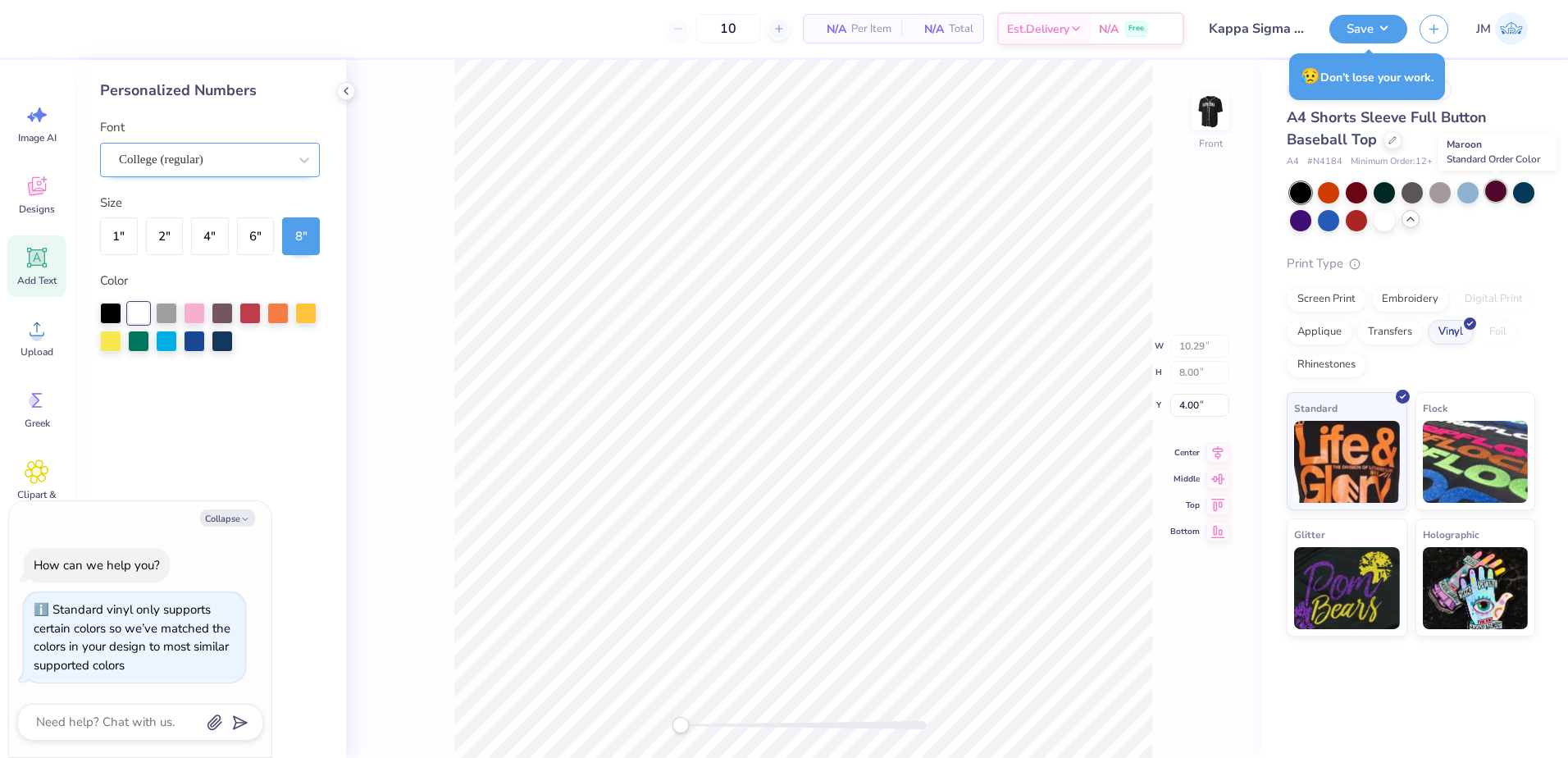
click at [1490, 191] on div at bounding box center [1495, 191] width 21 height 21
click at [1363, 195] on div at bounding box center [1356, 191] width 21 height 21
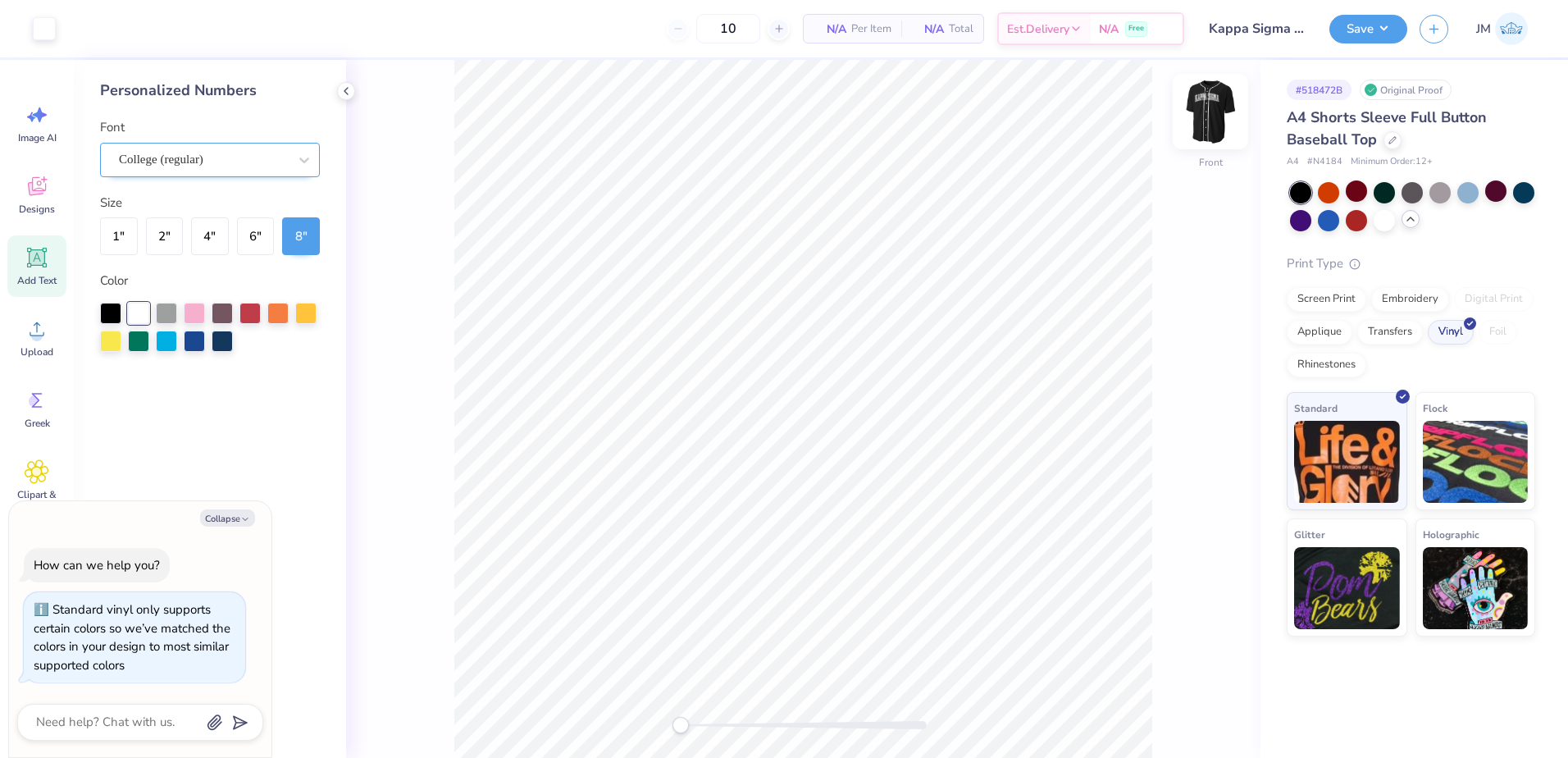
click at [1212, 130] on img at bounding box center [1210, 111] width 65 height 65
click at [1375, 332] on div "Transfers" at bounding box center [1389, 329] width 65 height 25
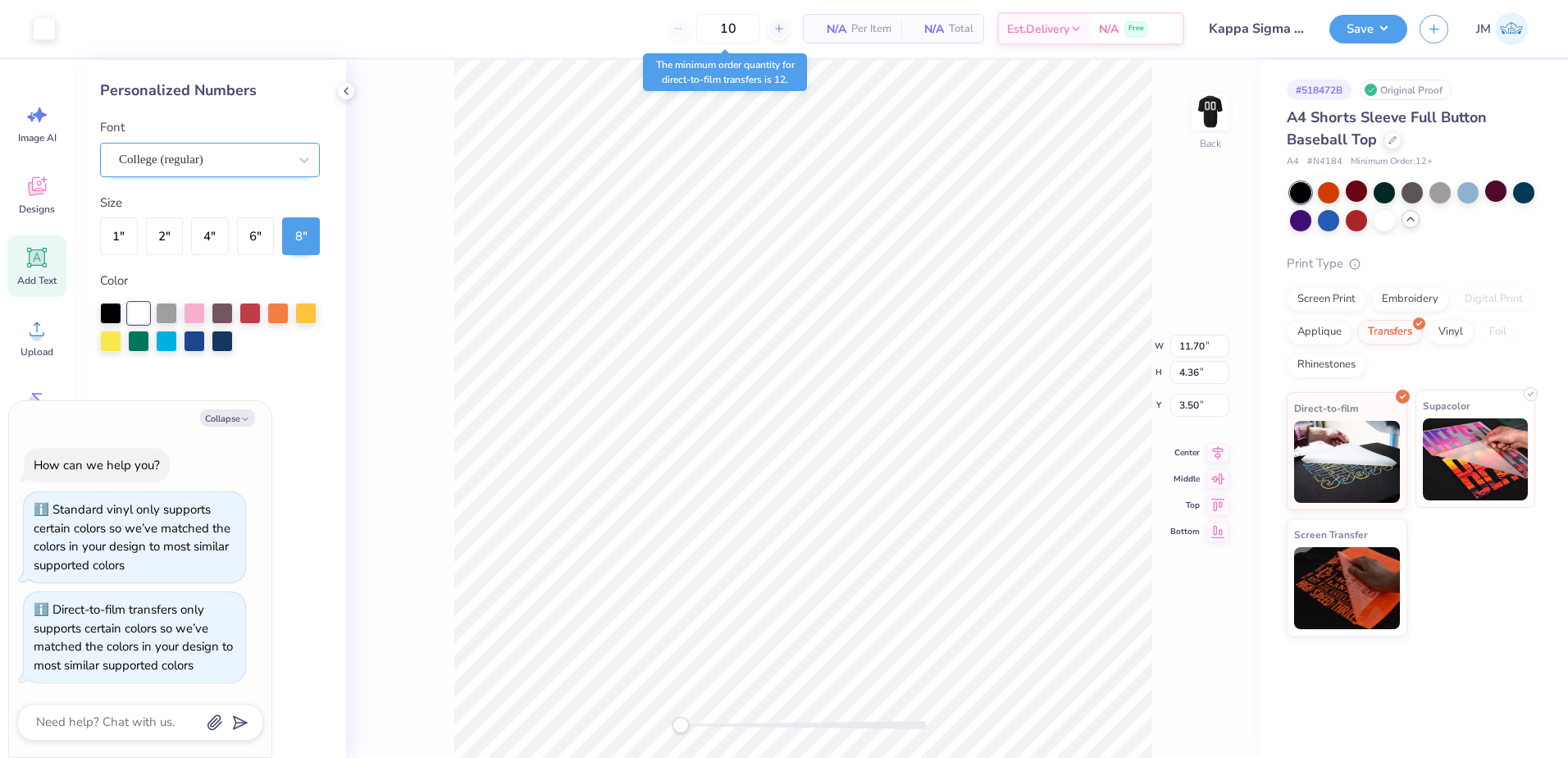
click at [1495, 463] on img at bounding box center [1476, 459] width 106 height 82
click at [1208, 119] on img at bounding box center [1210, 111] width 65 height 65
type textarea "x"
type input "11.51"
type input "4.29"
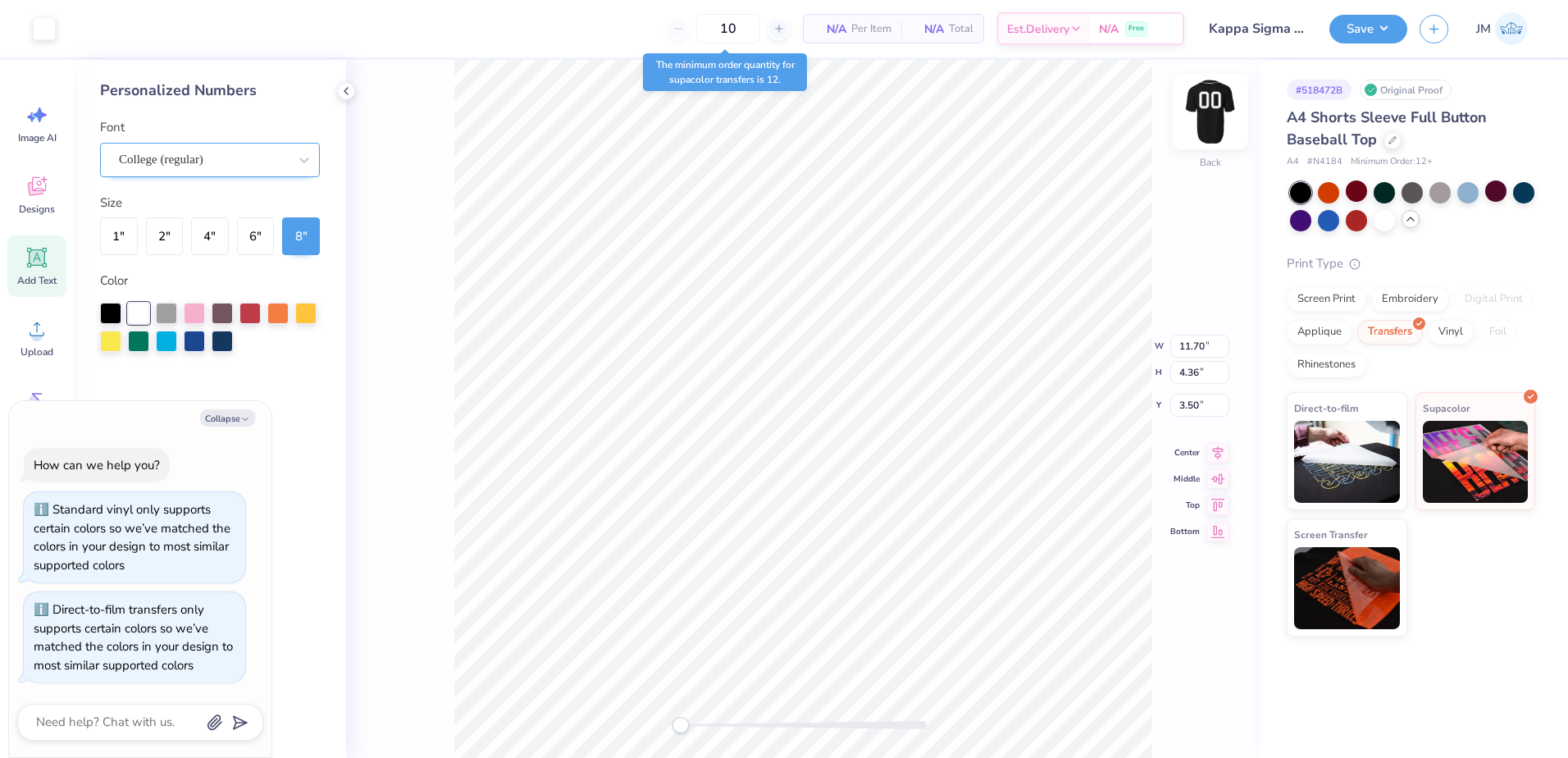
type input "4.68"
click at [1440, 322] on div "Vinyl" at bounding box center [1450, 329] width 46 height 25
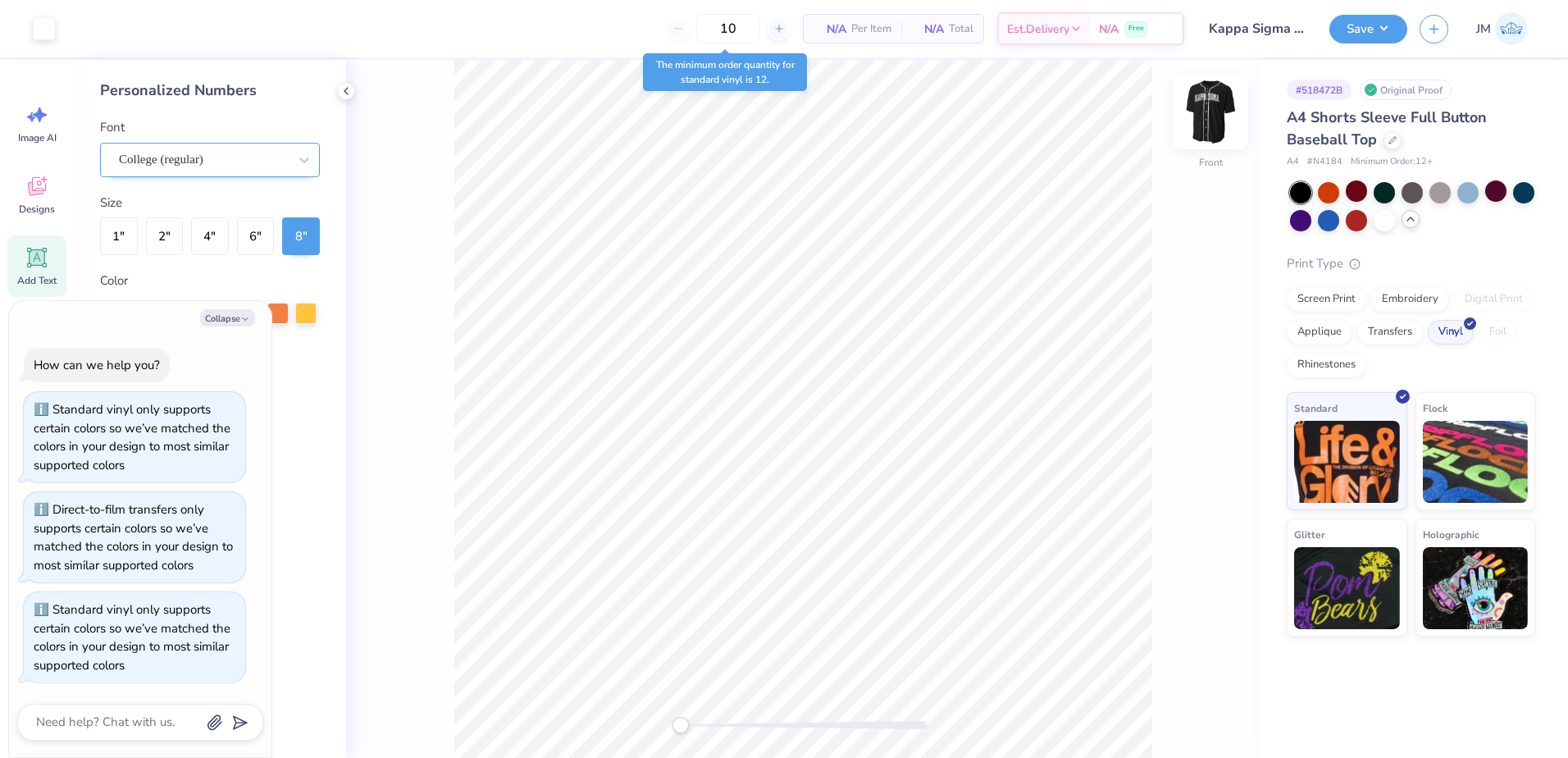
click at [1197, 117] on img at bounding box center [1210, 111] width 65 height 65
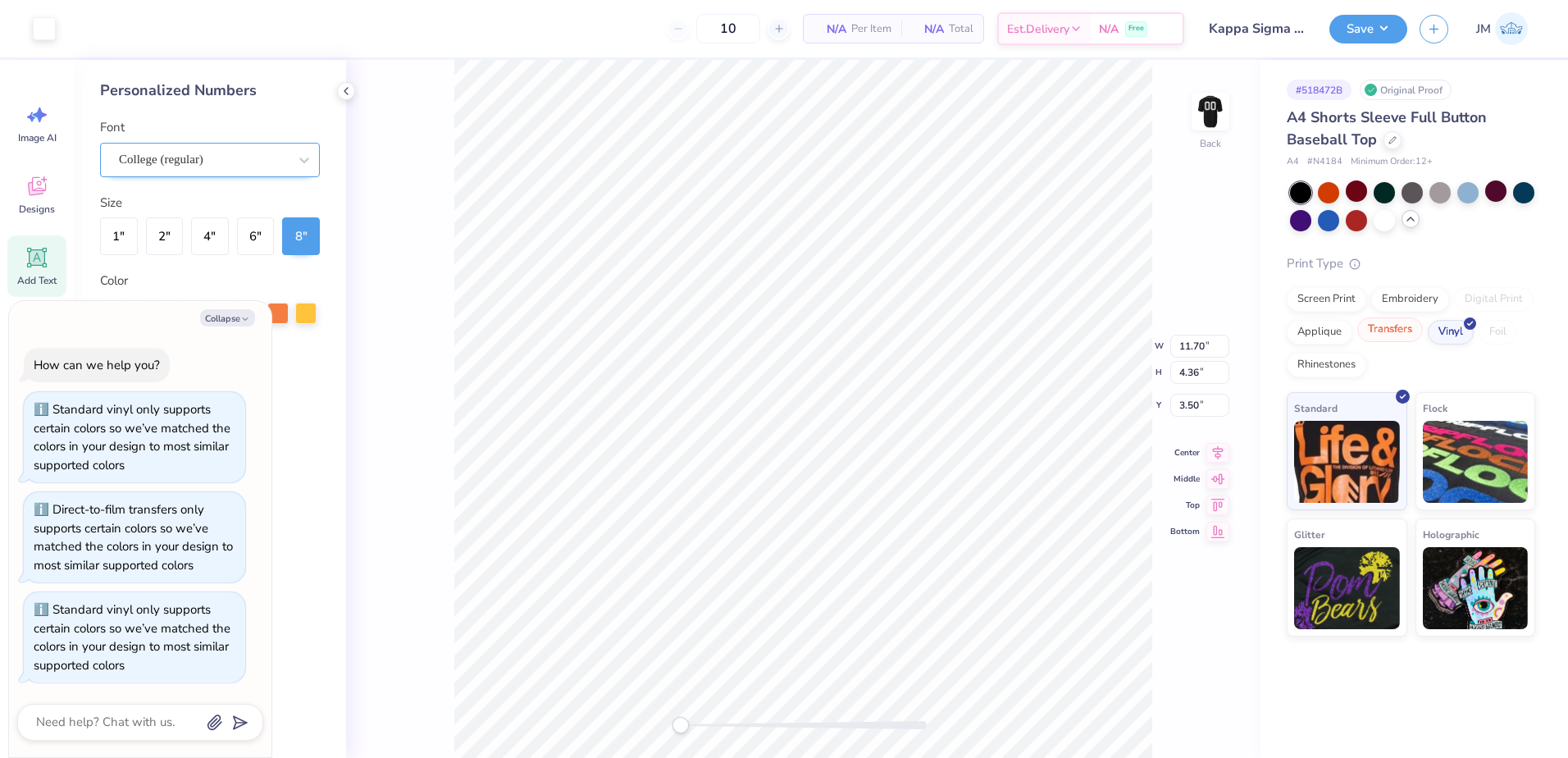
click at [1375, 330] on div "Transfers" at bounding box center [1389, 329] width 65 height 25
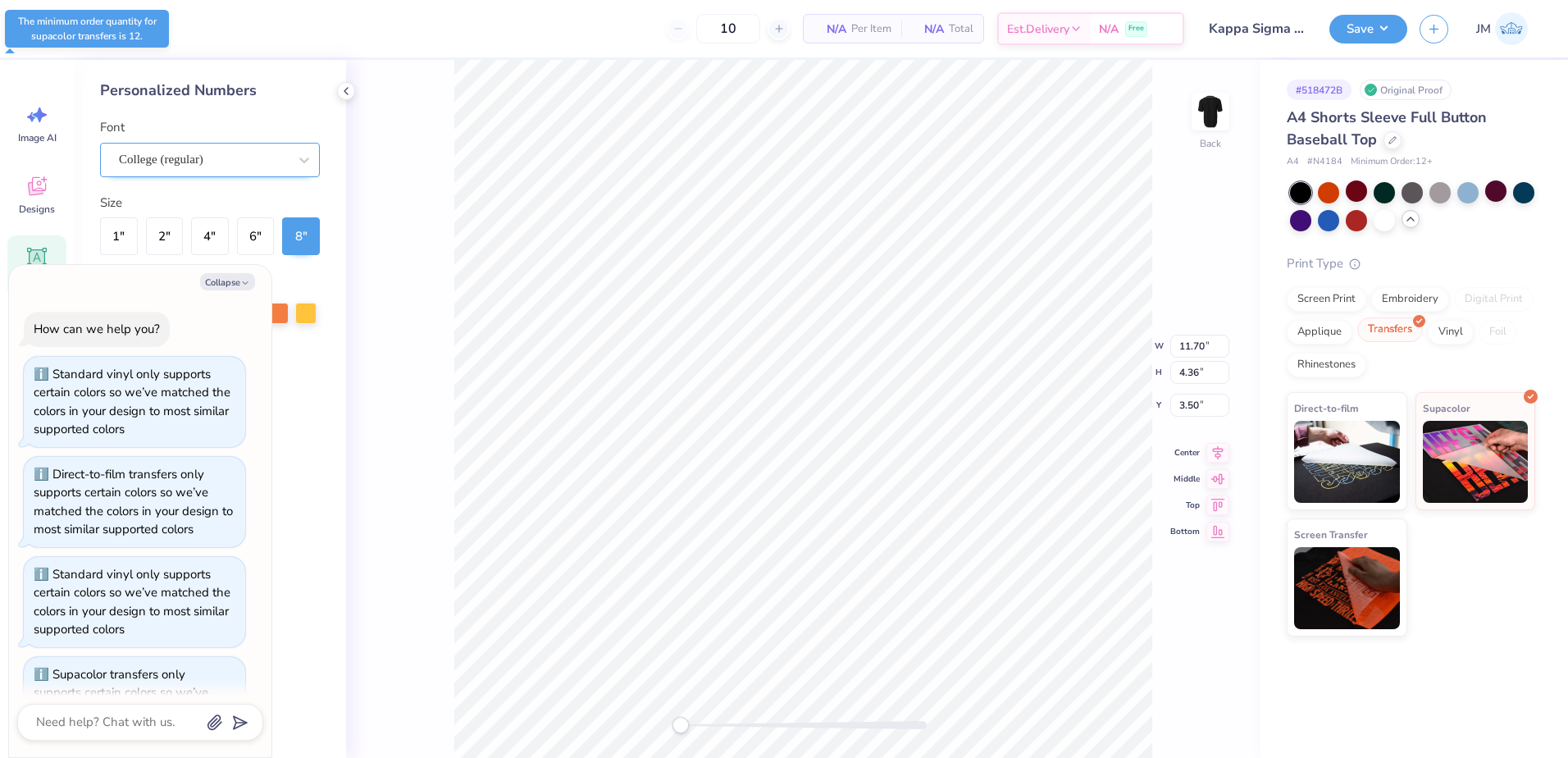
scroll to position [64, 0]
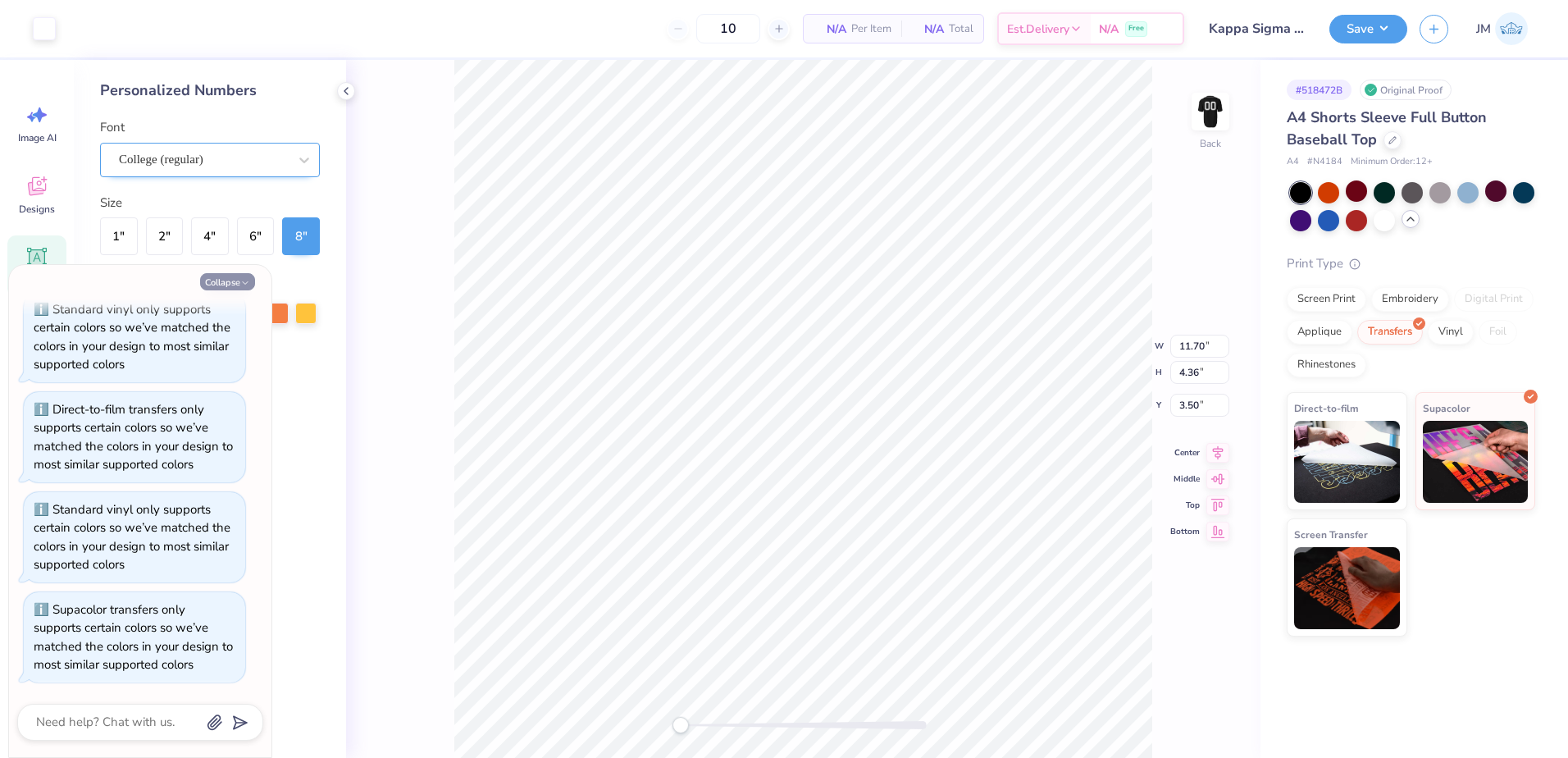
click at [219, 289] on button "Collapse" at bounding box center [227, 281] width 55 height 17
type textarea "x"
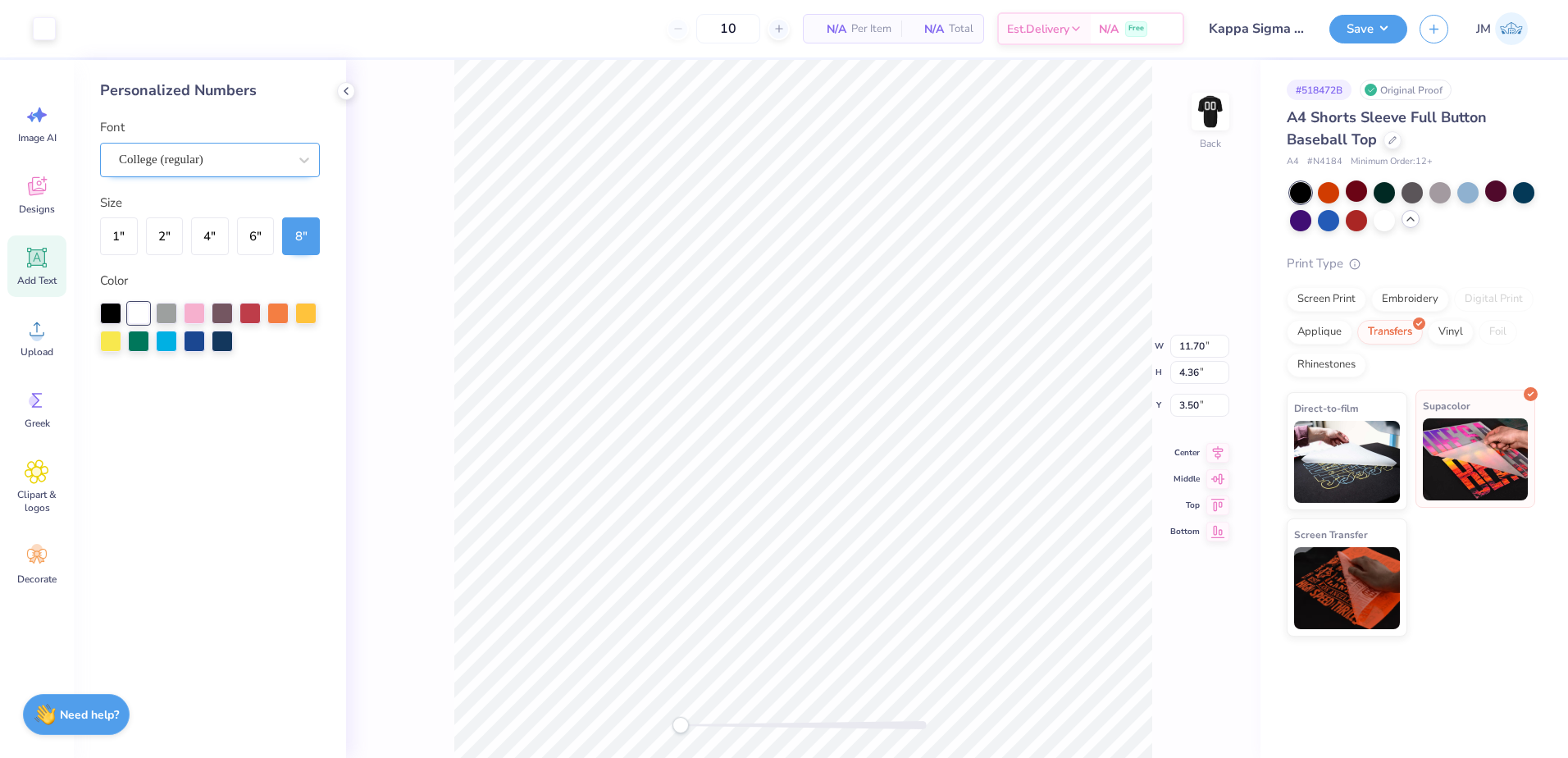
click at [1469, 461] on img at bounding box center [1476, 459] width 106 height 82
click at [1214, 110] on img at bounding box center [1210, 111] width 65 height 65
type input "11.51"
type input "4.29"
type input "4.68"
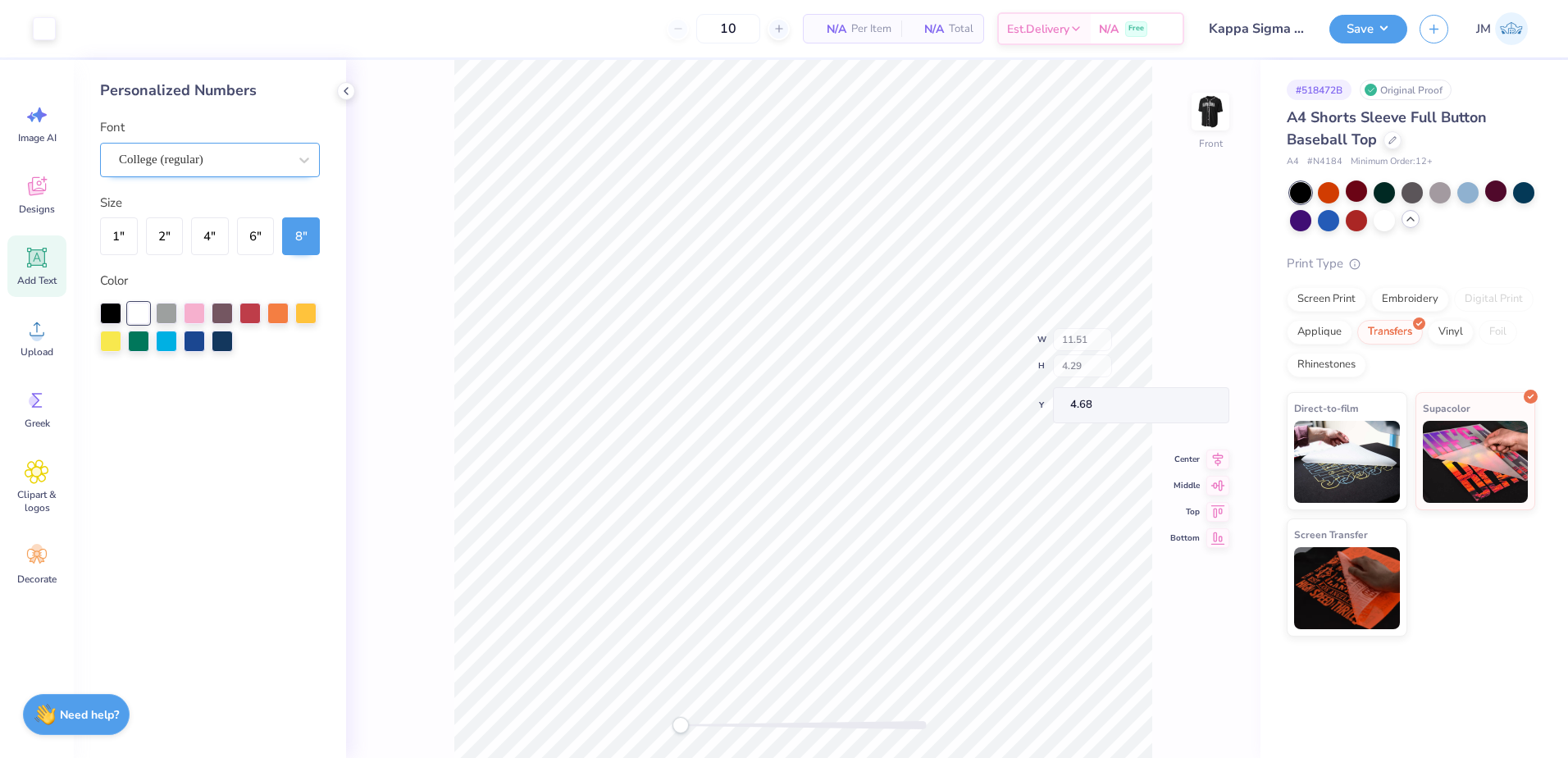
type input "10.29"
type input "8.00"
type input "4.00"
click at [1200, 107] on img at bounding box center [1210, 111] width 65 height 65
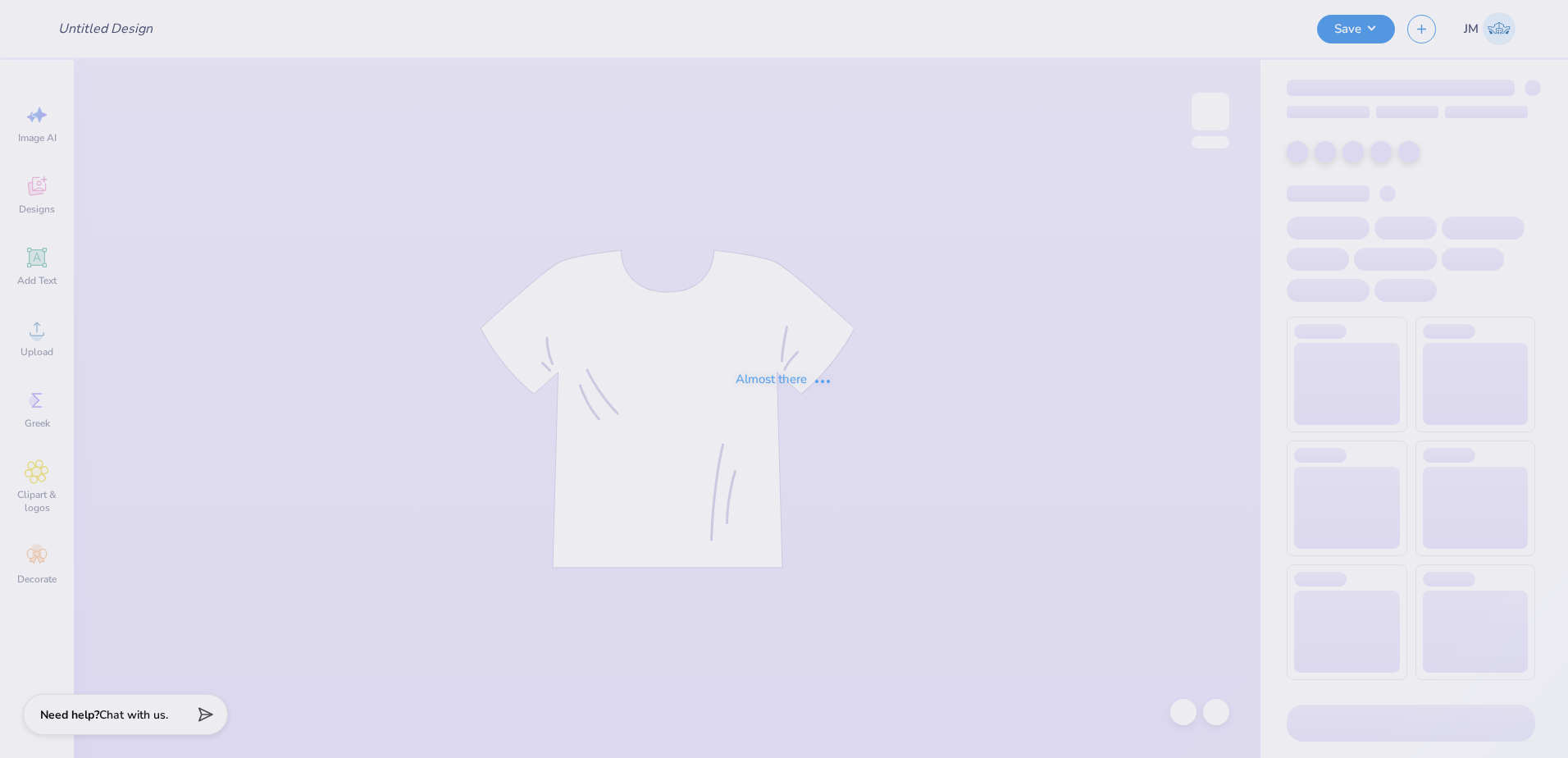
type input "Kappa Sigma [GEOGRAPHIC_DATA] Jerseys!"
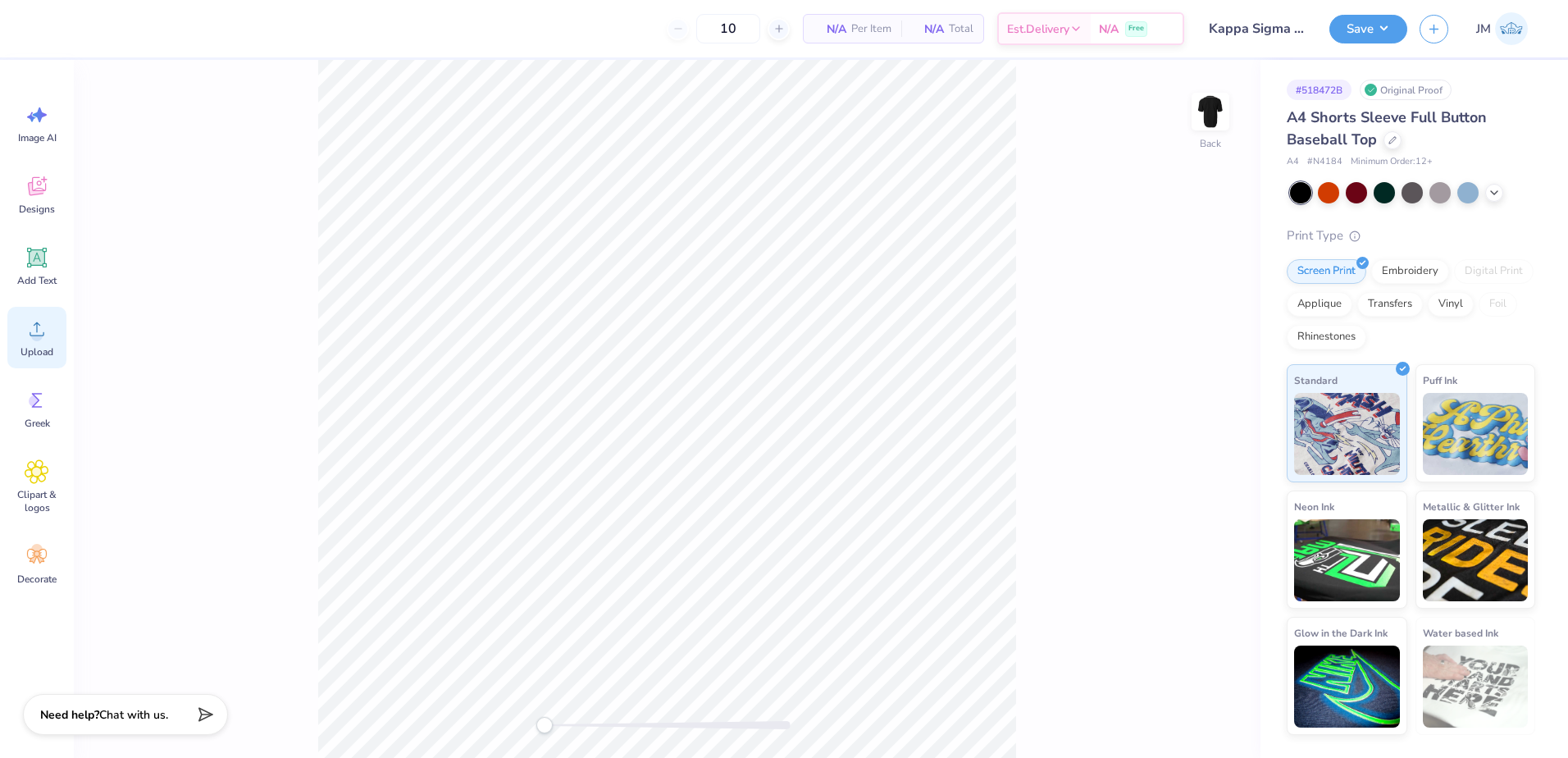
click at [43, 330] on icon at bounding box center [36, 329] width 25 height 25
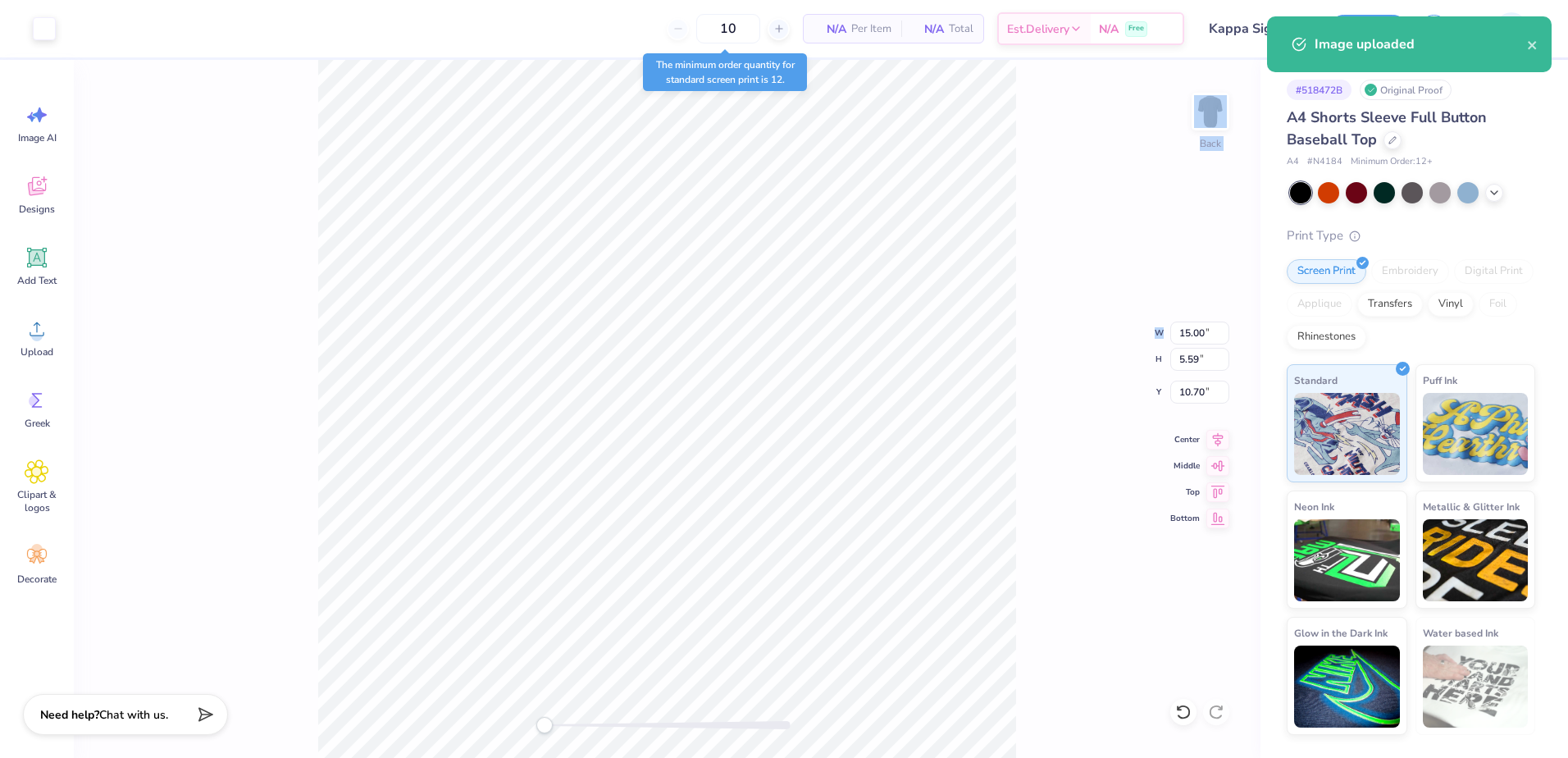
click at [1200, 324] on div "Back W 15.00 15.00 " H 5.59 5.59 " Y 10.70 10.70 " Center Middle Top Bottom" at bounding box center [667, 409] width 1187 height 698
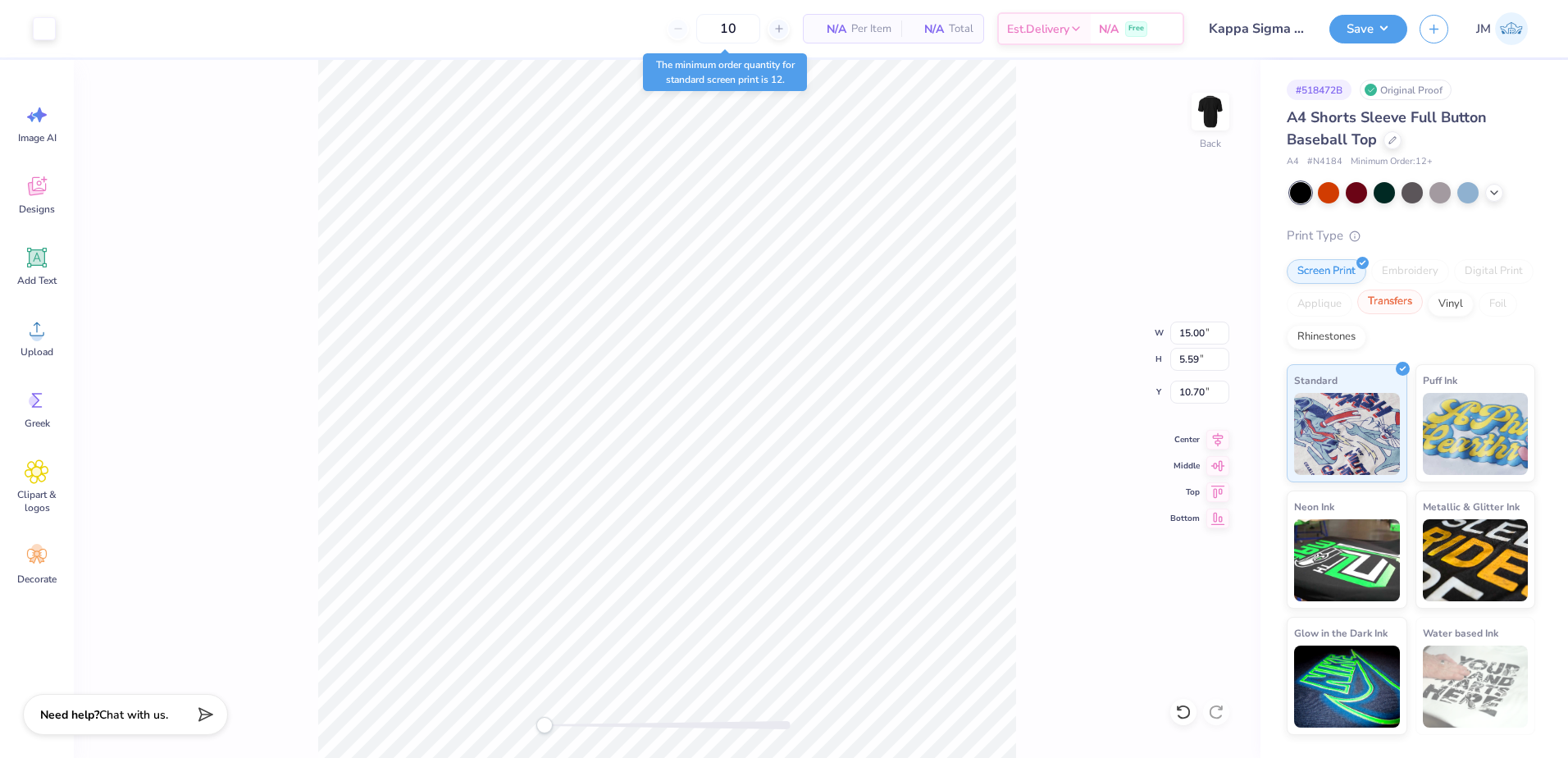
click at [1379, 301] on div "Transfers" at bounding box center [1389, 302] width 65 height 25
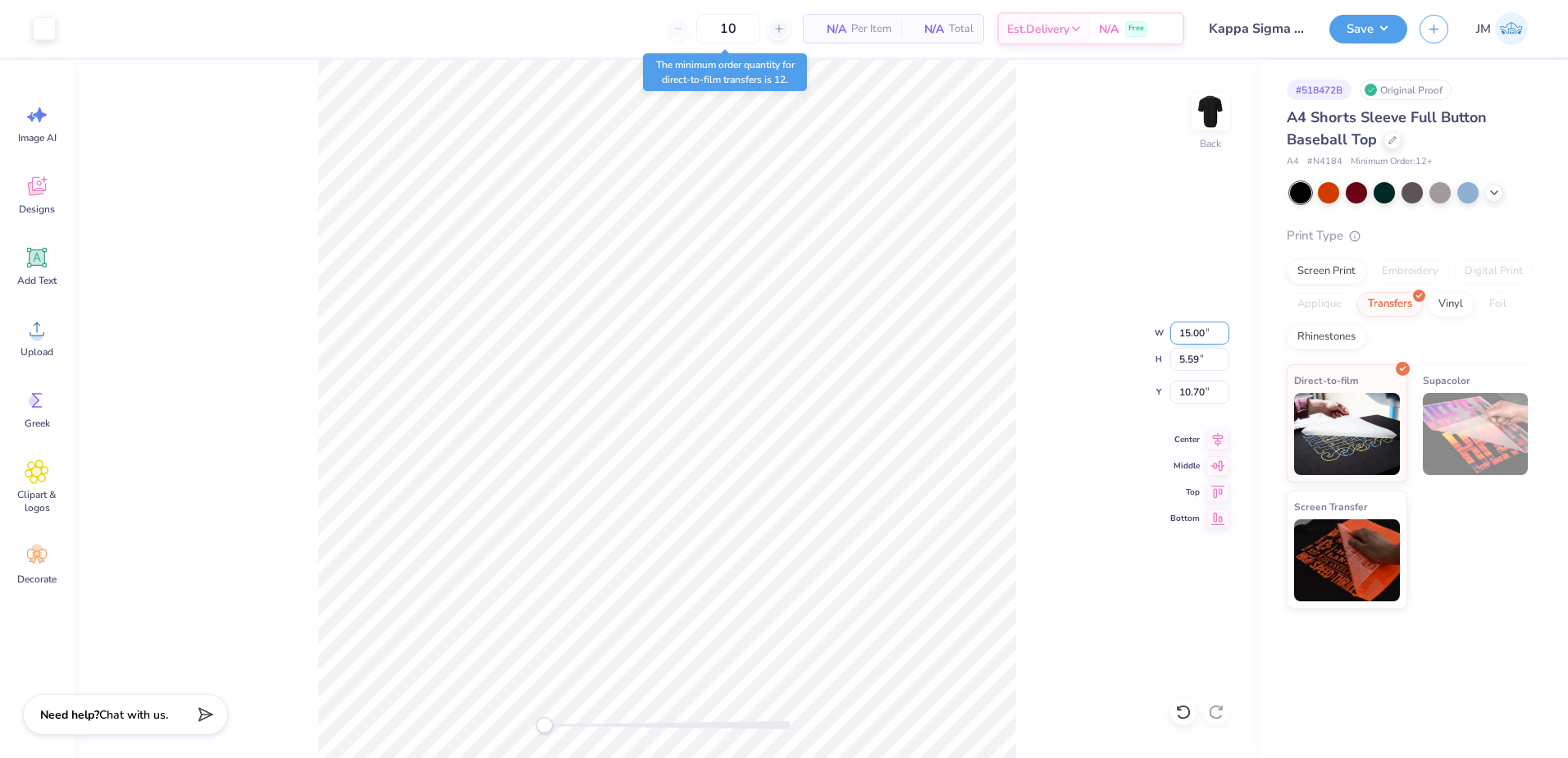
click at [1195, 329] on input "15.00" at bounding box center [1200, 332] width 59 height 23
type input "2"
type input "11.70"
type input "4.36"
type input "11.32"
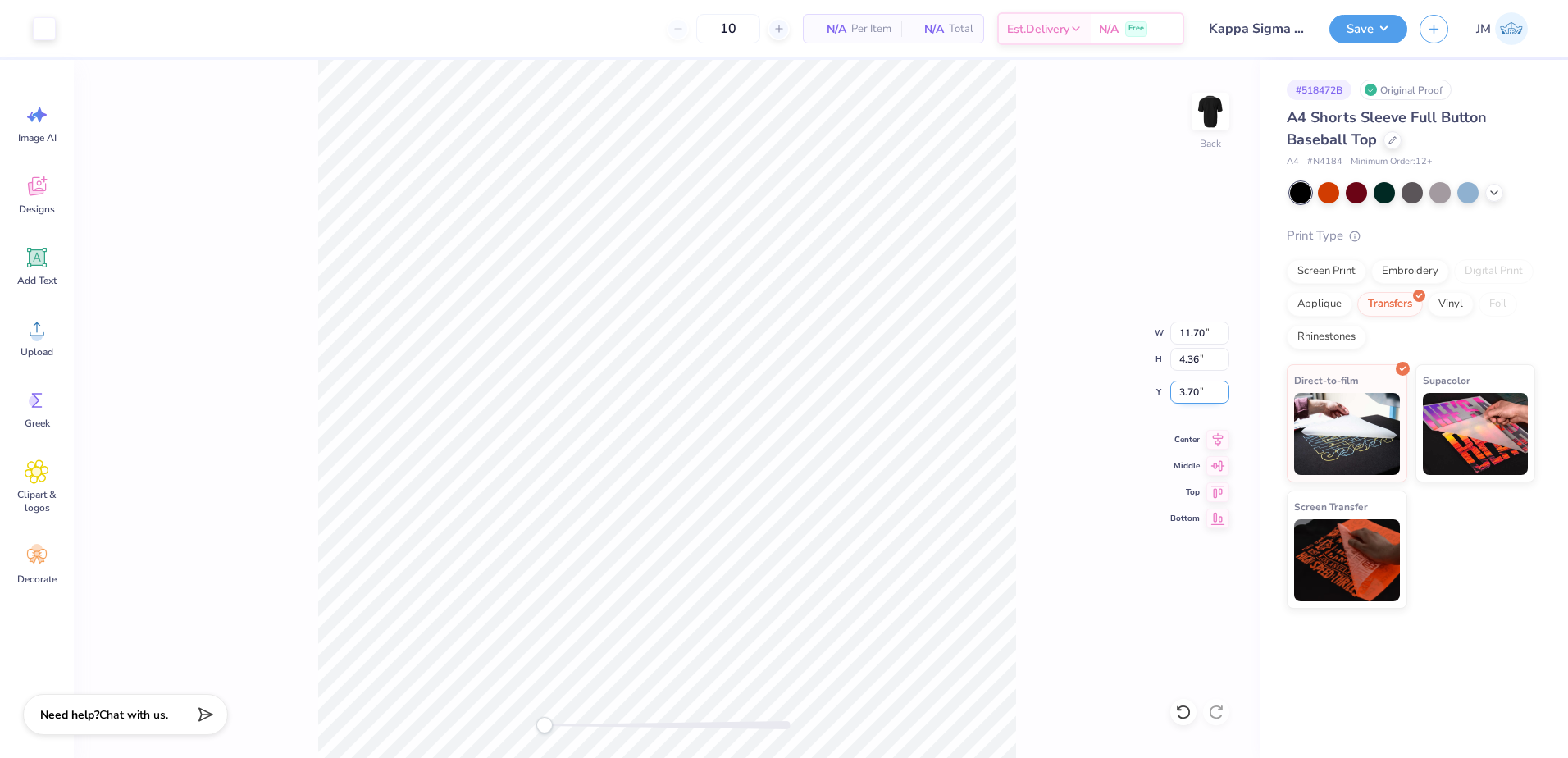
click at [1200, 395] on input "3.70" at bounding box center [1200, 391] width 59 height 23
type input "3.5"
click at [1499, 443] on img at bounding box center [1476, 431] width 106 height 82
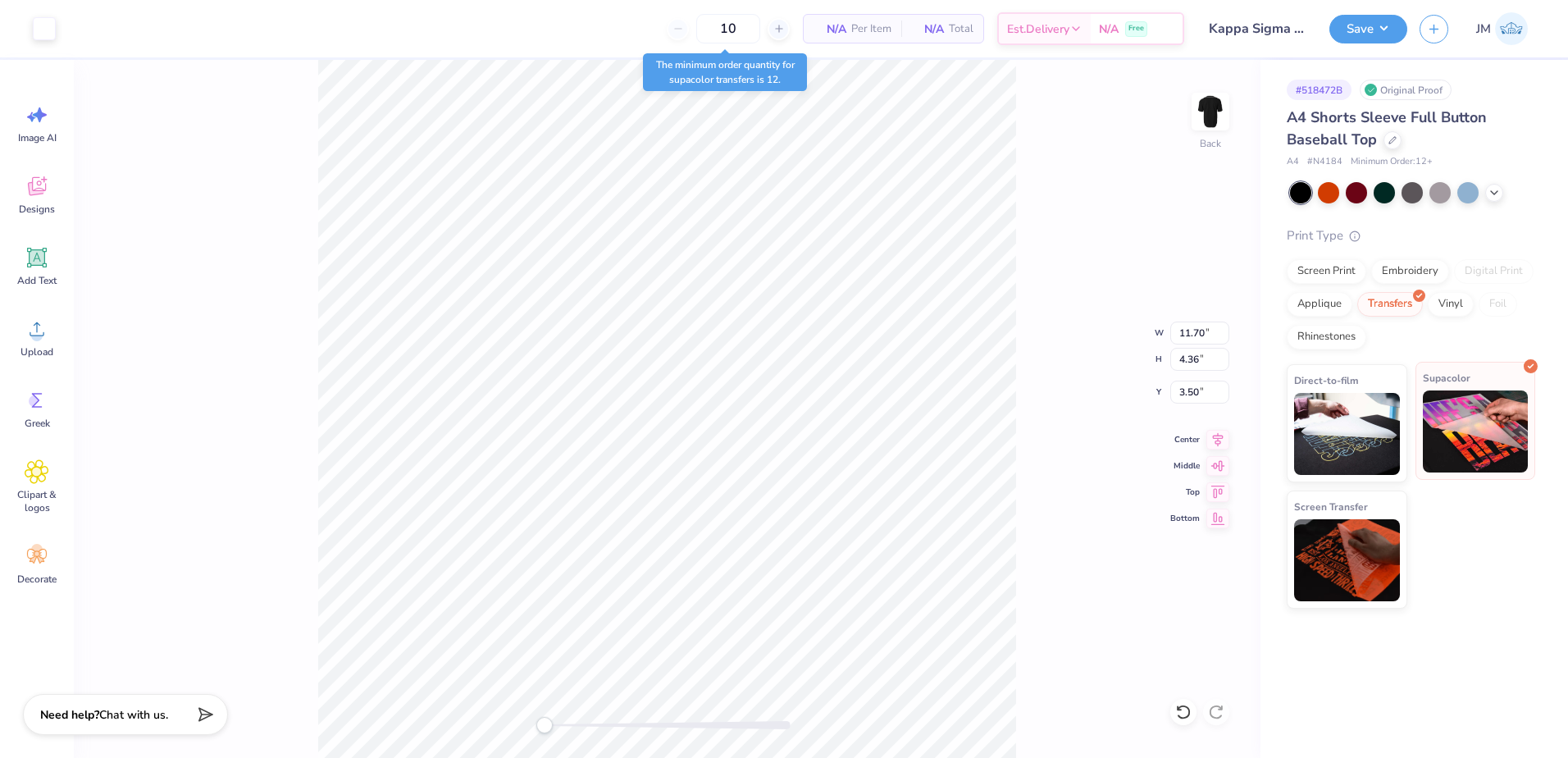
click at [1482, 423] on img at bounding box center [1476, 431] width 106 height 82
click at [1212, 123] on img at bounding box center [1210, 111] width 65 height 65
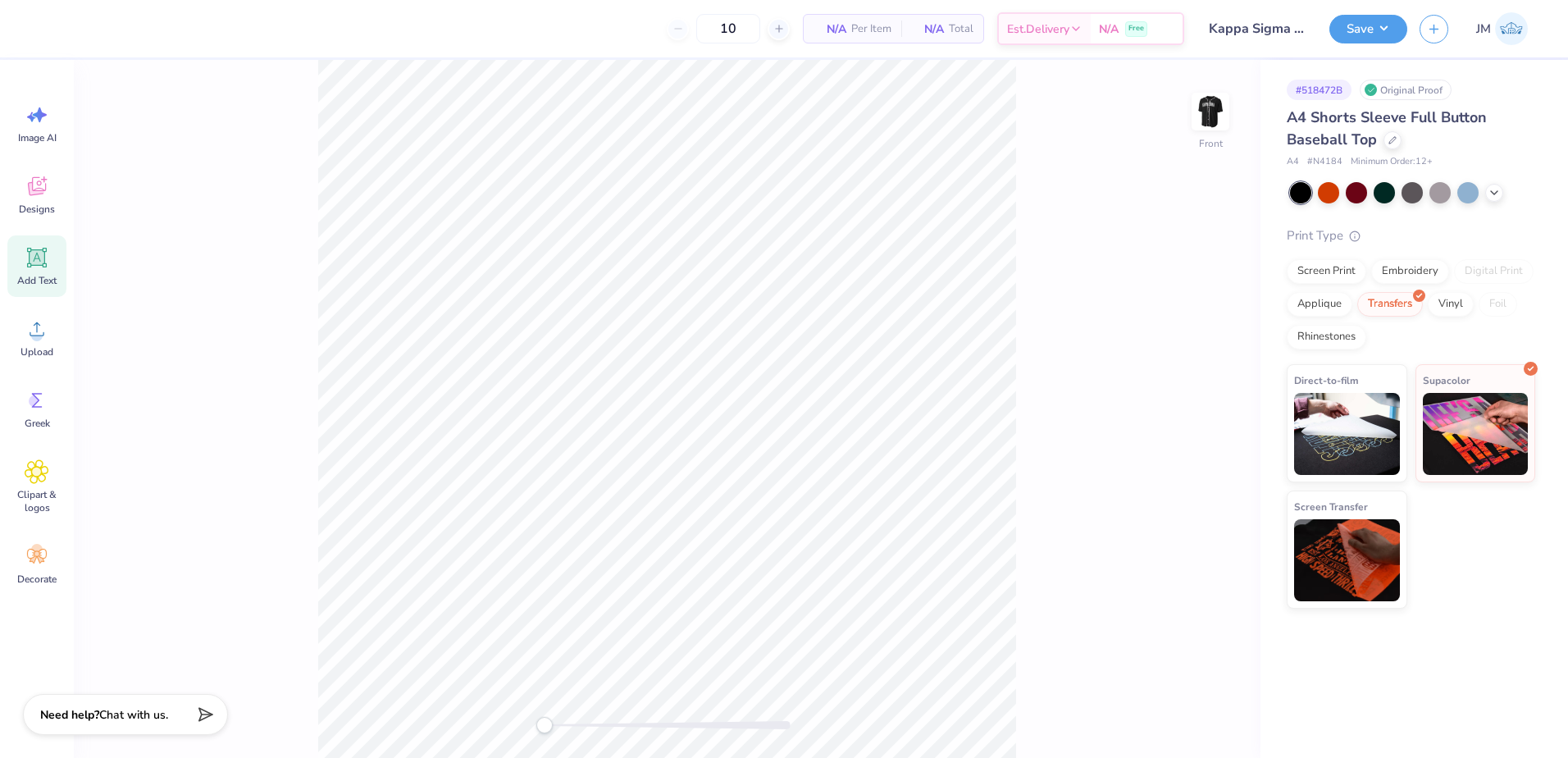
click at [39, 249] on icon at bounding box center [36, 257] width 25 height 25
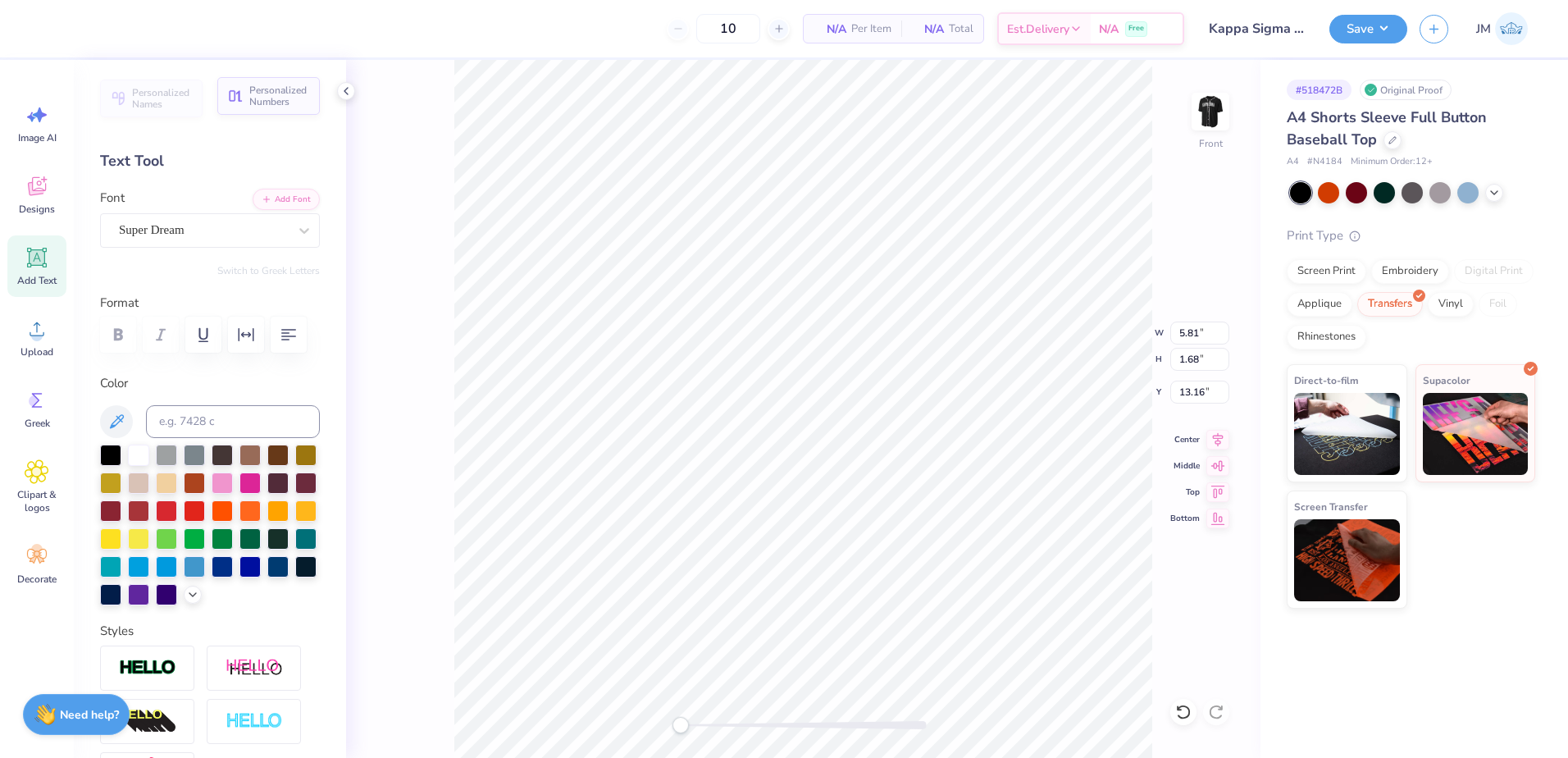
click at [272, 109] on button "Personalized Numbers" at bounding box center [269, 96] width 103 height 38
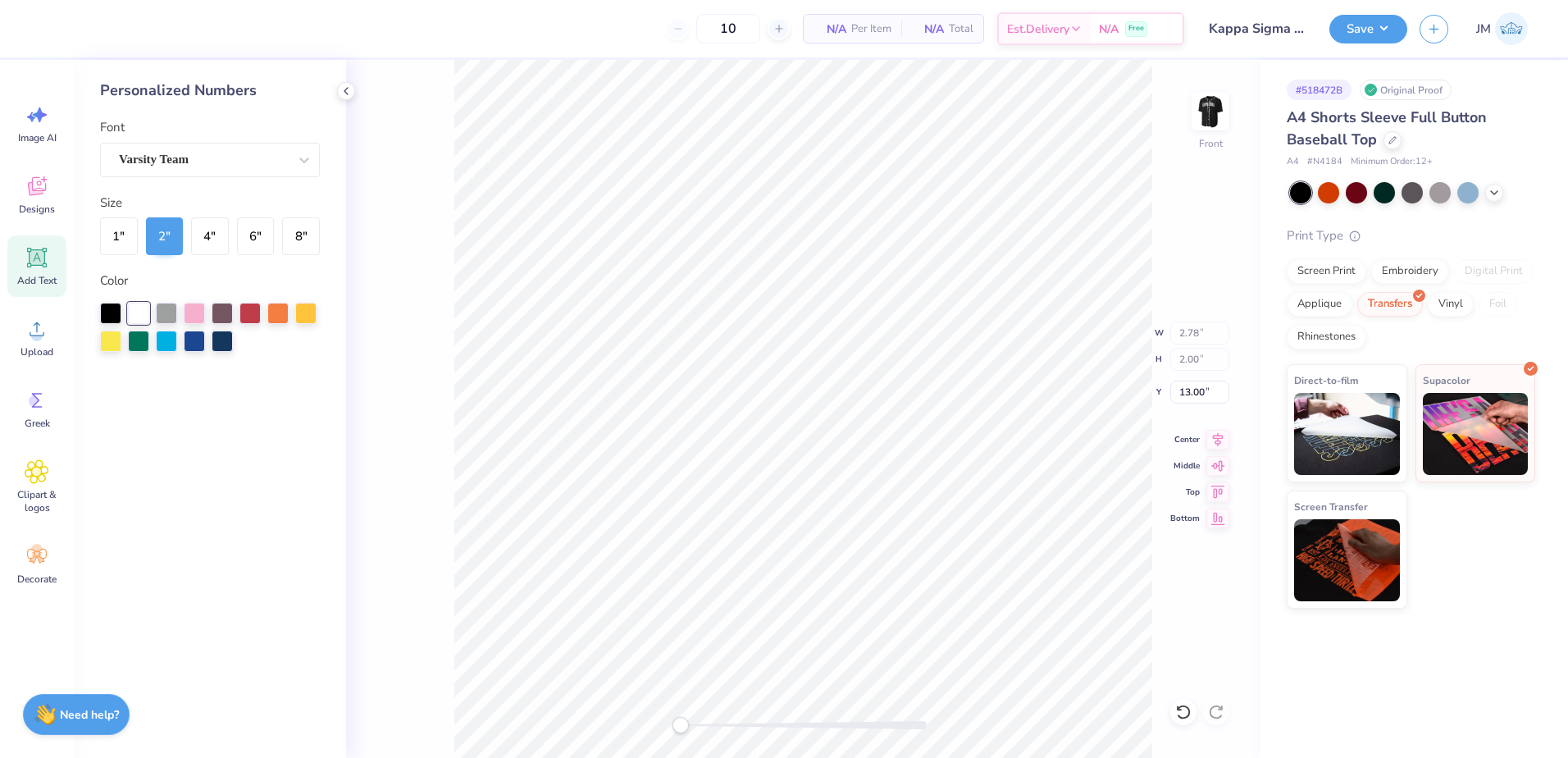
type input "2.78"
type input "2.00"
type input "13.00"
type input "5.81"
type input "1.68"
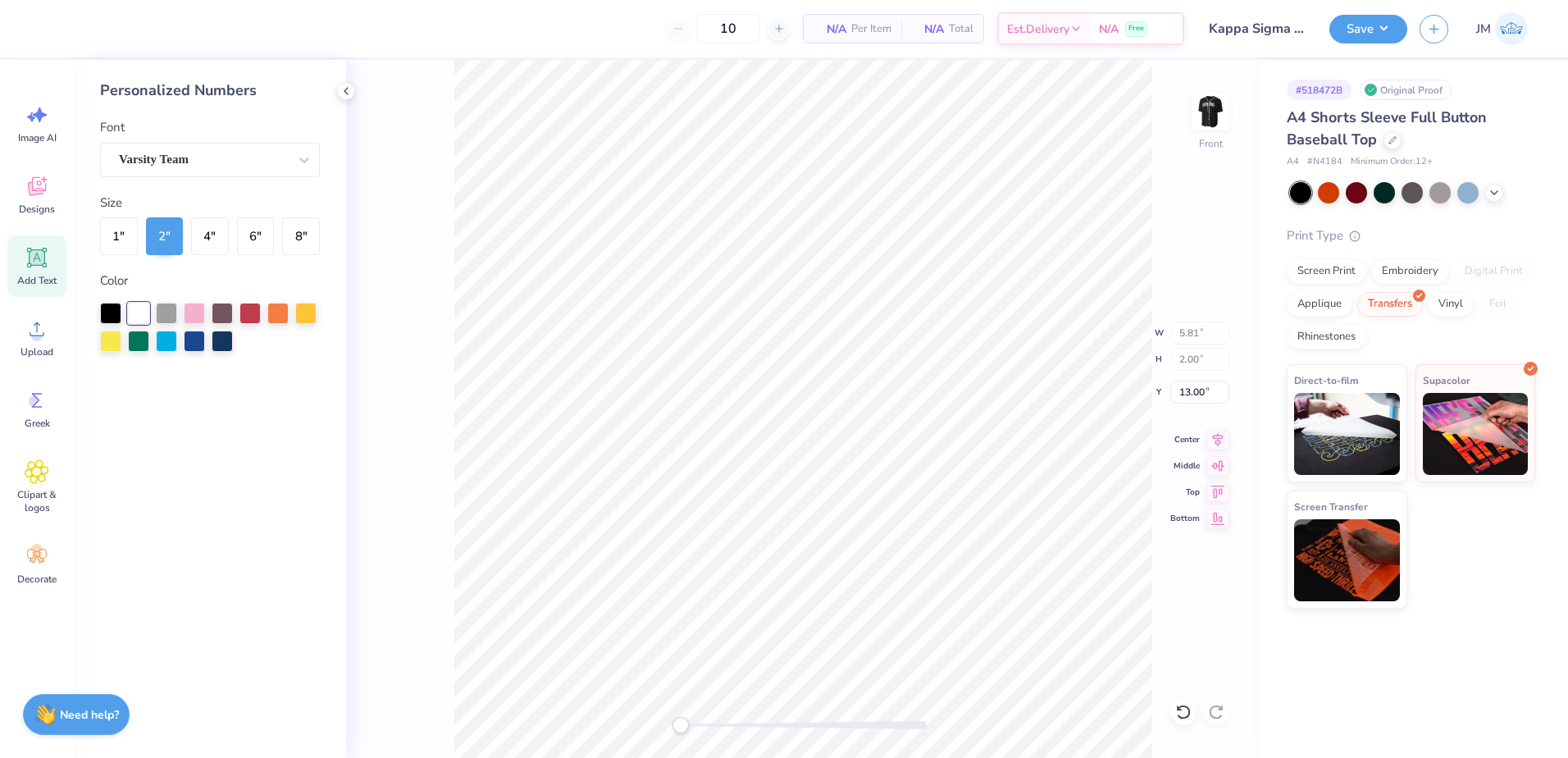
type input "13.16"
click at [270, 163] on div "Varsity Team" at bounding box center [202, 159] width 172 height 25
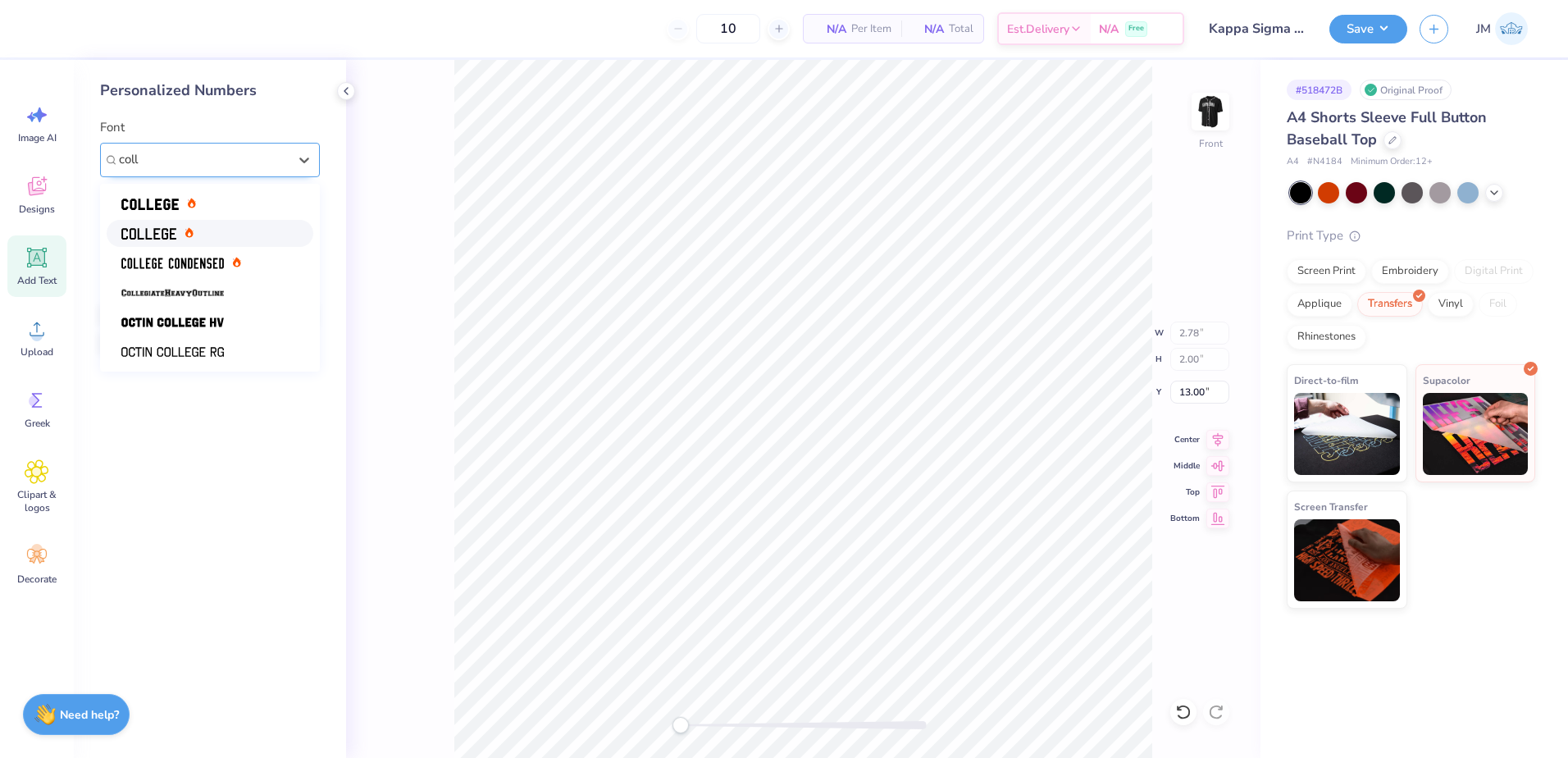
click at [165, 224] on span at bounding box center [148, 233] width 55 height 17
type input "coll"
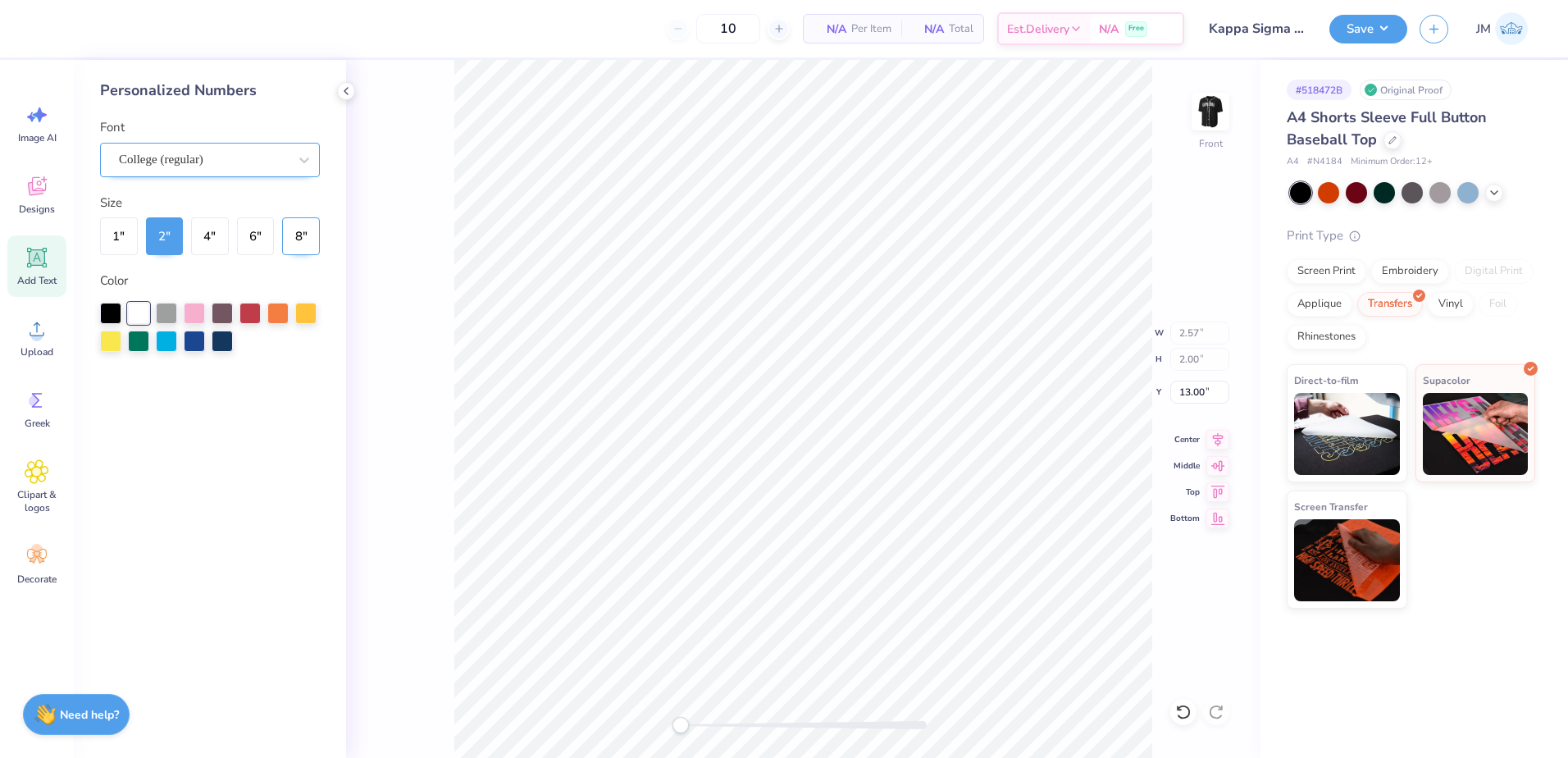
drag, startPoint x: 305, startPoint y: 240, endPoint x: 431, endPoint y: 252, distance: 126.6
click at [306, 240] on button "8 "" at bounding box center [301, 236] width 38 height 38
click at [1192, 389] on input "13.00" at bounding box center [1200, 391] width 59 height 23
type input "4"
drag, startPoint x: 262, startPoint y: 235, endPoint x: 270, endPoint y: 235, distance: 8.0
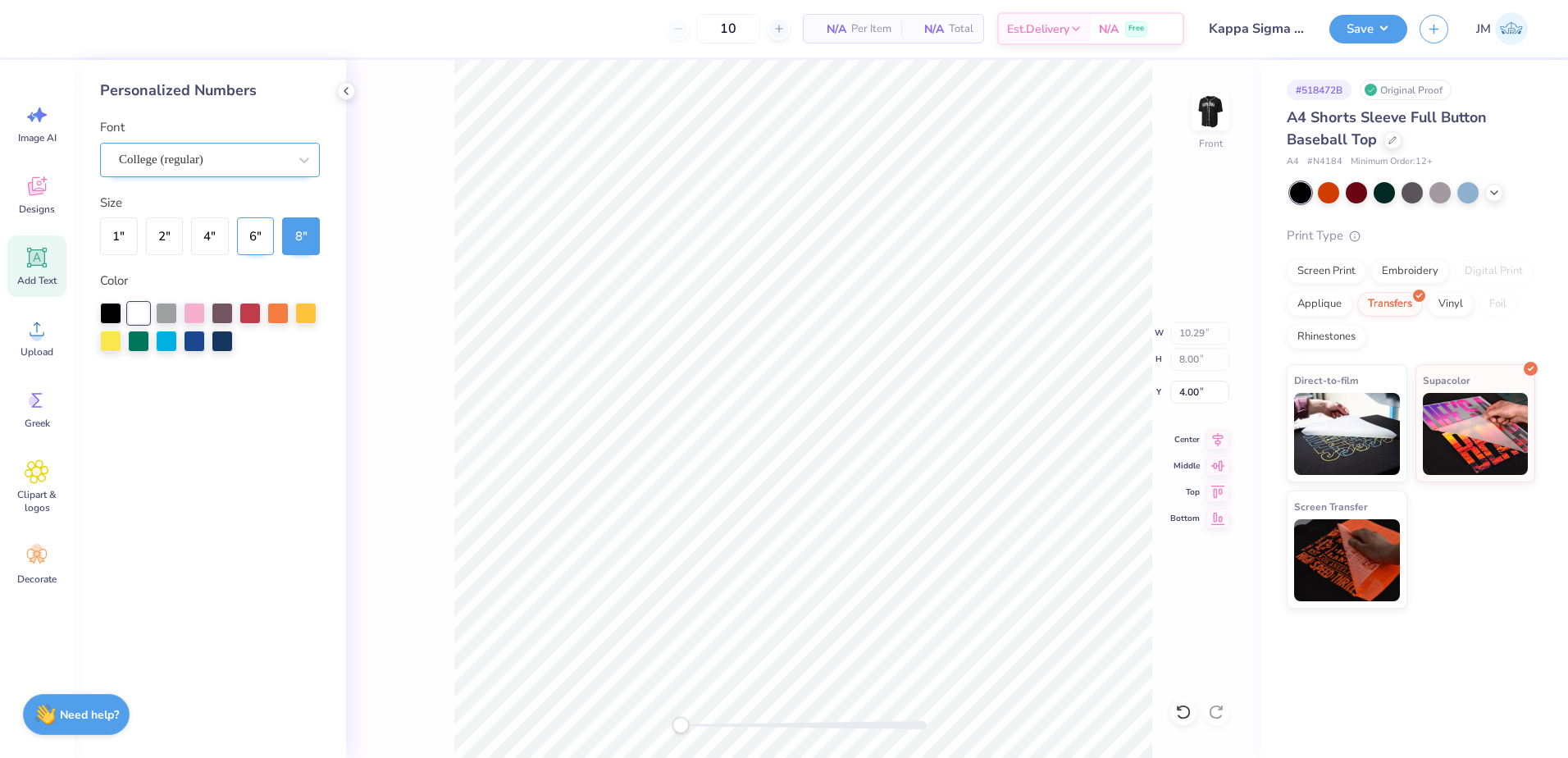
click at [262, 235] on button "6 "" at bounding box center [256, 236] width 38 height 38
click at [284, 241] on button "8 "" at bounding box center [301, 236] width 38 height 38
click at [1194, 392] on input "4.00" at bounding box center [1200, 391] width 59 height 23
type input "4"
click at [1219, 436] on icon at bounding box center [1218, 437] width 11 height 14
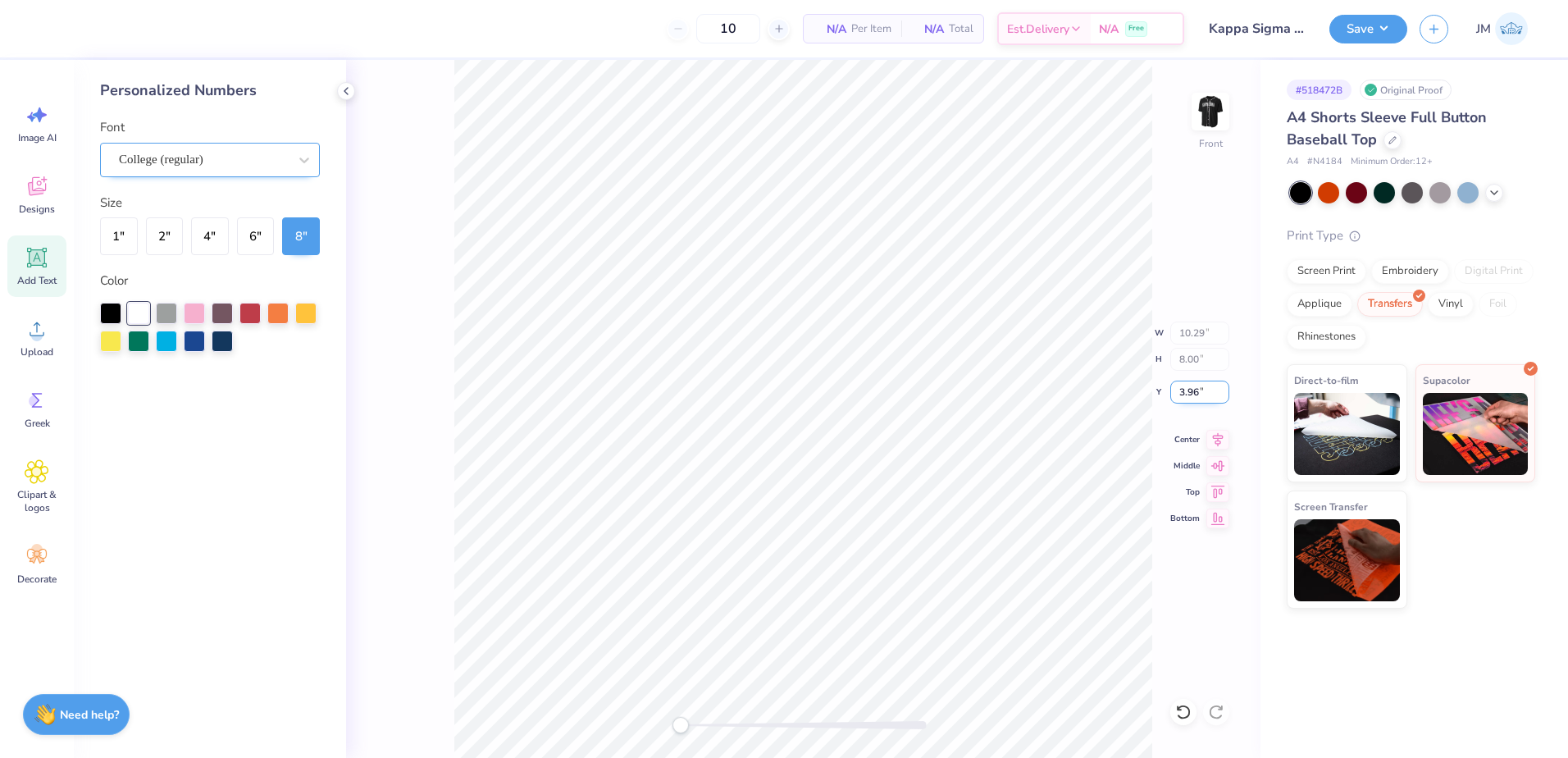
click at [1205, 392] on input "3.96" at bounding box center [1200, 391] width 59 height 23
type input "4"
click at [1371, 37] on button "Save" at bounding box center [1368, 27] width 78 height 29
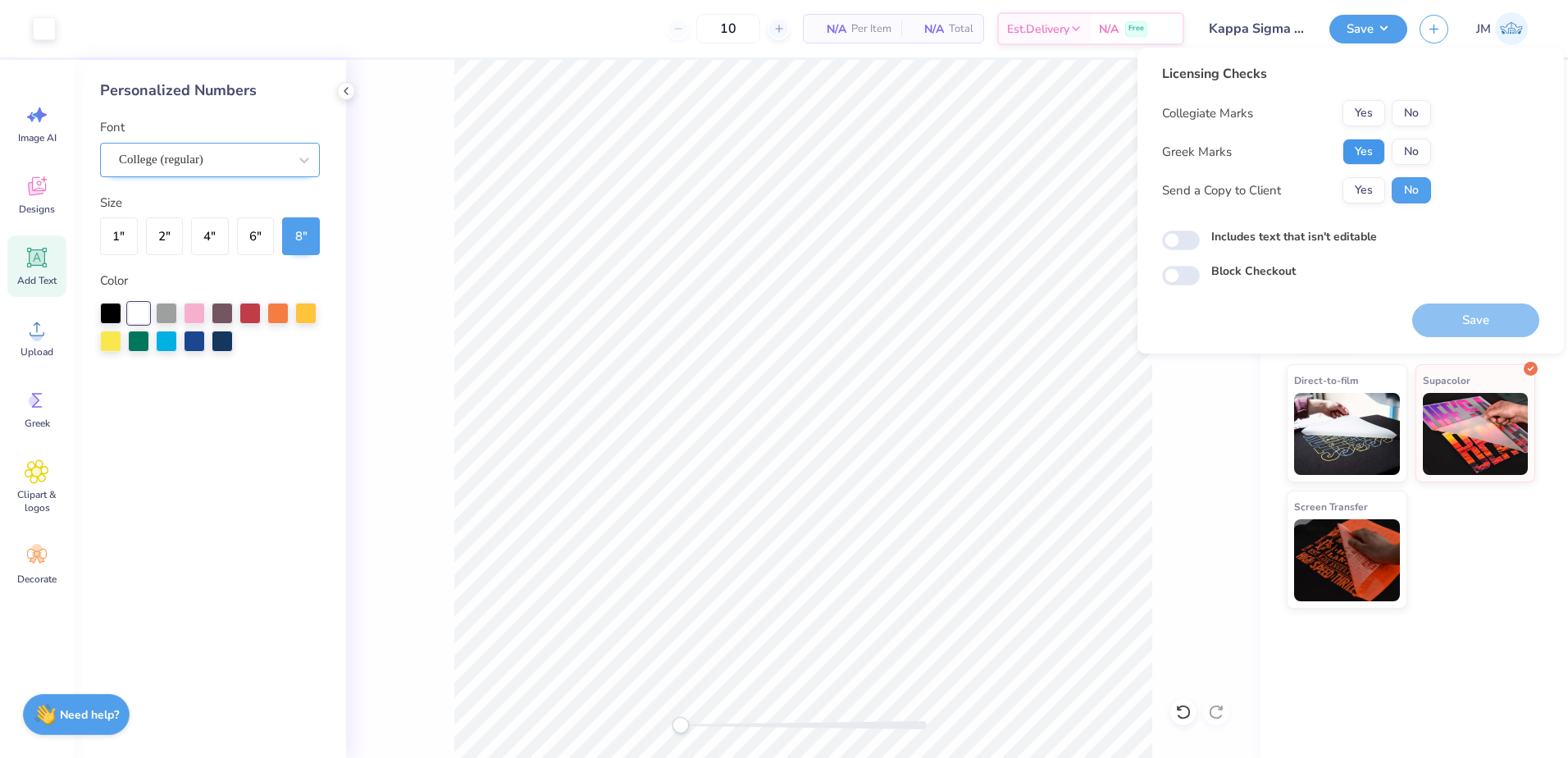
click at [1373, 163] on button "Yes" at bounding box center [1364, 152] width 42 height 26
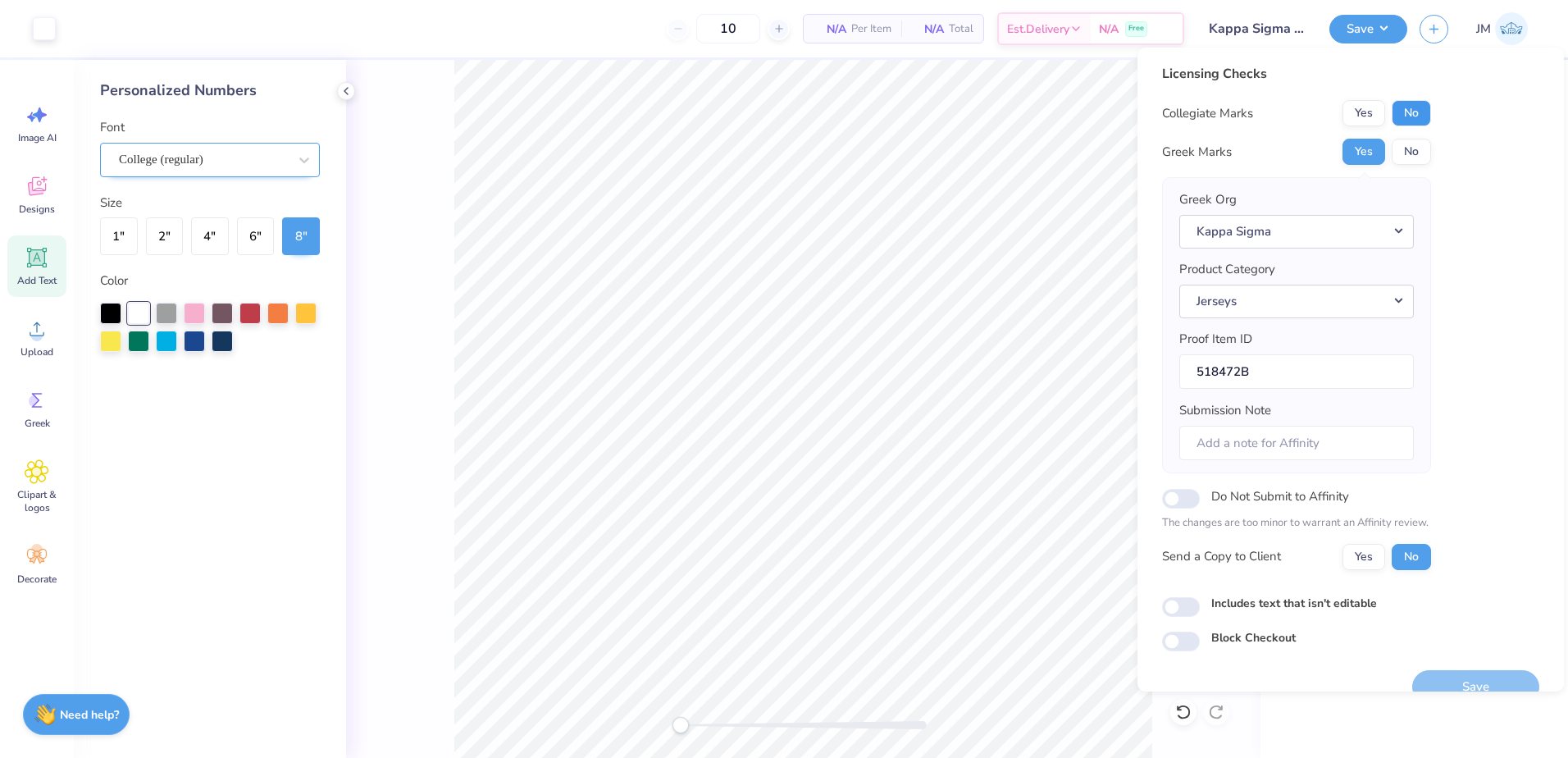
click at [1414, 113] on button "No" at bounding box center [1411, 113] width 39 height 26
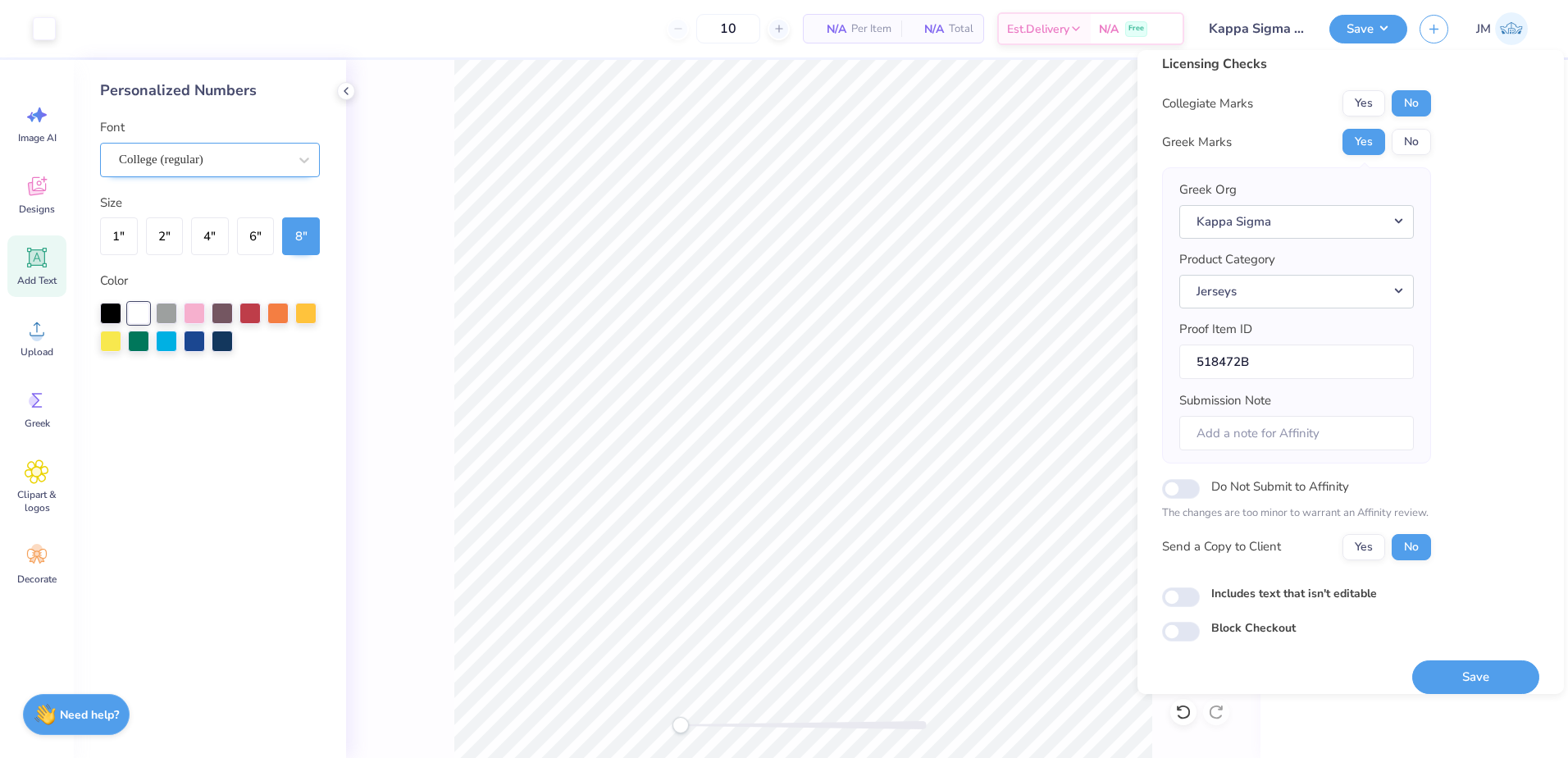
scroll to position [28, 0]
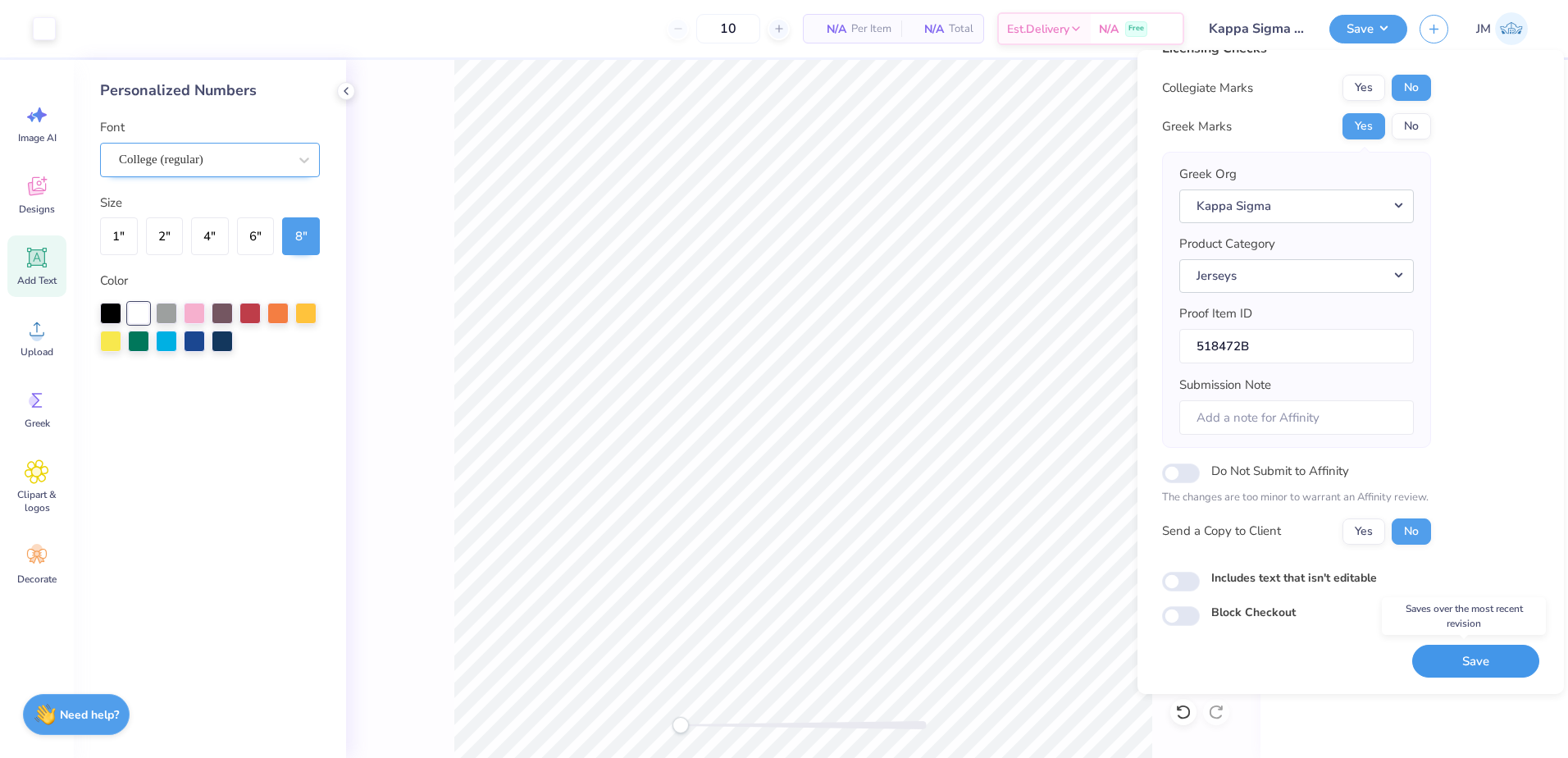
click at [1447, 656] on button "Save" at bounding box center [1476, 661] width 127 height 34
